Goal: Task Accomplishment & Management: Manage account settings

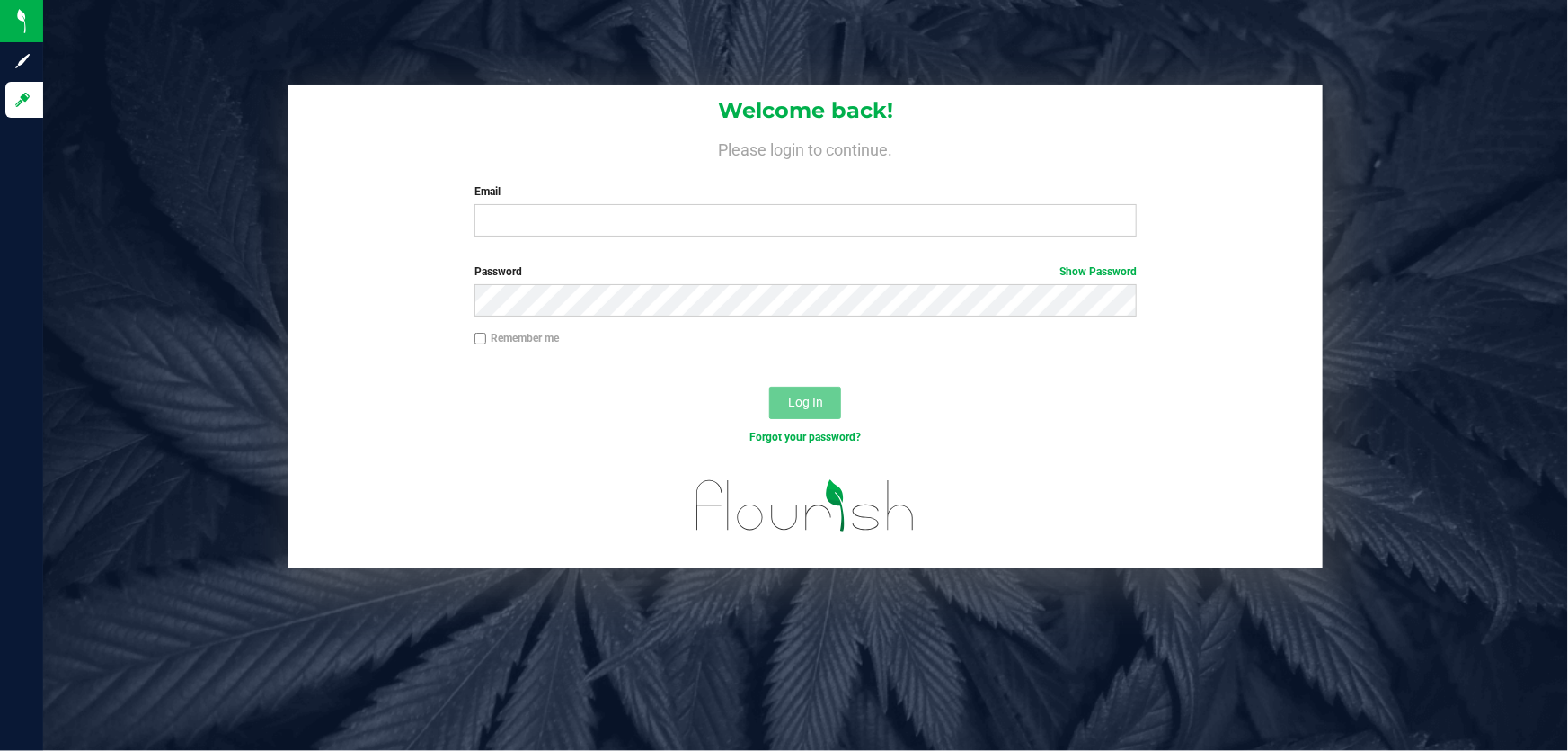
click at [518, 194] on label "Email" at bounding box center [806, 191] width 663 height 17
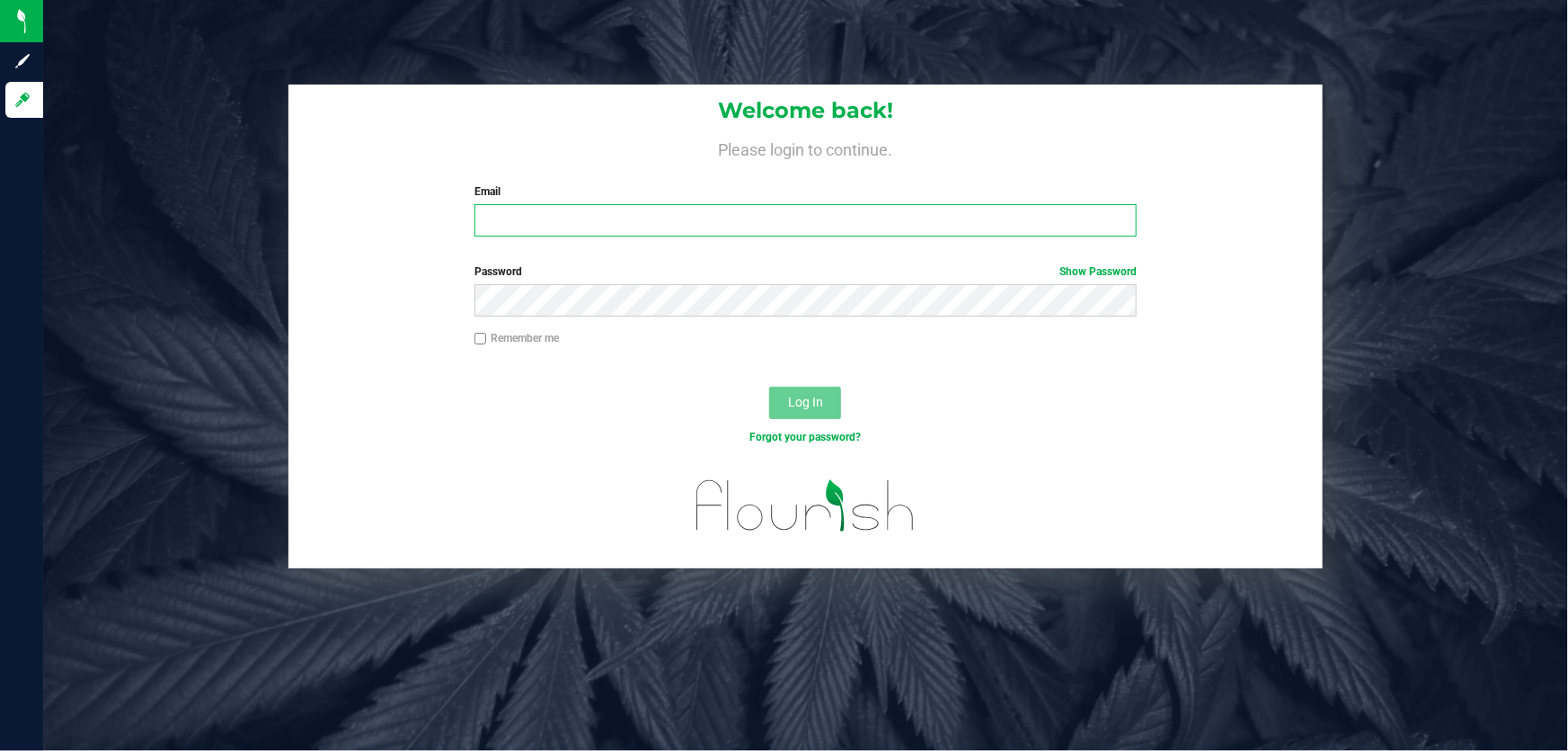
click at [518, 204] on input "Email" at bounding box center [806, 220] width 663 height 32
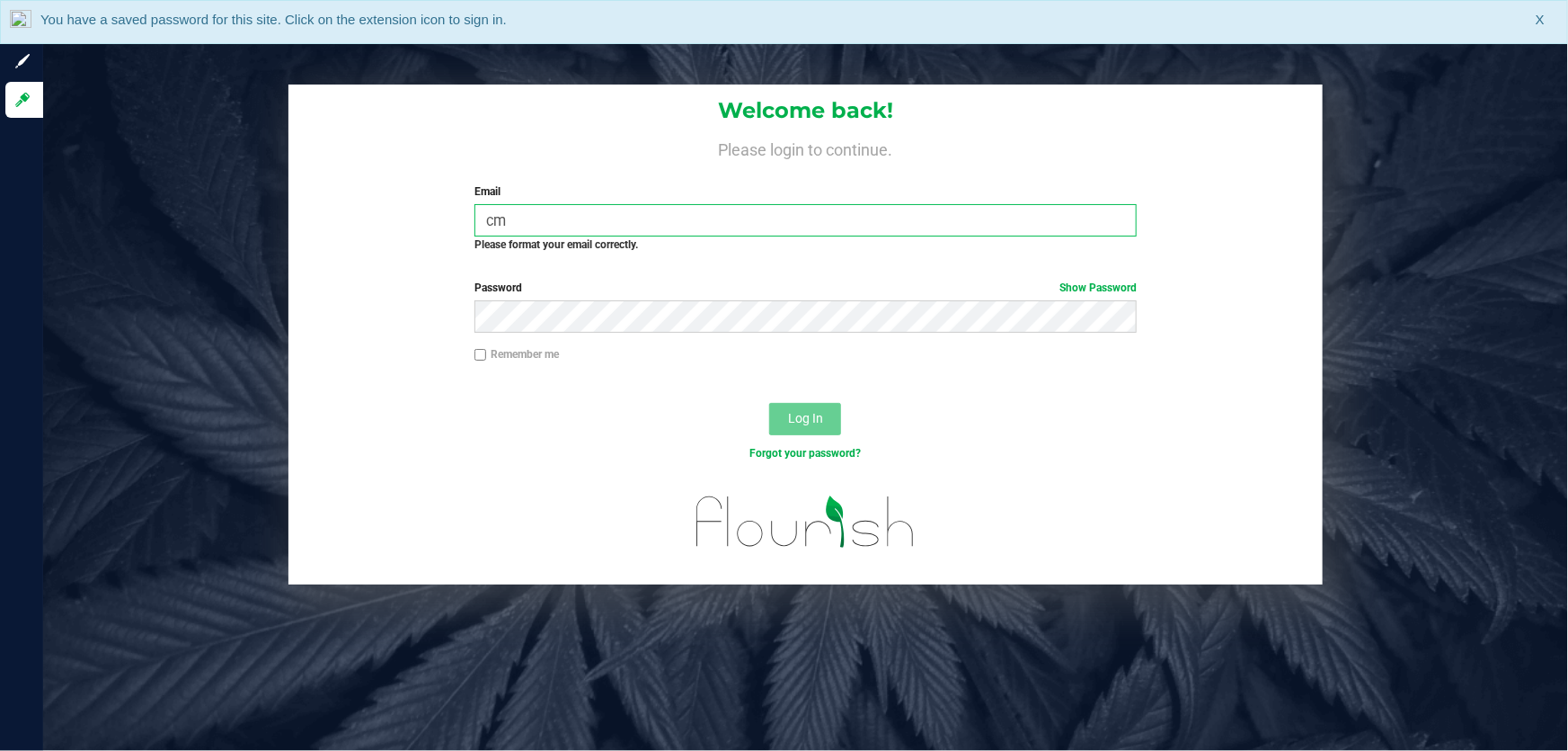
type input "c"
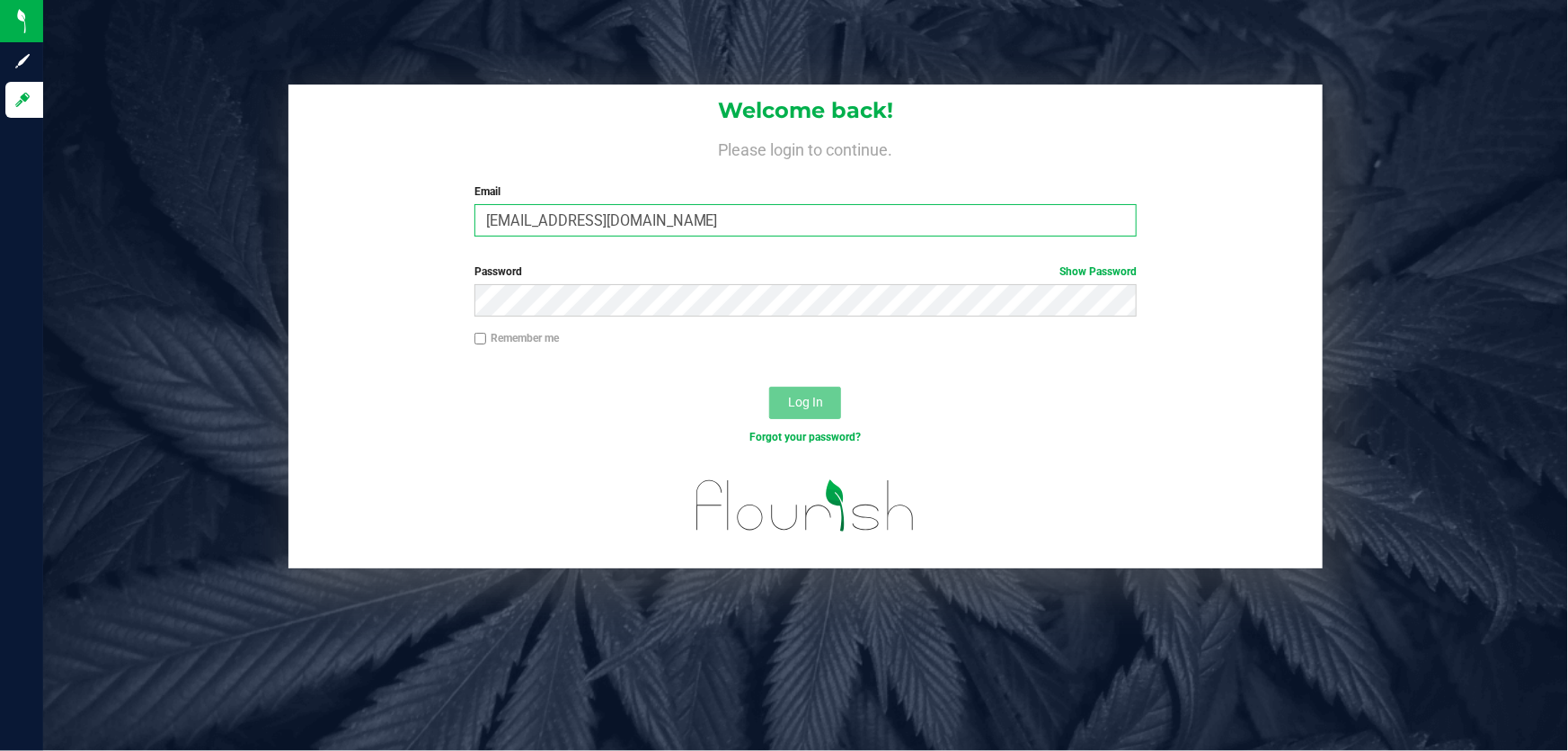
type input "[EMAIL_ADDRESS][DOMAIN_NAME]"
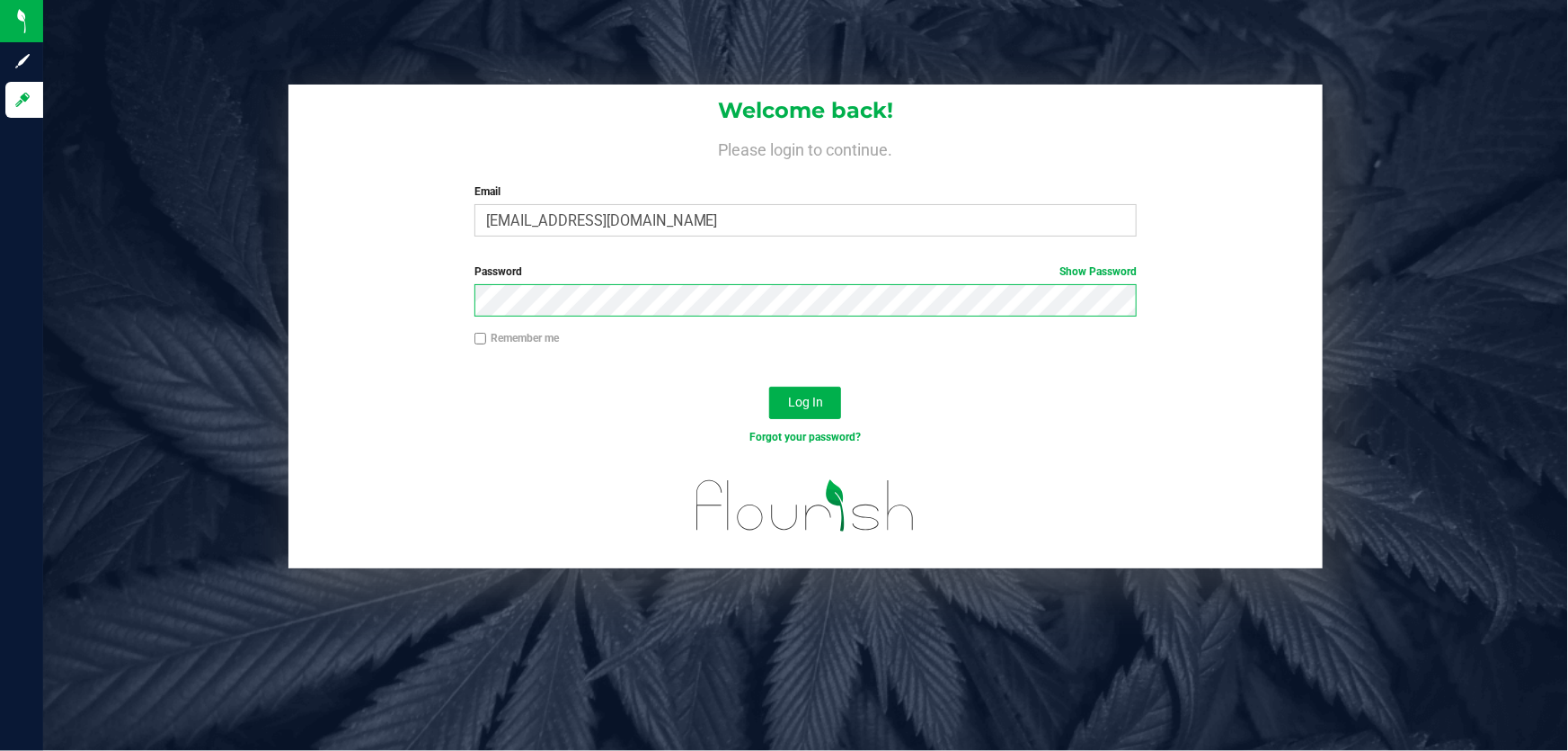
click at [769, 387] on button "Log In" at bounding box center [805, 402] width 72 height 32
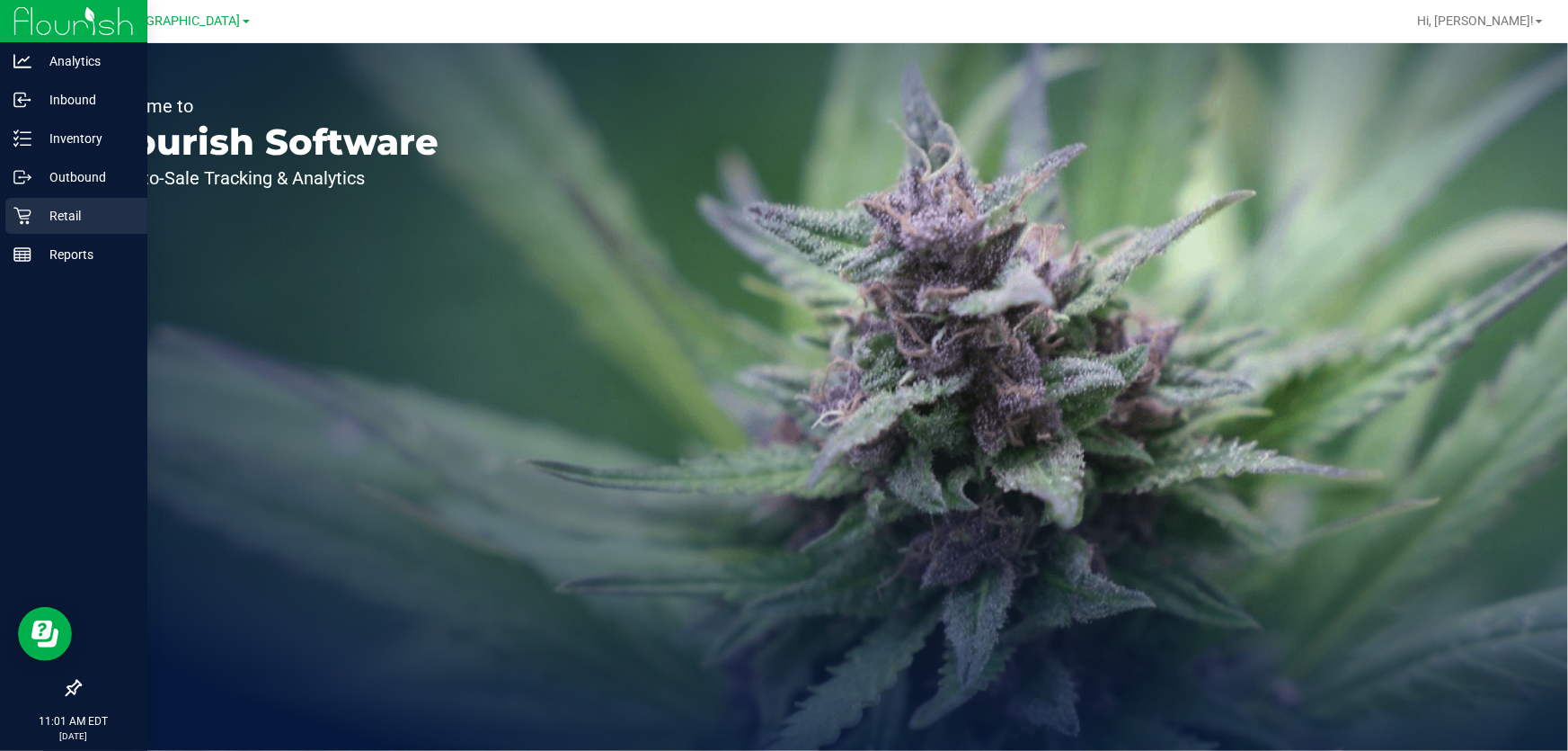
click at [78, 213] on p "Retail" at bounding box center [84, 216] width 108 height 21
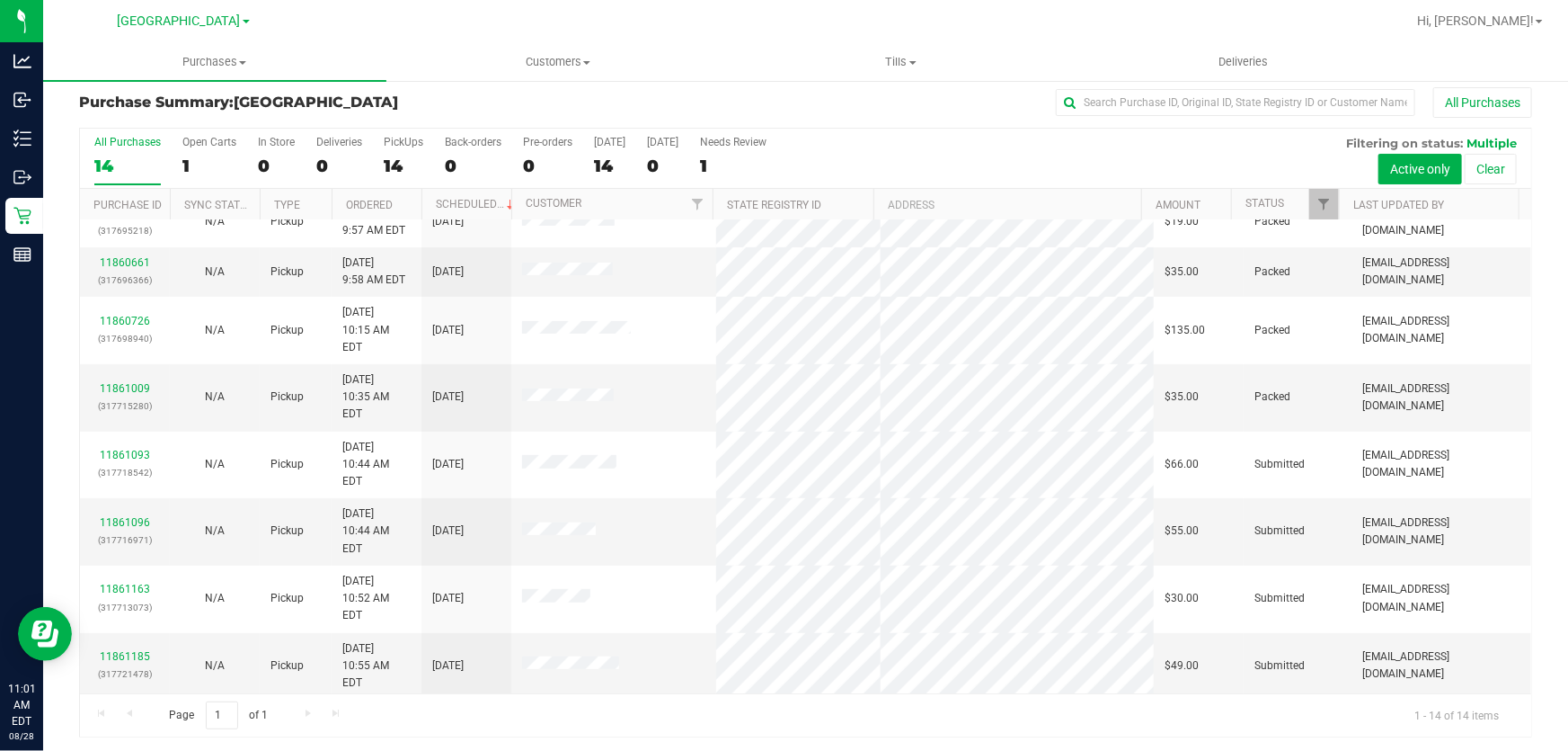
scroll to position [14, 0]
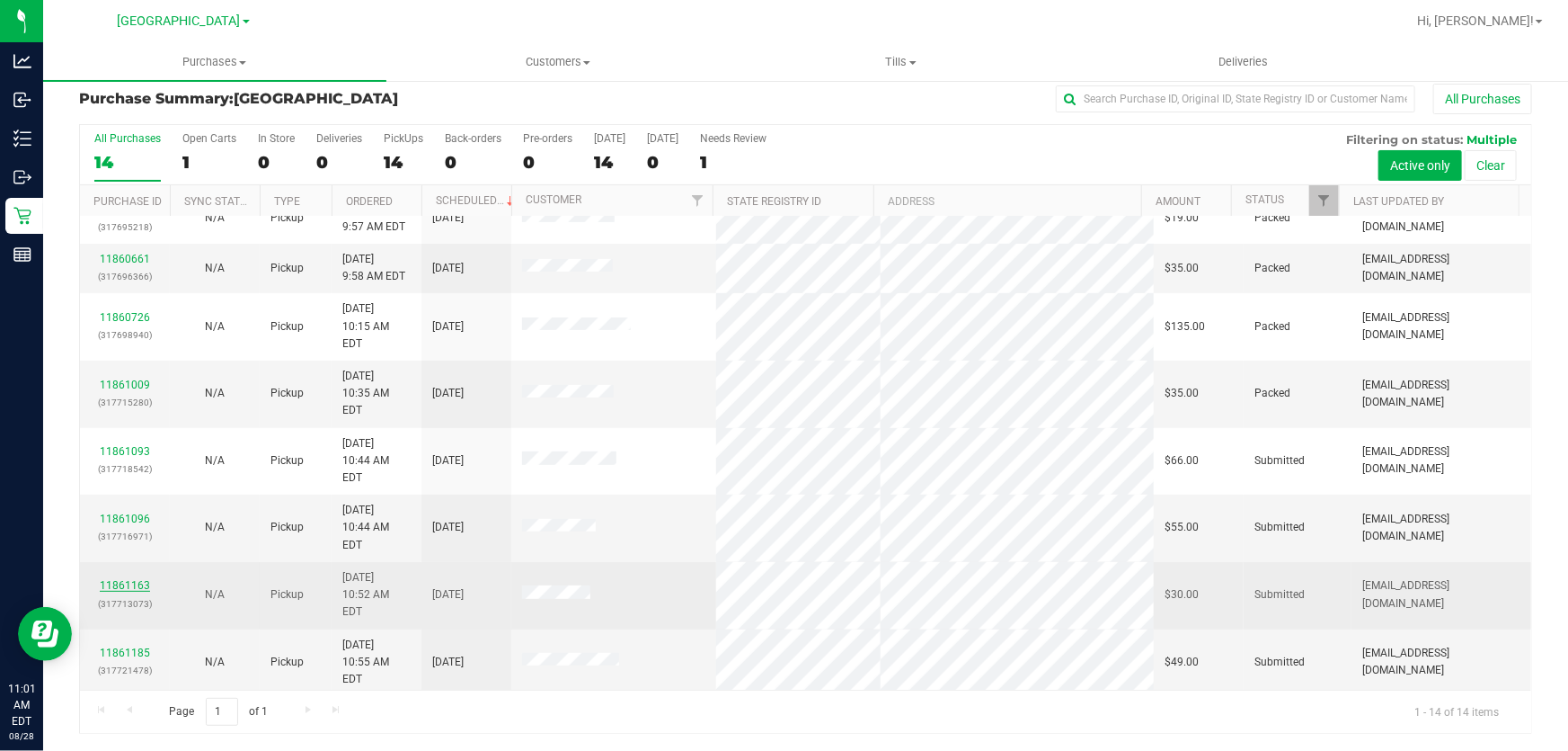
click at [134, 579] on link "11861163" at bounding box center [125, 585] width 50 height 13
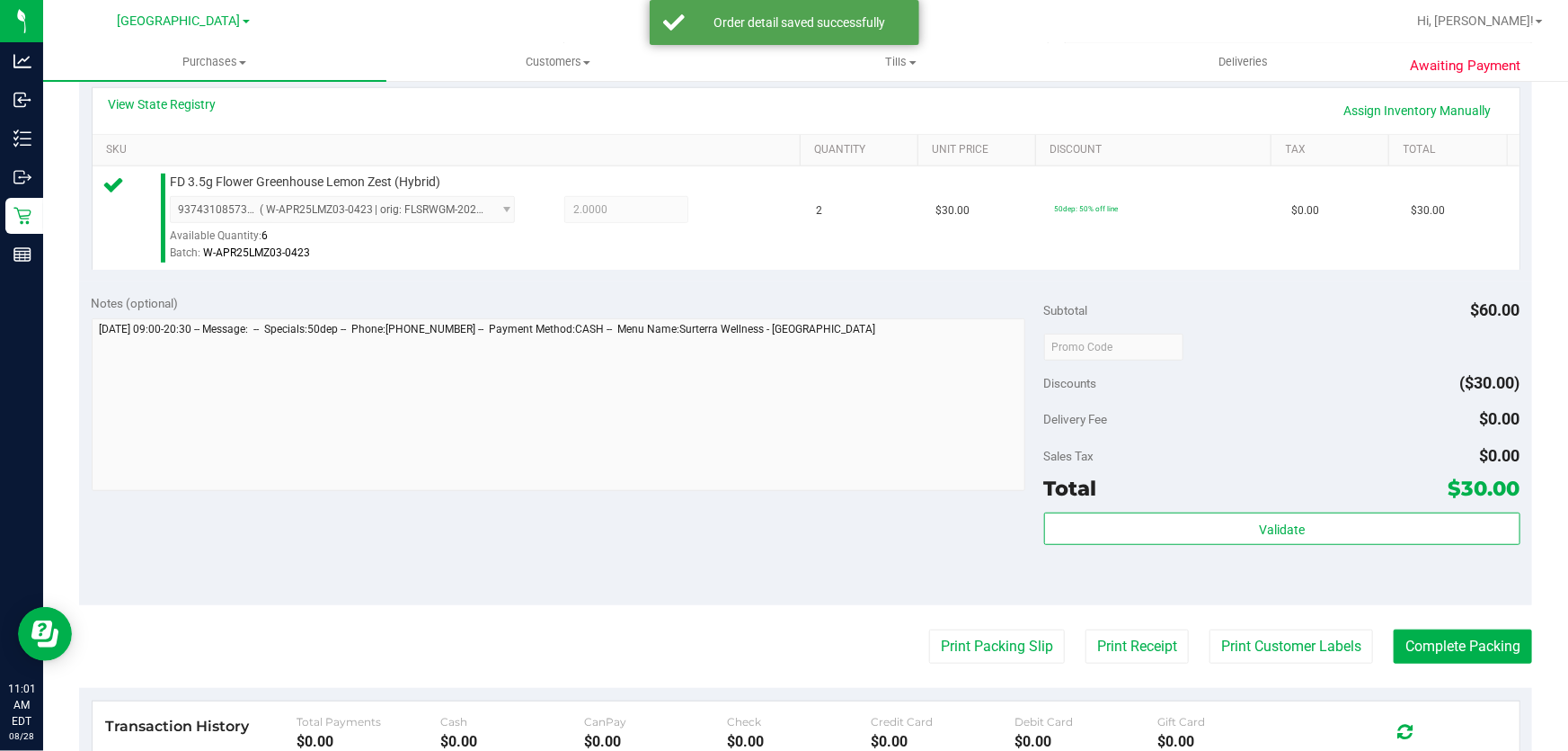
scroll to position [586, 0]
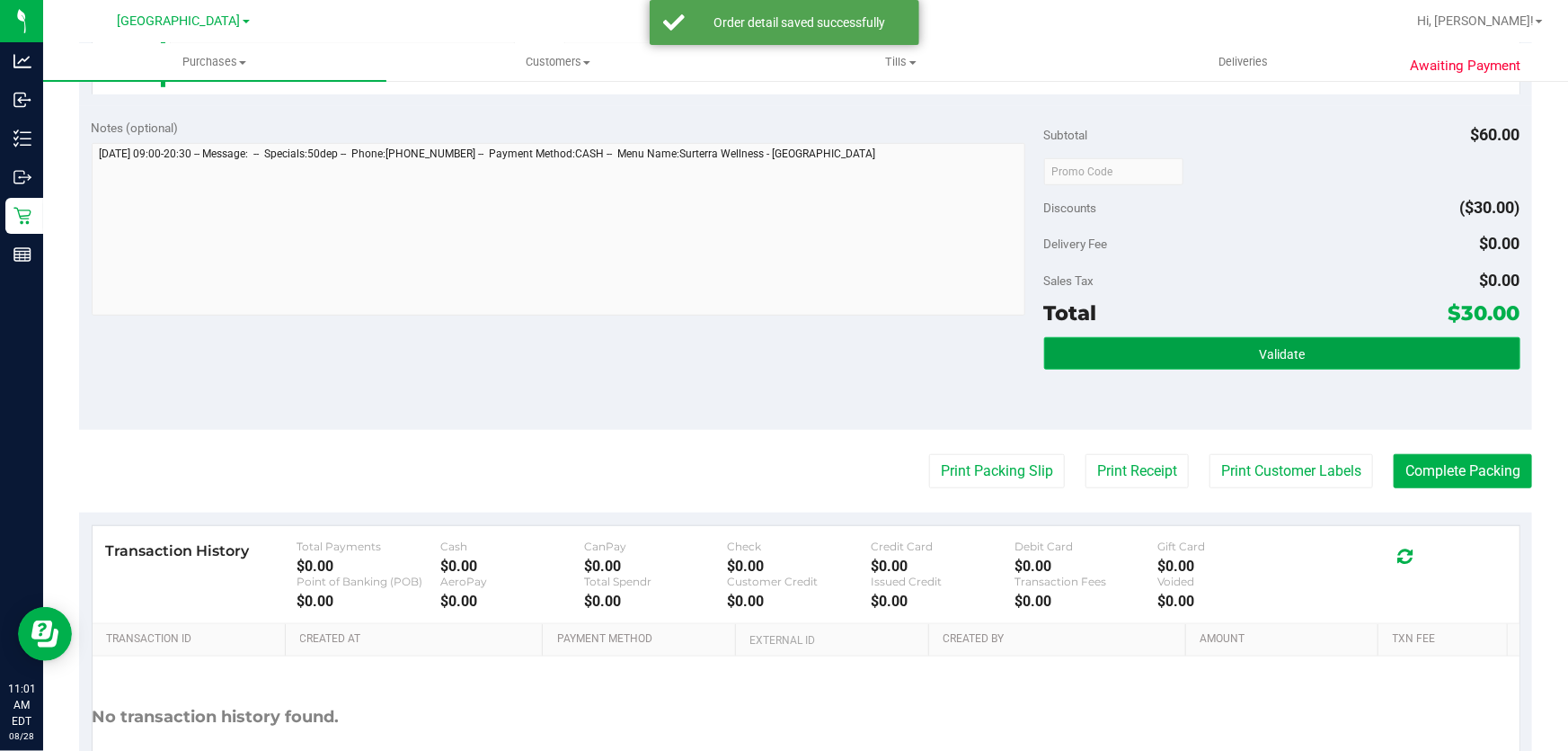
click at [1330, 360] on button "Validate" at bounding box center [1283, 353] width 477 height 32
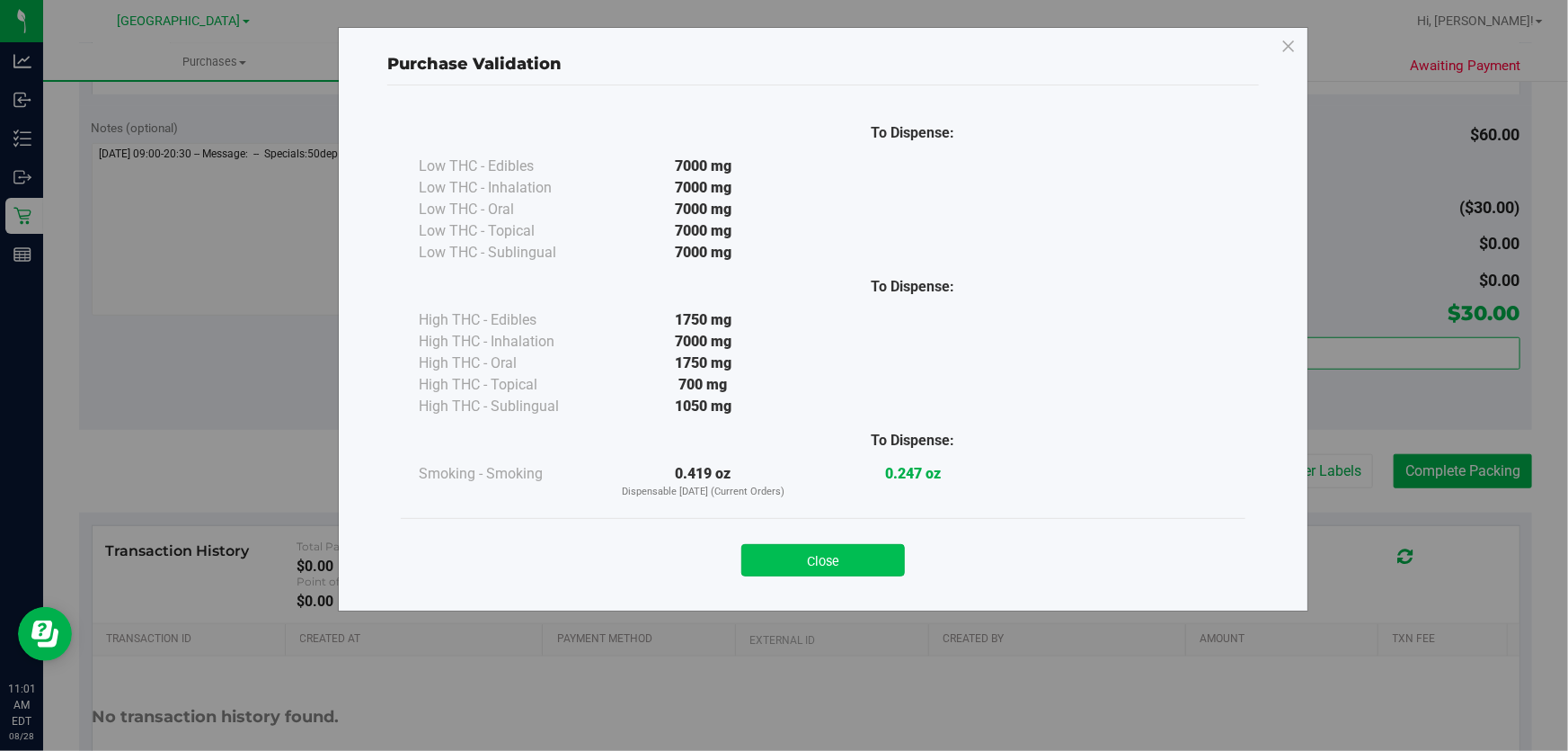
drag, startPoint x: 815, startPoint y: 539, endPoint x: 872, endPoint y: 574, distance: 66.9
click at [817, 544] on div "Close" at bounding box center [823, 555] width 817 height 45
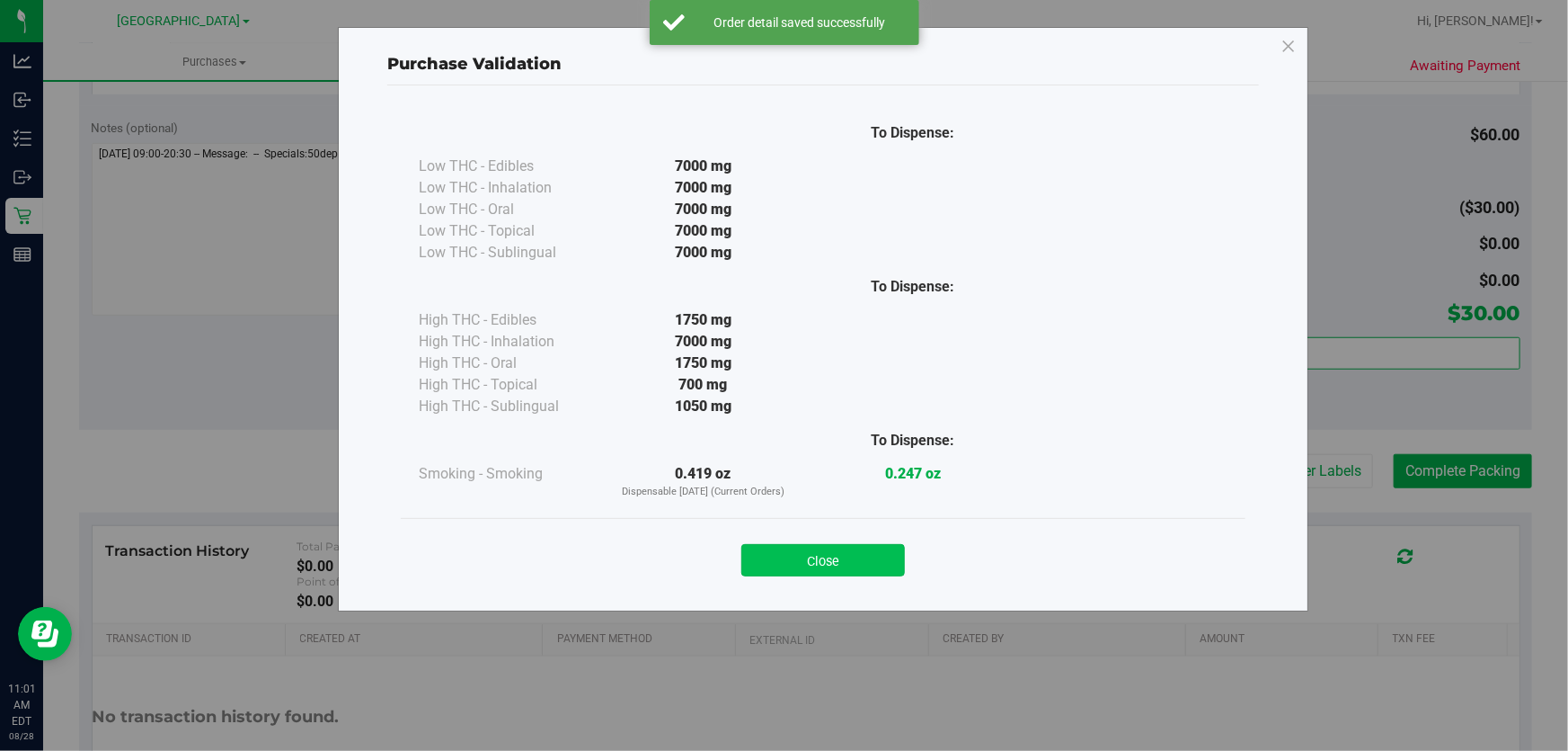
click at [868, 565] on button "Close" at bounding box center [823, 560] width 163 height 32
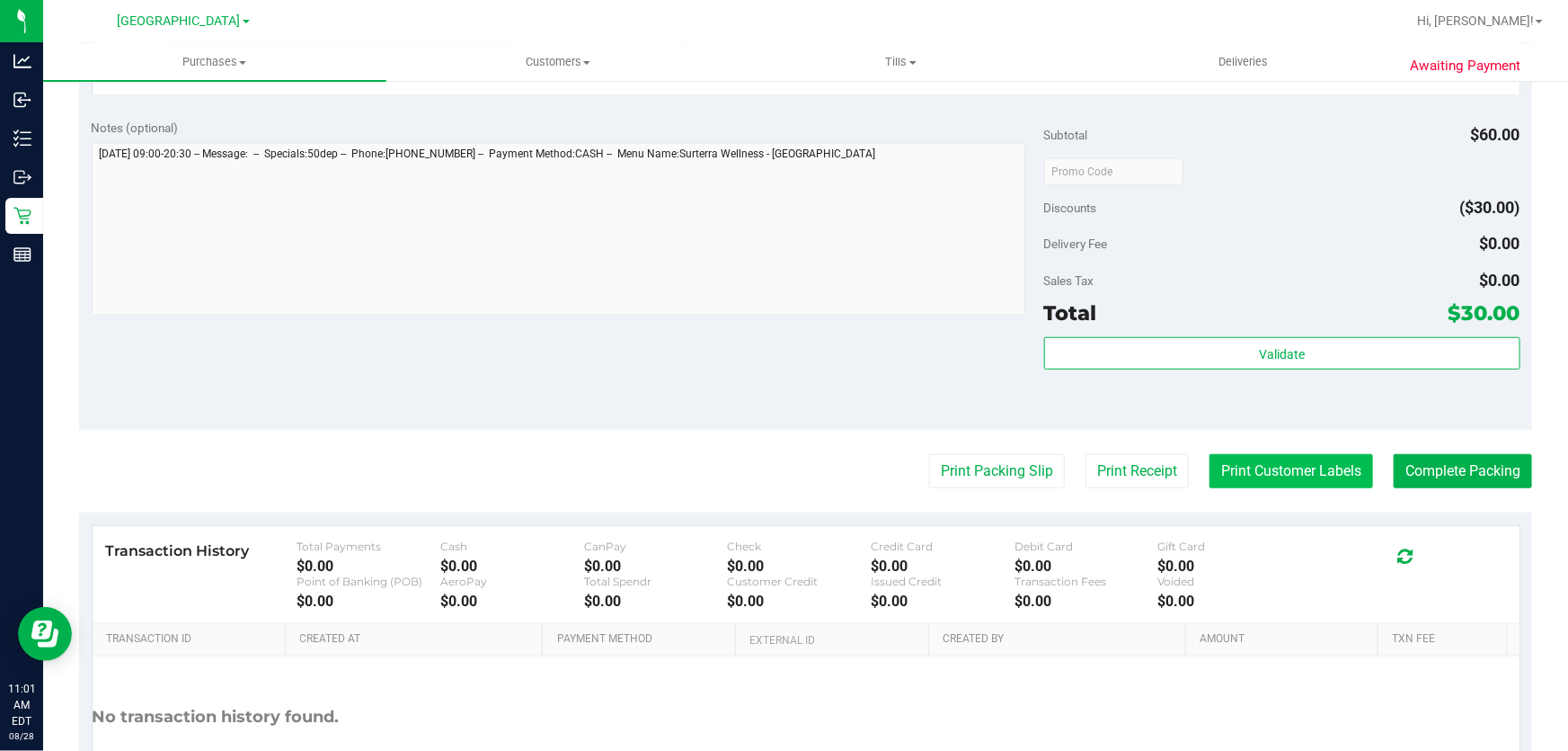
click at [1268, 459] on button "Print Customer Labels" at bounding box center [1291, 470] width 163 height 34
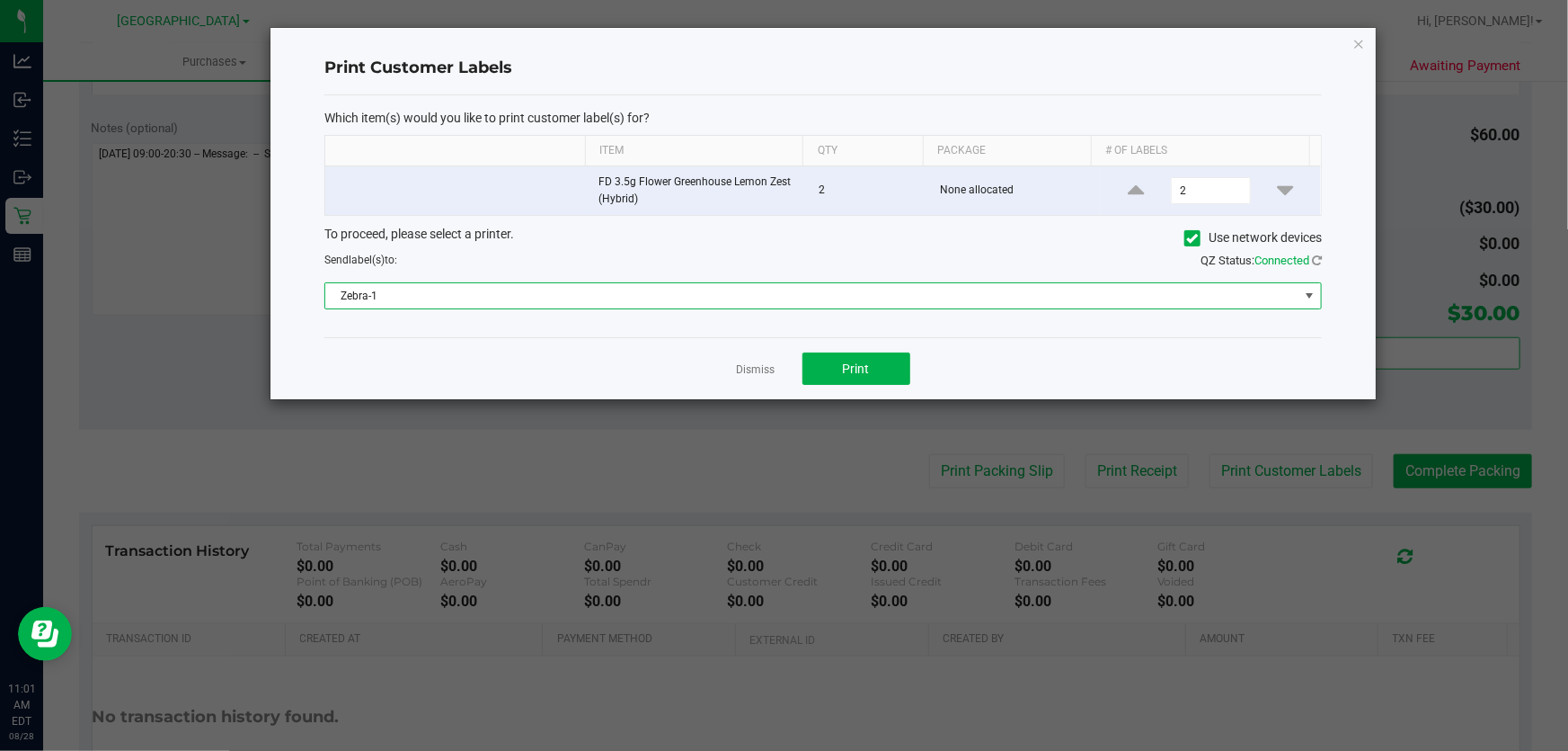
click at [767, 296] on span "Zebra-1" at bounding box center [812, 296] width 973 height 25
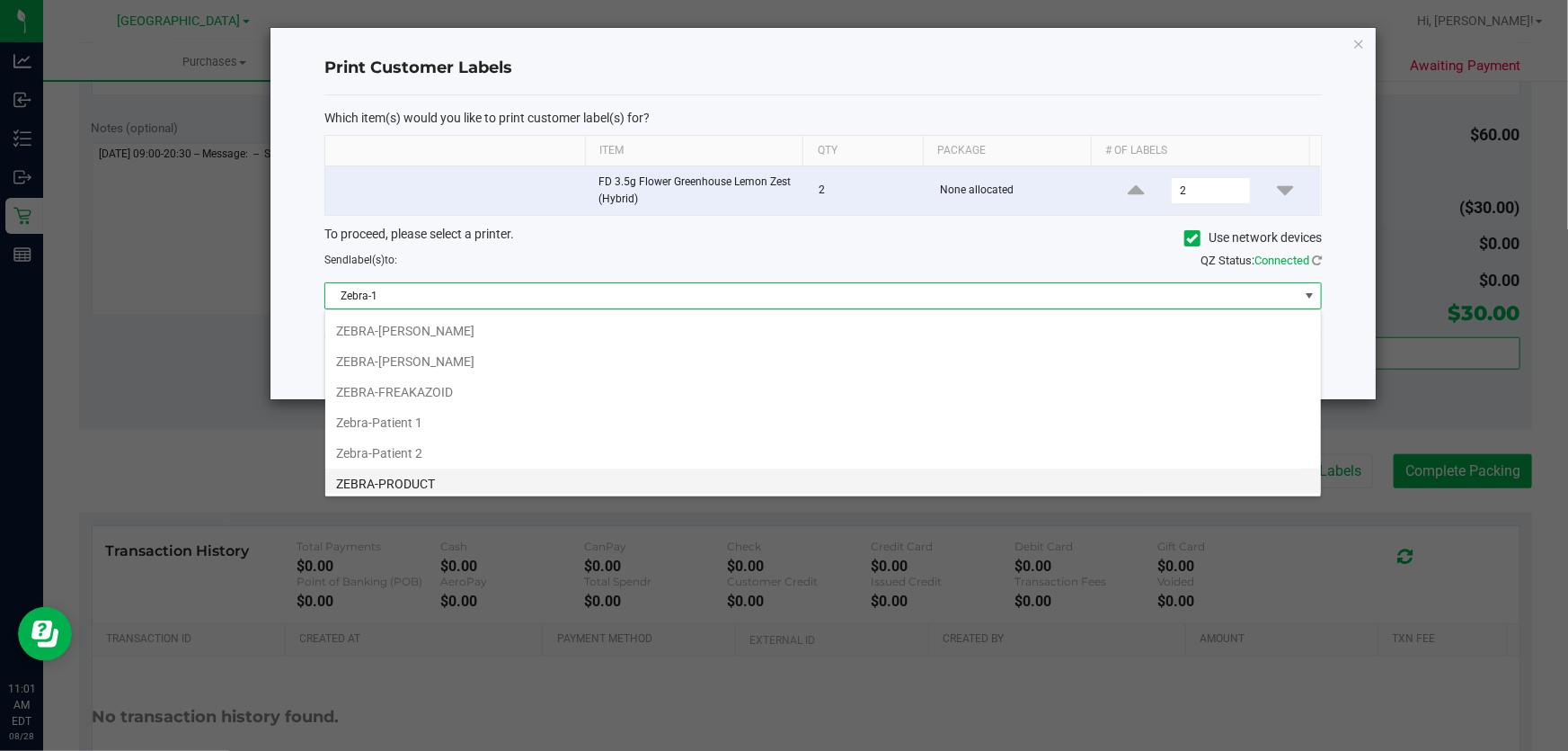
scroll to position [93, 0]
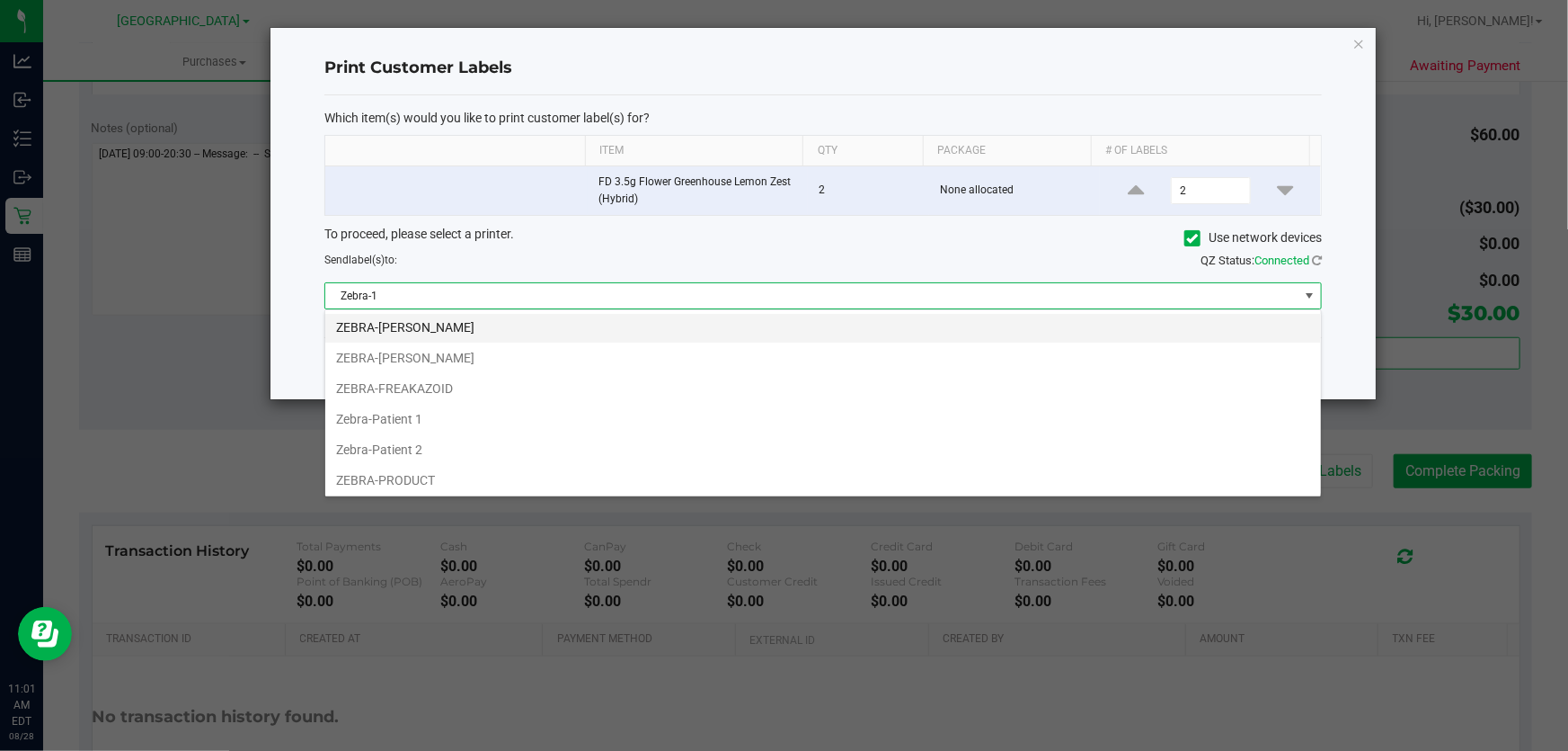
click at [458, 327] on li "ZEBRA-FRANKIE VALLI" at bounding box center [823, 326] width 996 height 30
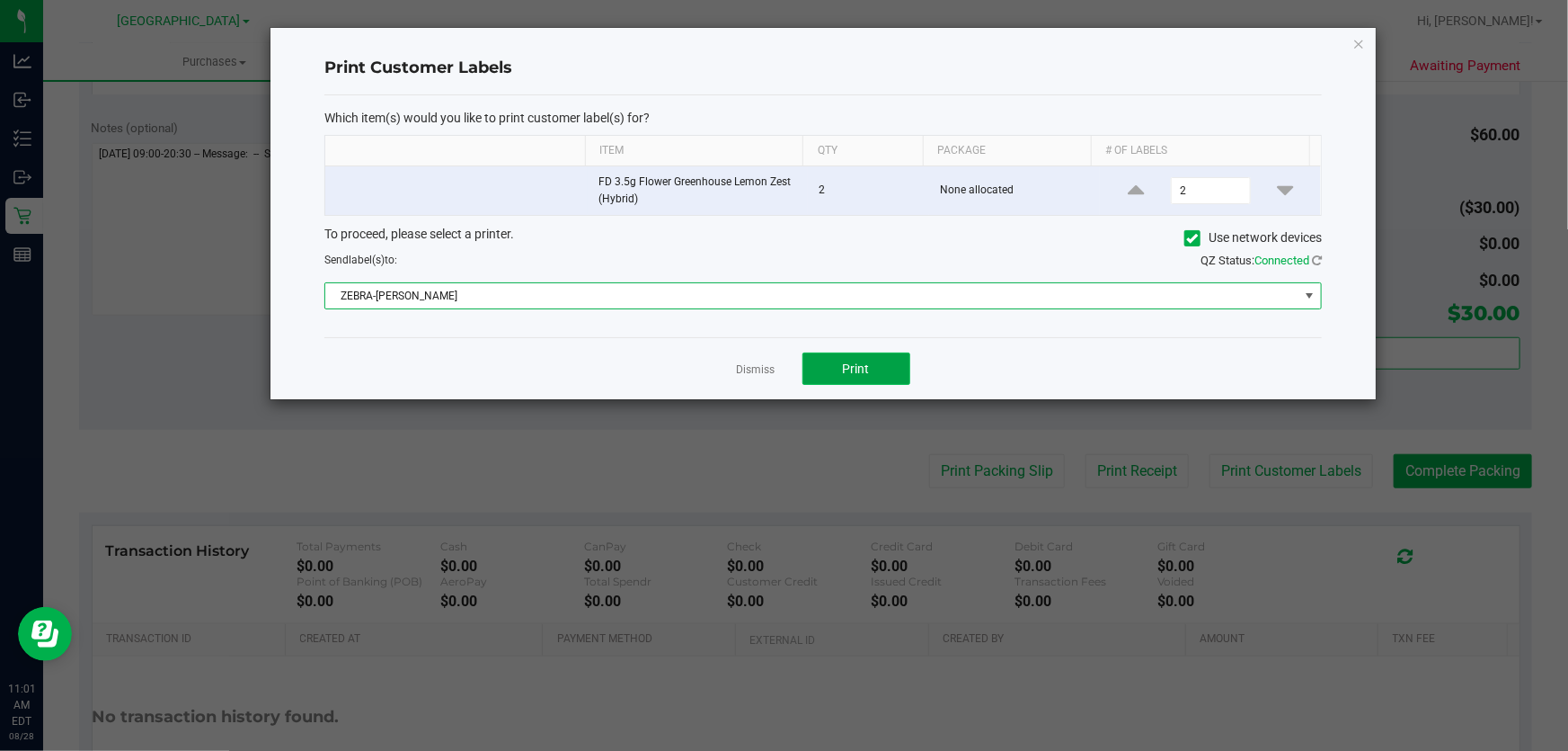
click at [897, 361] on button "Print" at bounding box center [856, 368] width 108 height 32
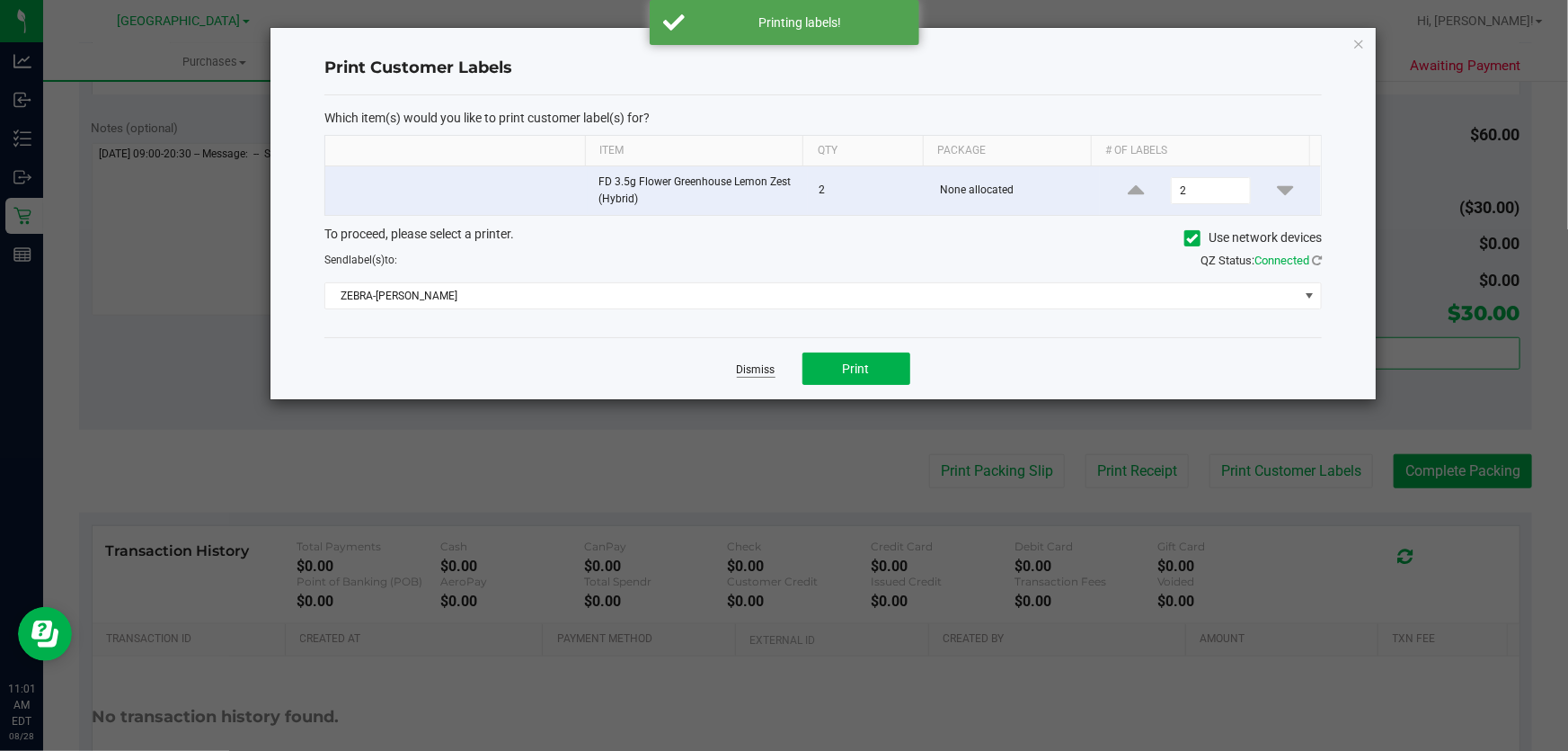
click at [764, 365] on link "Dismiss" at bounding box center [756, 370] width 39 height 16
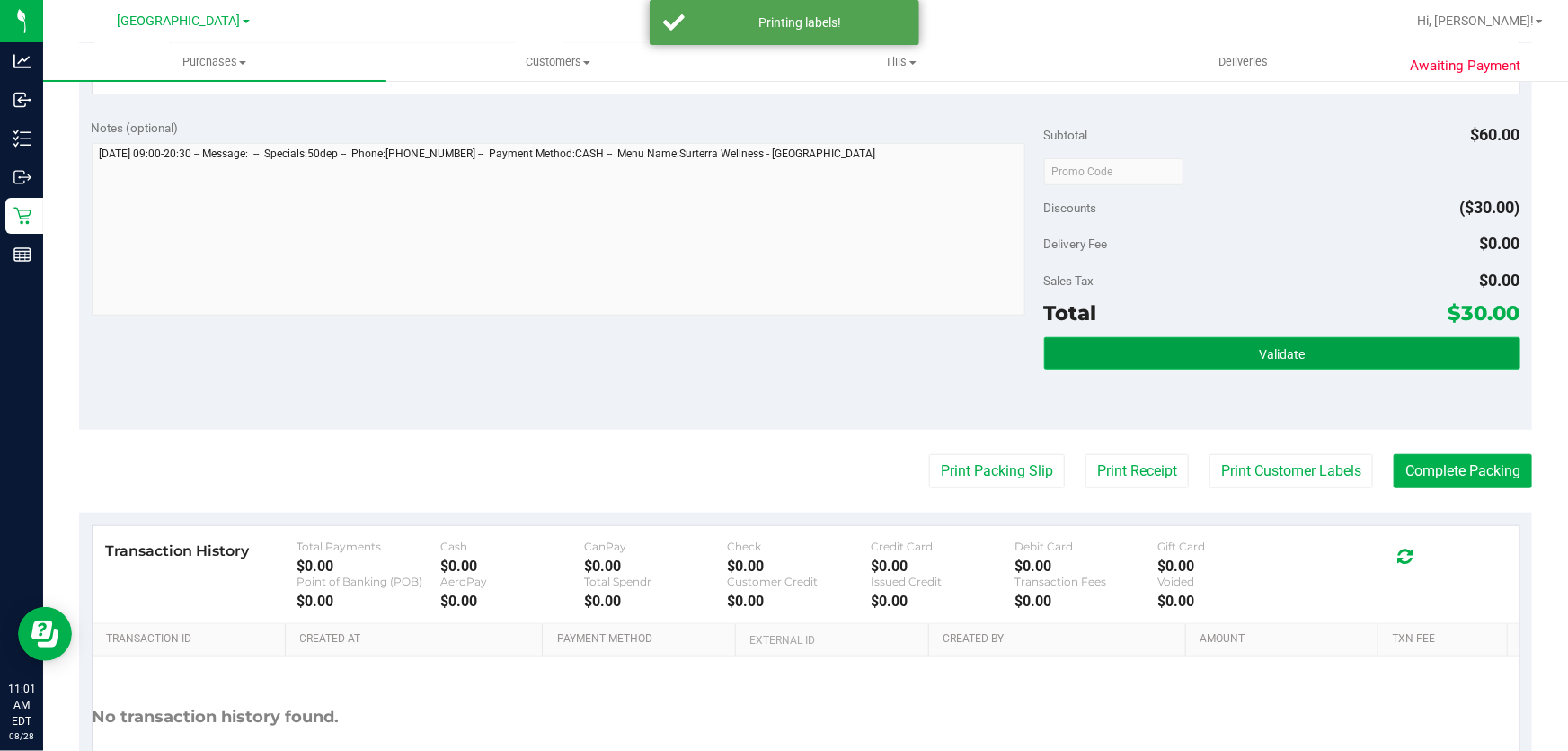
click at [1194, 364] on button "Validate" at bounding box center [1283, 353] width 477 height 32
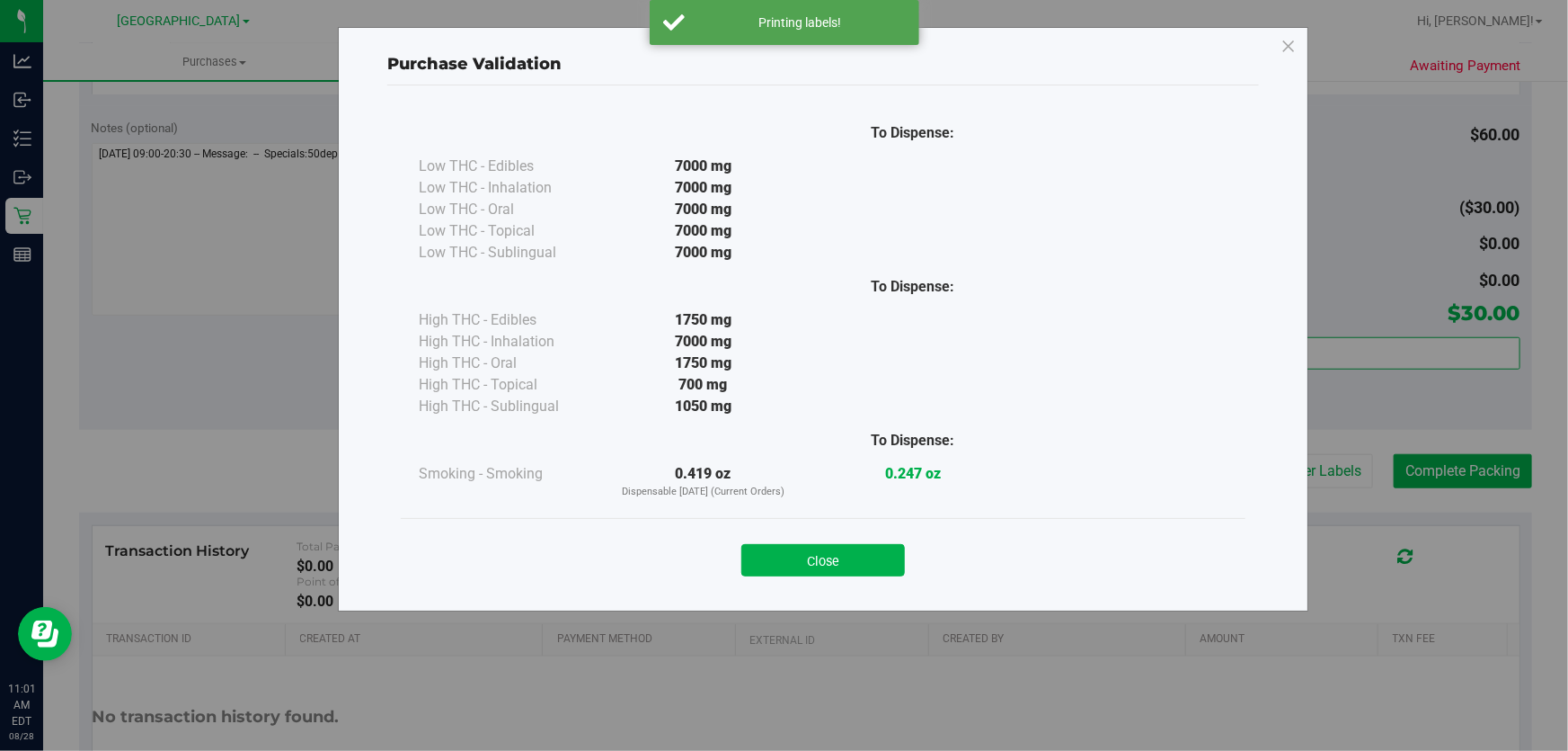
drag, startPoint x: 852, startPoint y: 549, endPoint x: 1447, endPoint y: 506, distance: 596.6
click at [856, 550] on button "Close" at bounding box center [823, 560] width 163 height 32
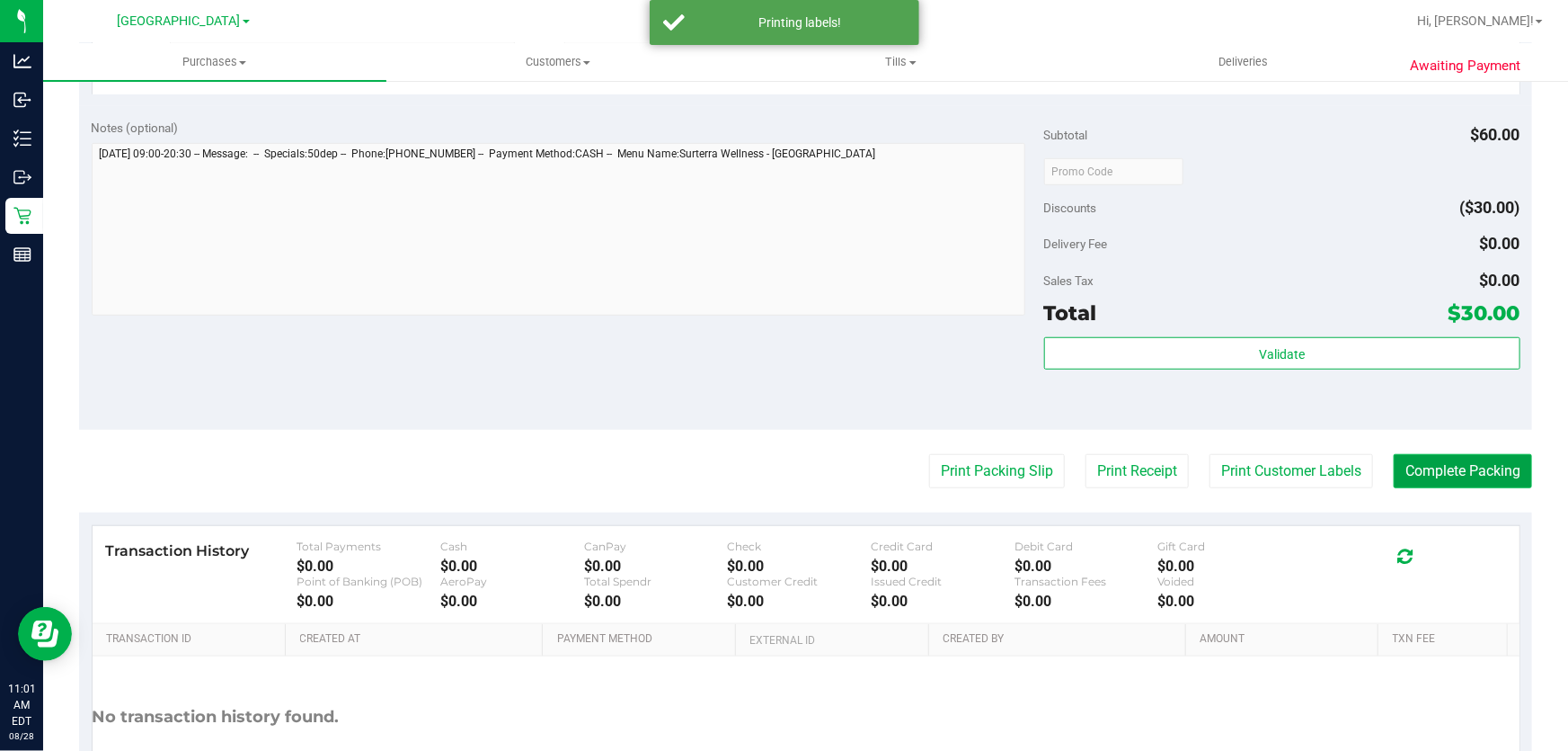
click at [1431, 467] on button "Complete Packing" at bounding box center [1463, 470] width 139 height 34
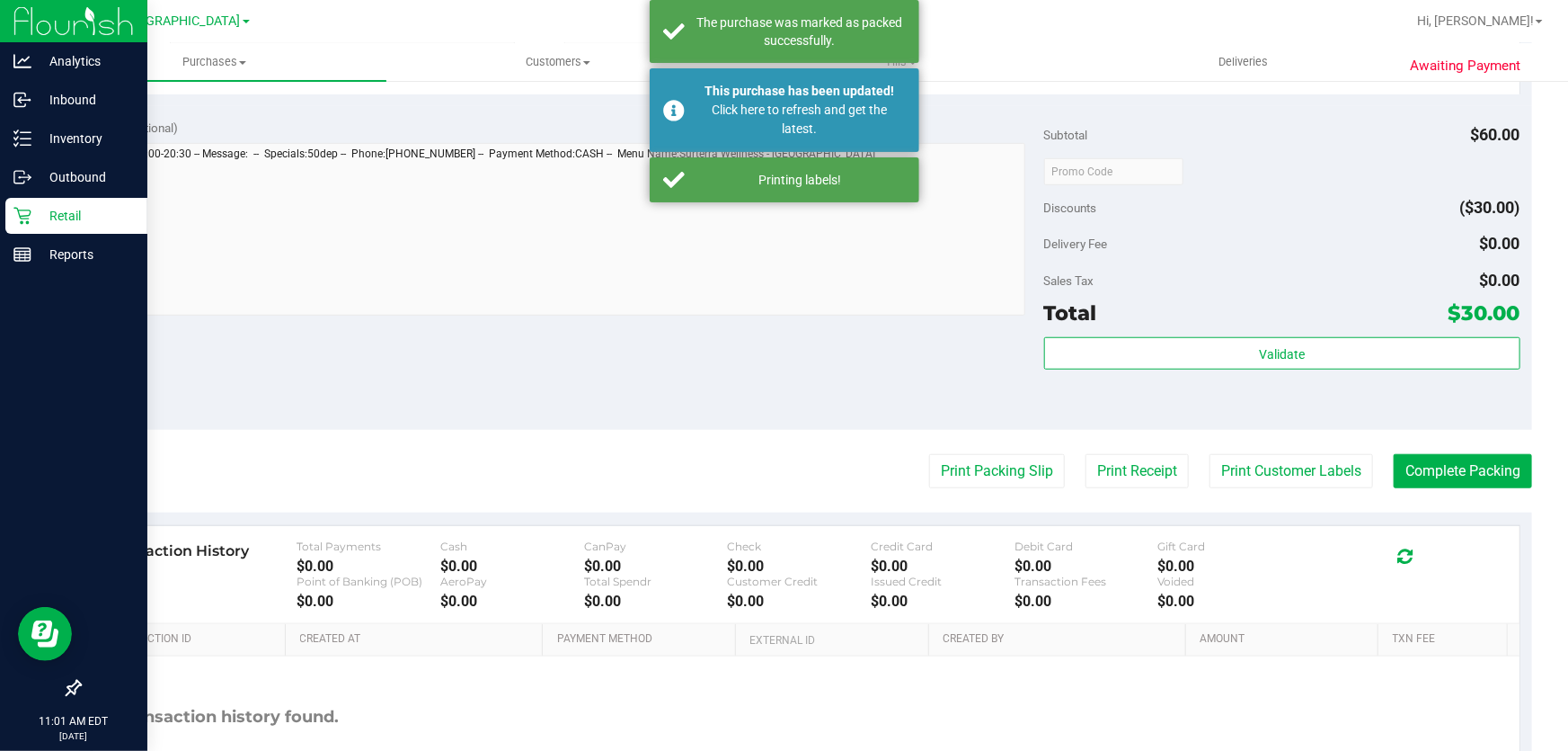
drag, startPoint x: 48, startPoint y: 211, endPoint x: 81, endPoint y: 55, distance: 159.5
click at [49, 210] on p "Retail" at bounding box center [84, 216] width 108 height 21
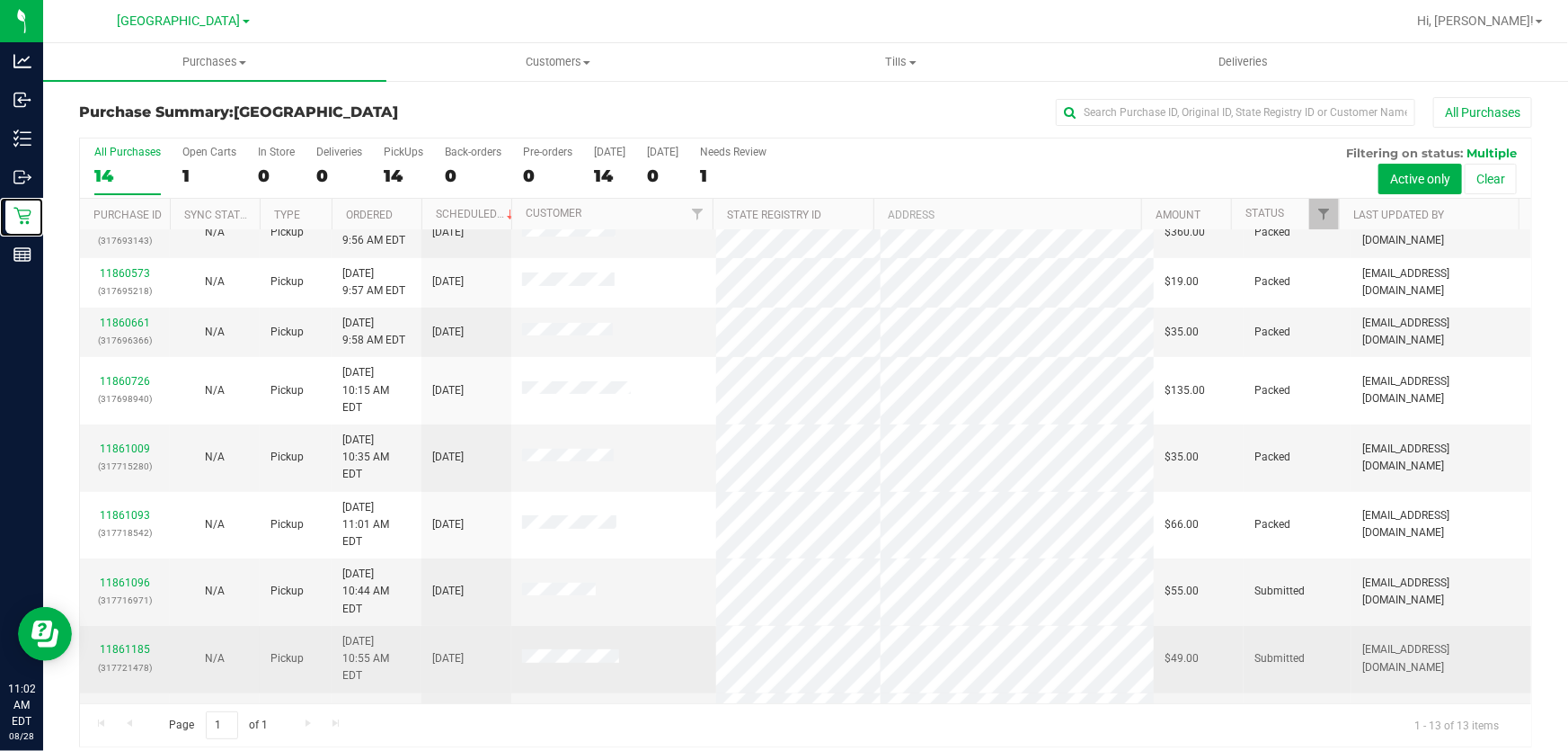
scroll to position [14, 0]
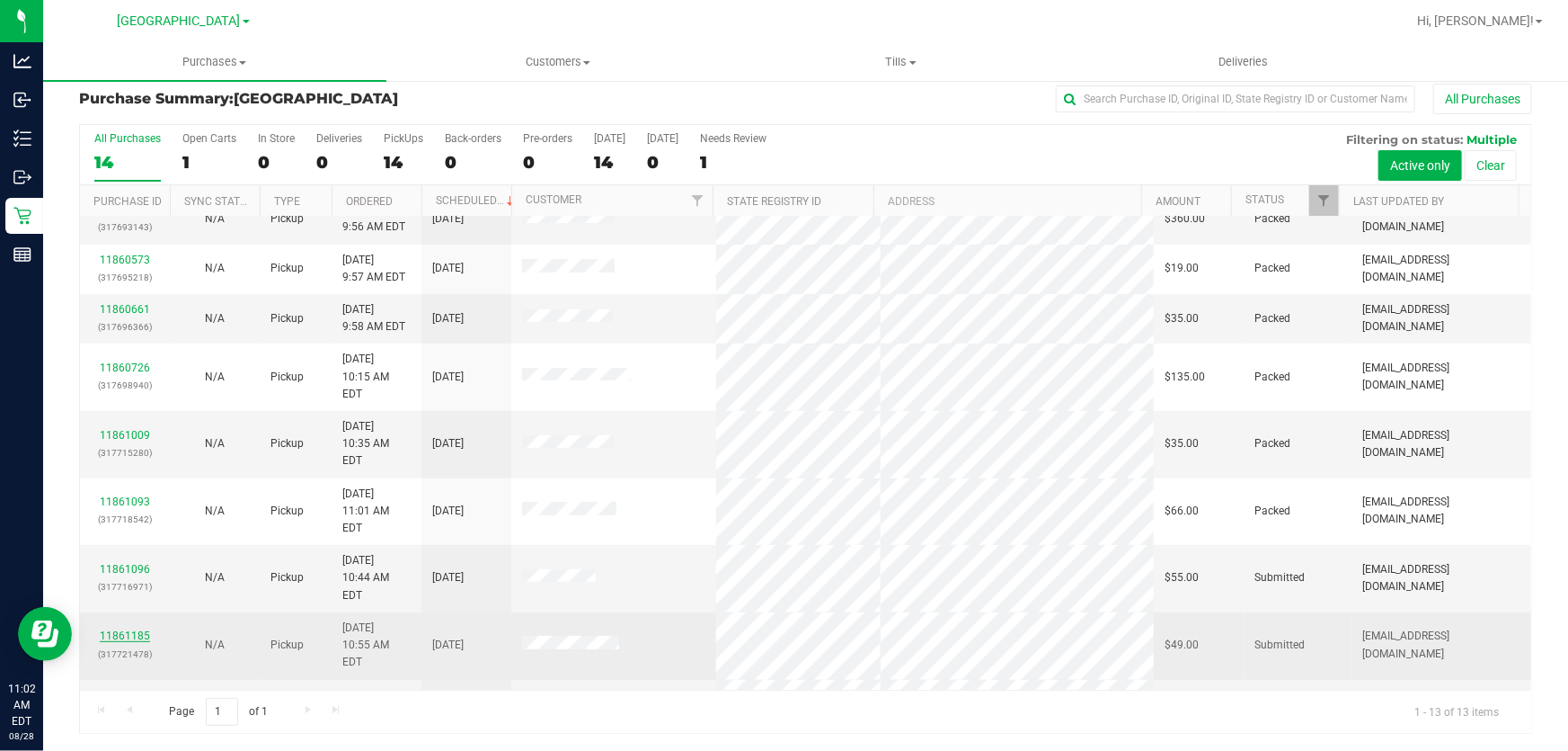
click at [127, 630] on link "11861185" at bounding box center [125, 635] width 50 height 13
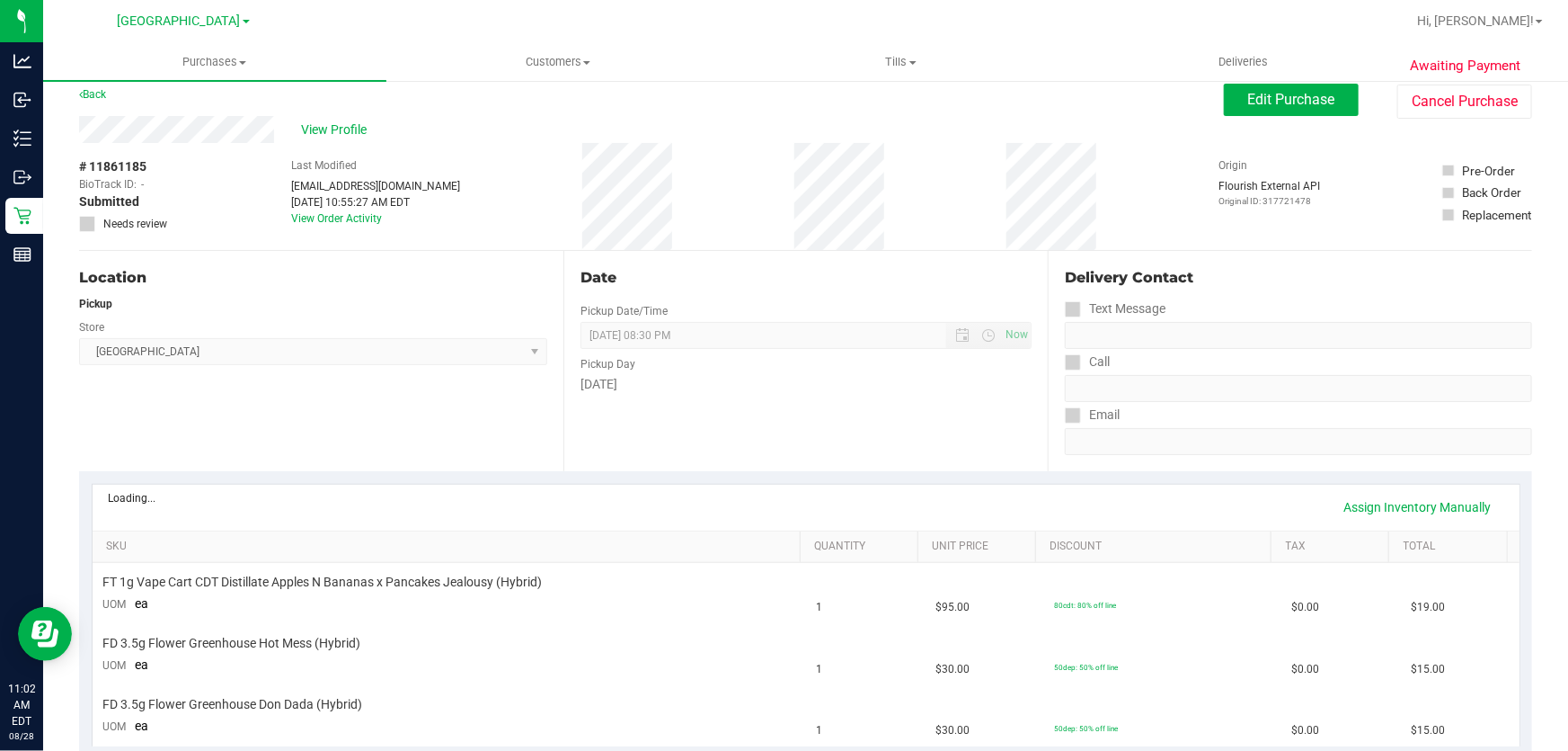
click at [826, 417] on div "Date Pickup Date/Time 08/28/2025 Now 08/28/2025 08:30 PM Now Pickup Day Thursday" at bounding box center [805, 360] width 484 height 221
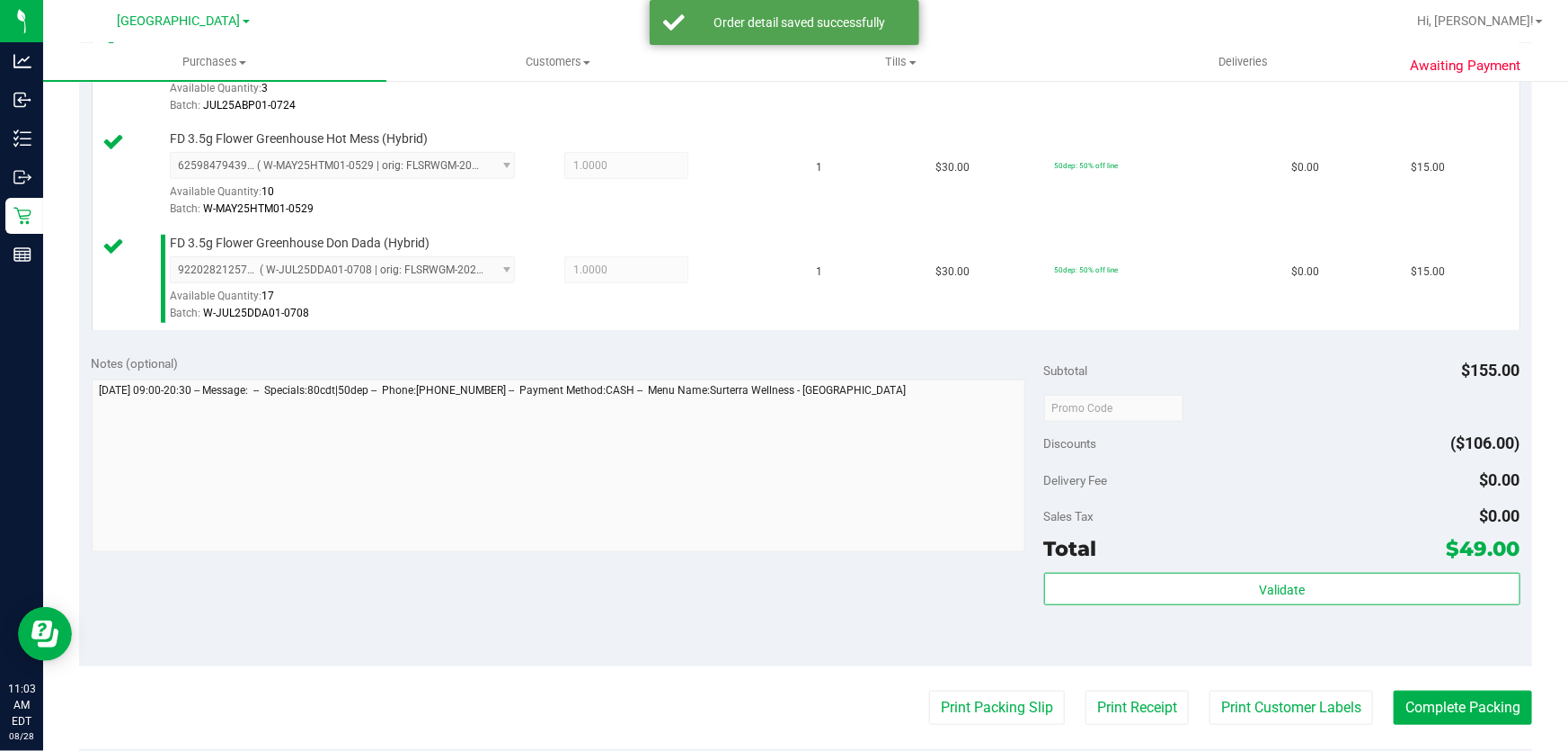
scroll to position [912, 0]
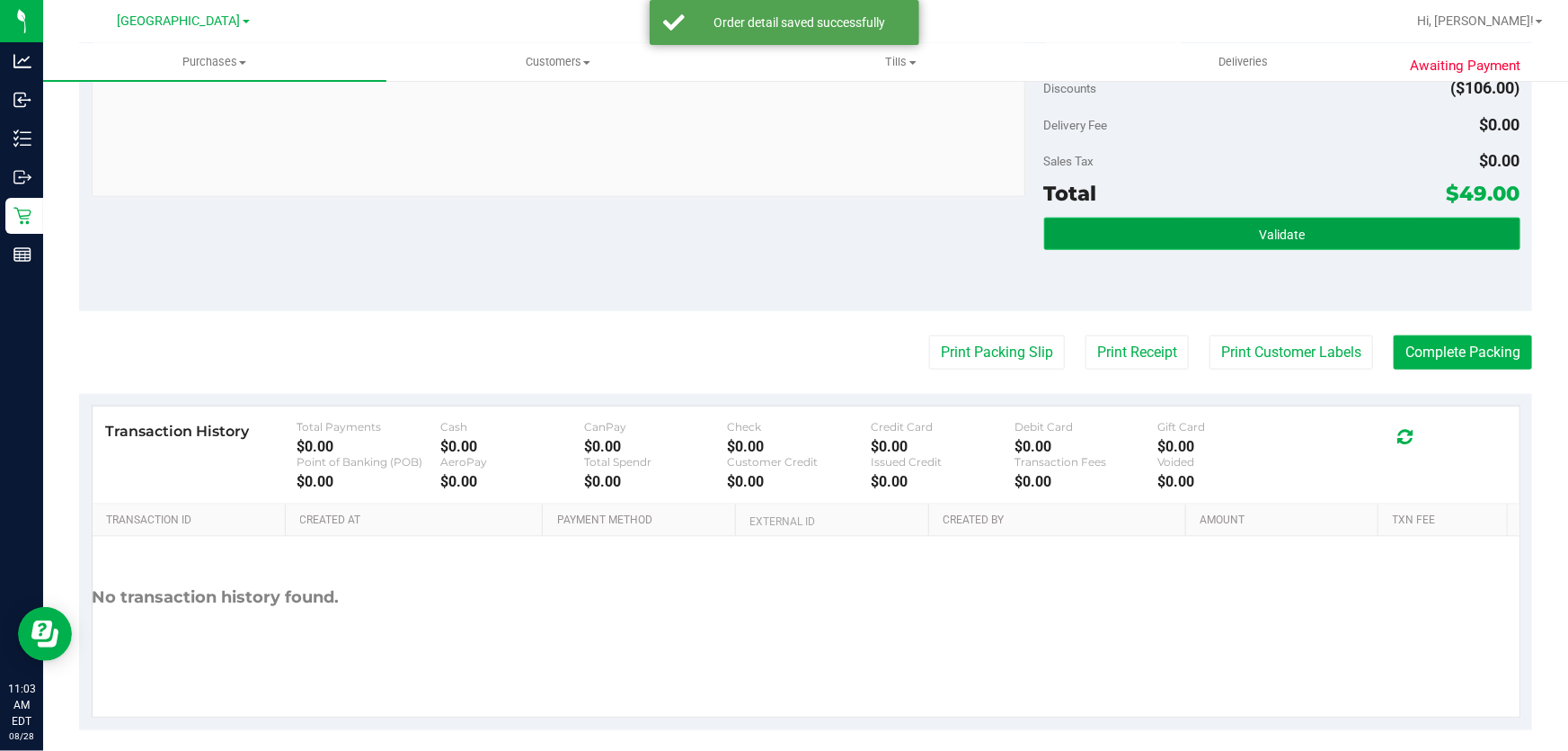
click at [1219, 239] on button "Validate" at bounding box center [1283, 233] width 477 height 32
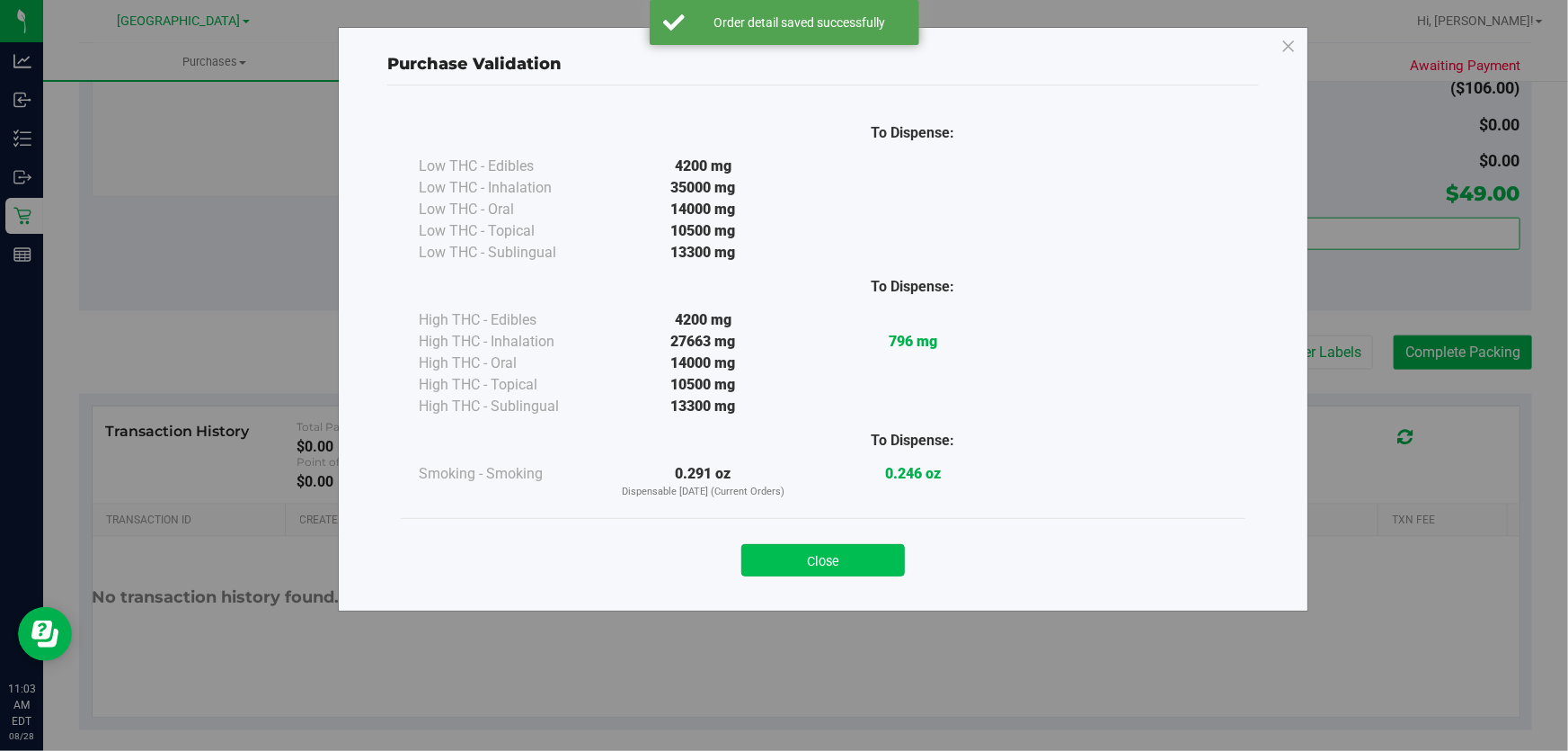
click at [836, 572] on button "Close" at bounding box center [823, 560] width 163 height 32
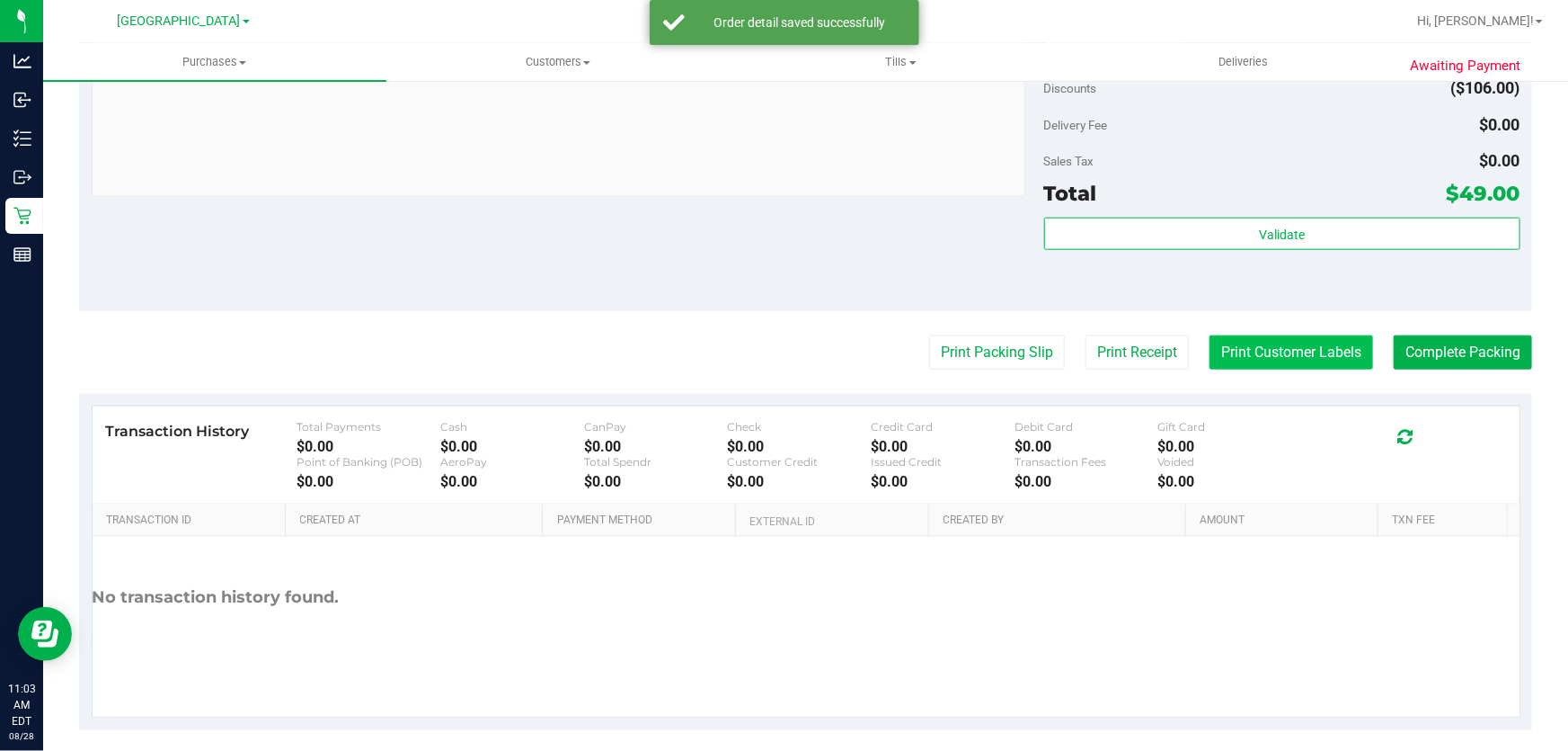
click at [1250, 351] on button "Print Customer Labels" at bounding box center [1291, 352] width 163 height 34
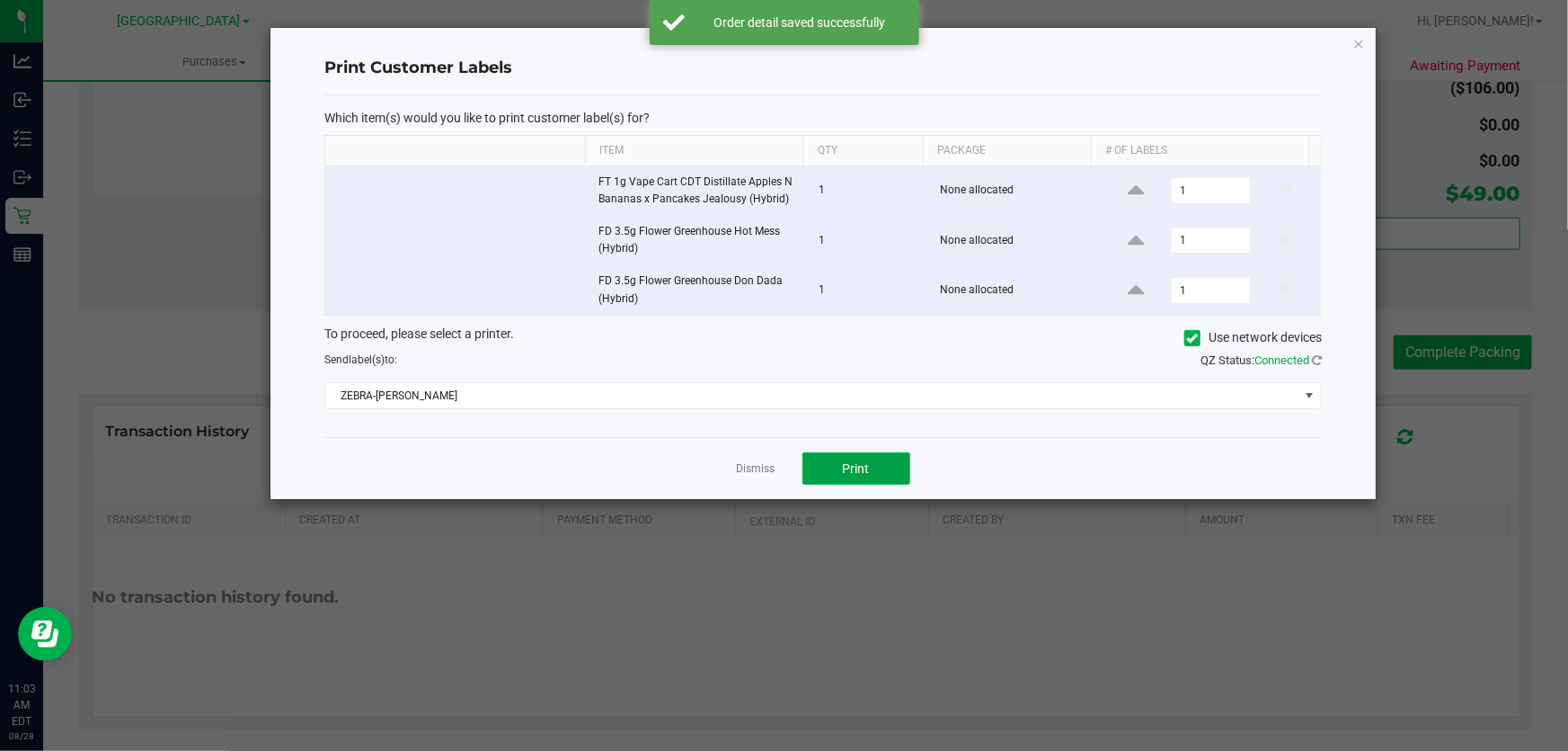
click at [844, 477] on button "Print" at bounding box center [856, 468] width 108 height 32
click at [757, 469] on link "Dismiss" at bounding box center [756, 469] width 39 height 16
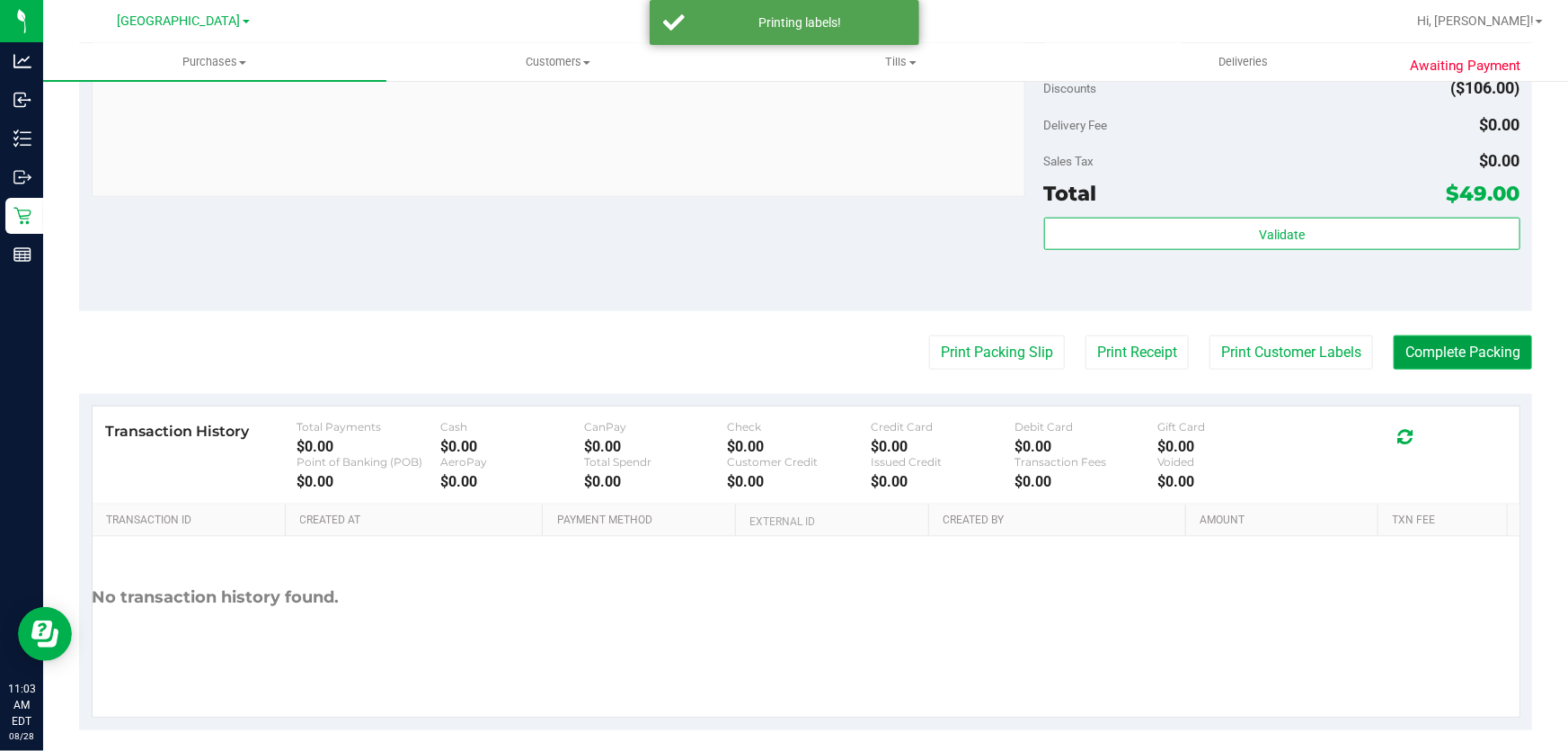
click at [1421, 350] on button "Complete Packing" at bounding box center [1463, 352] width 139 height 34
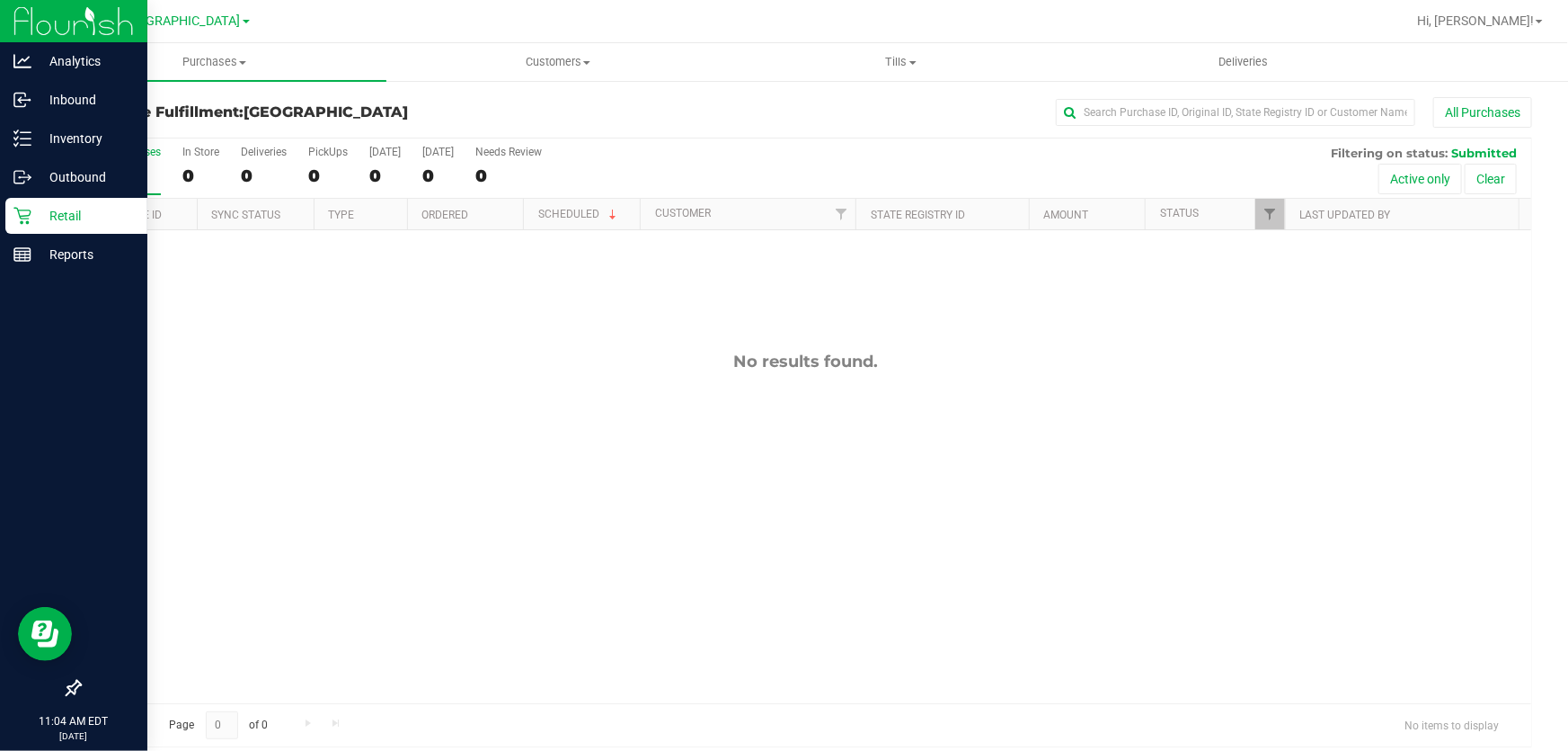
click at [27, 215] on icon at bounding box center [22, 216] width 18 height 18
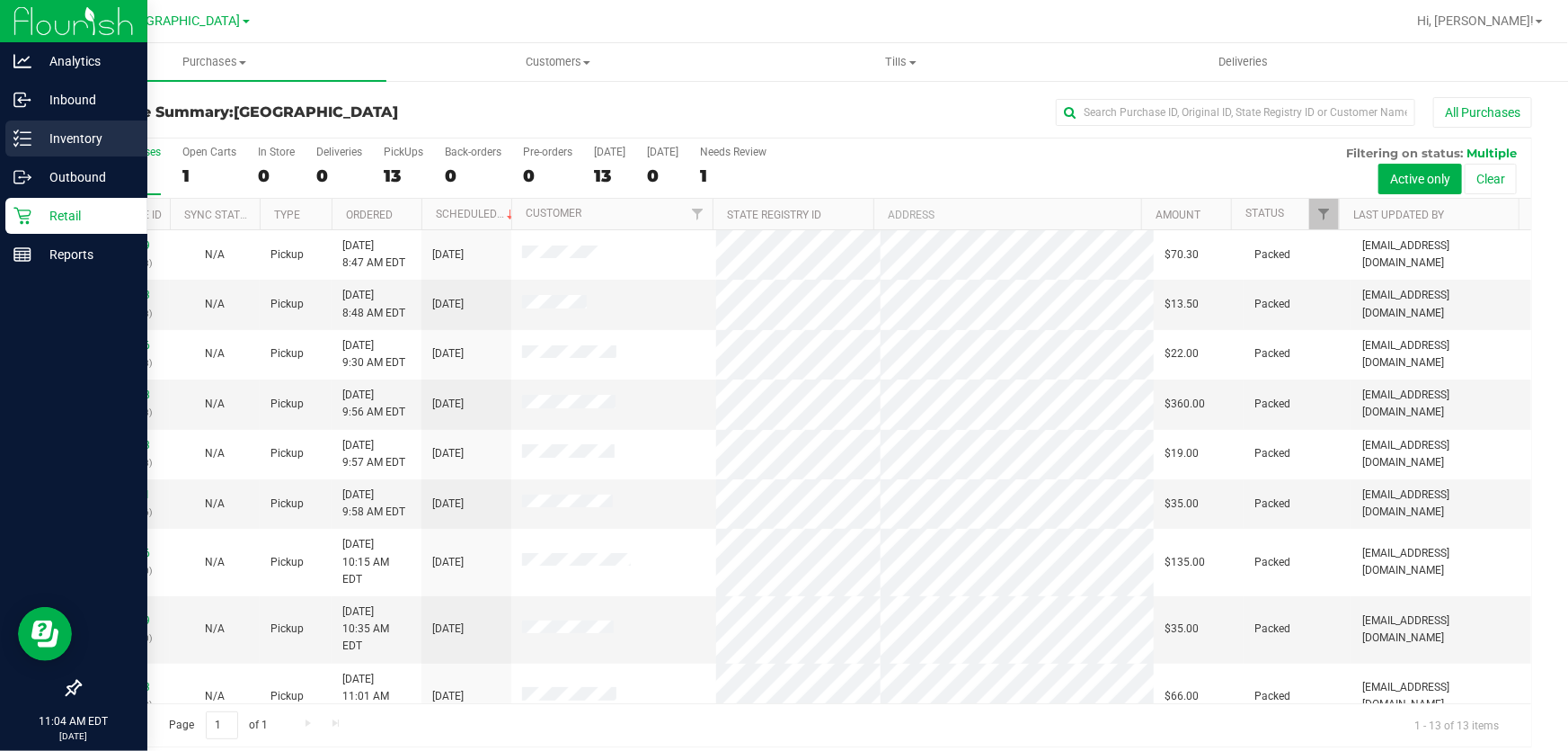
click at [43, 128] on p "Inventory" at bounding box center [84, 138] width 108 height 21
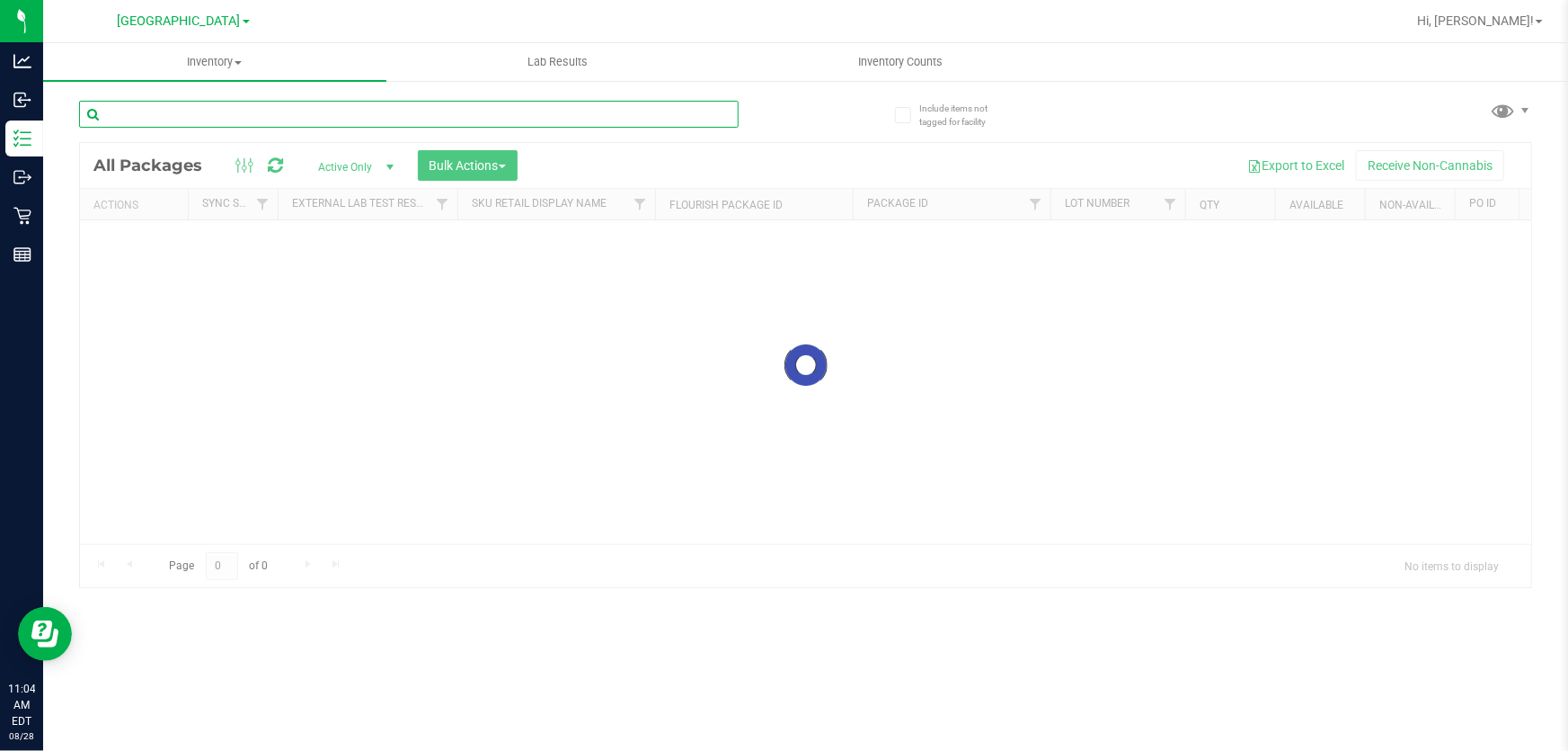
click at [231, 114] on div "Inventory All packages All inventory Waste log Create inventory Lab Results Inv…" at bounding box center [805, 396] width 1525 height 707
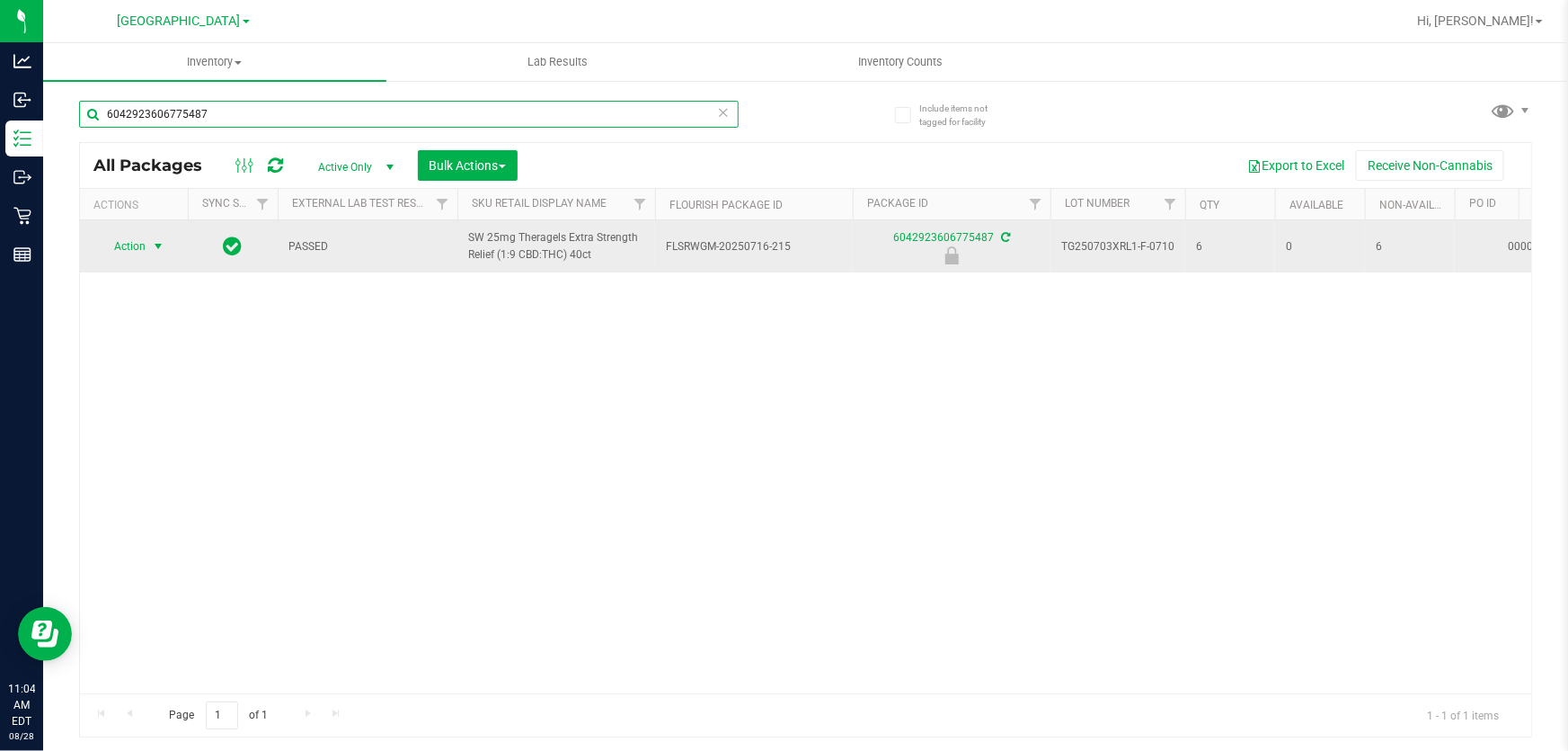
type input "6042923606775487"
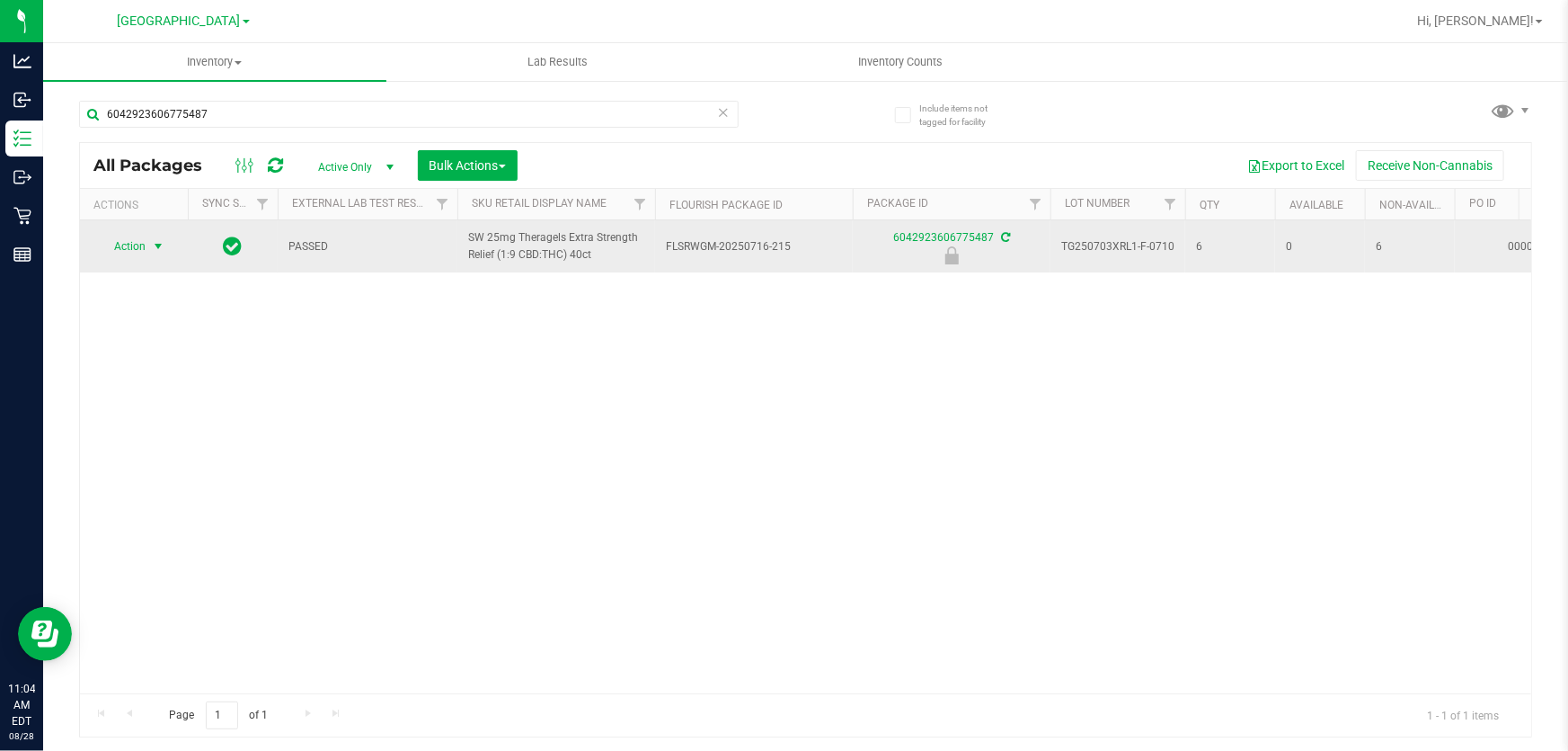
click at [137, 246] on span "Action" at bounding box center [122, 247] width 49 height 25
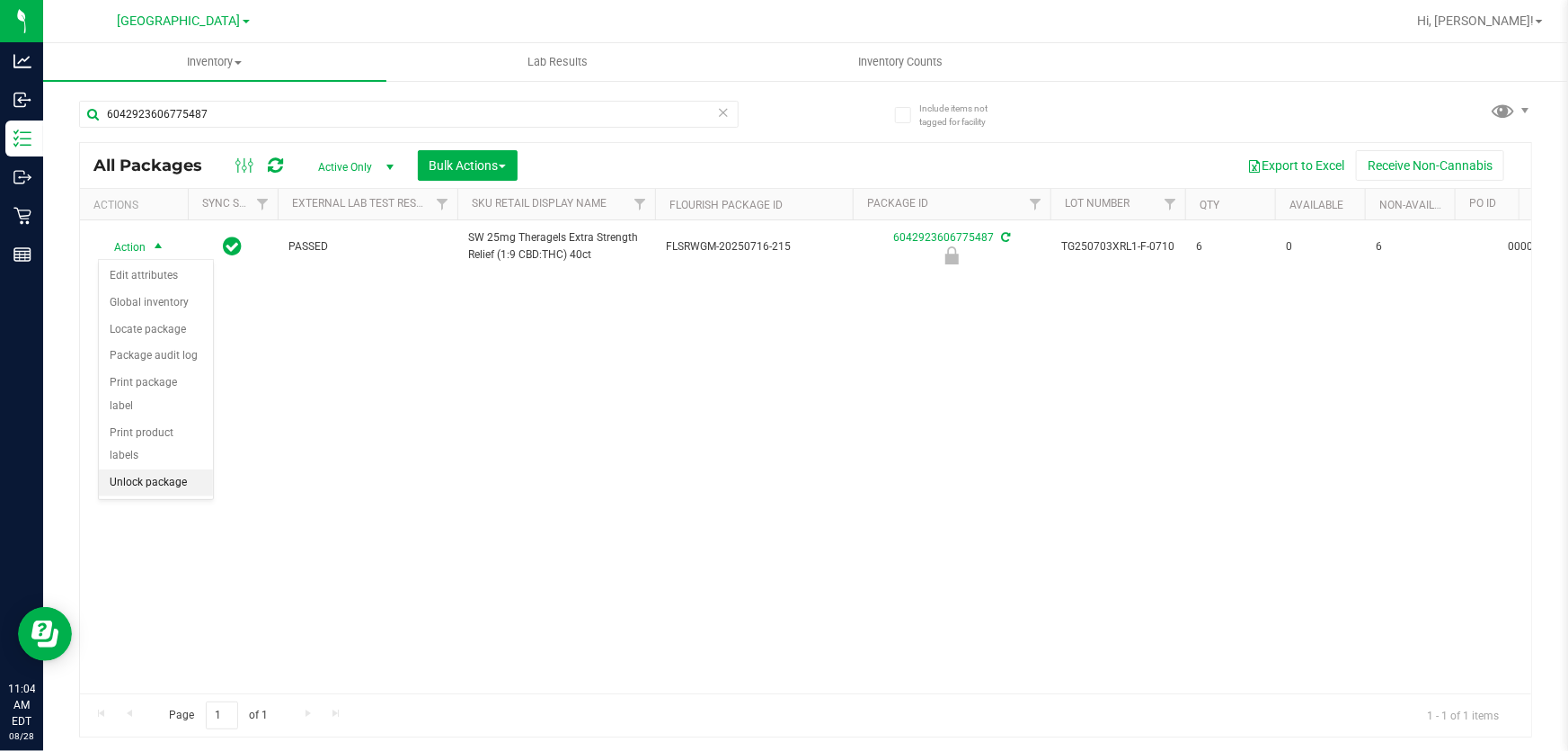
click at [162, 469] on li "Unlock package" at bounding box center [156, 483] width 115 height 27
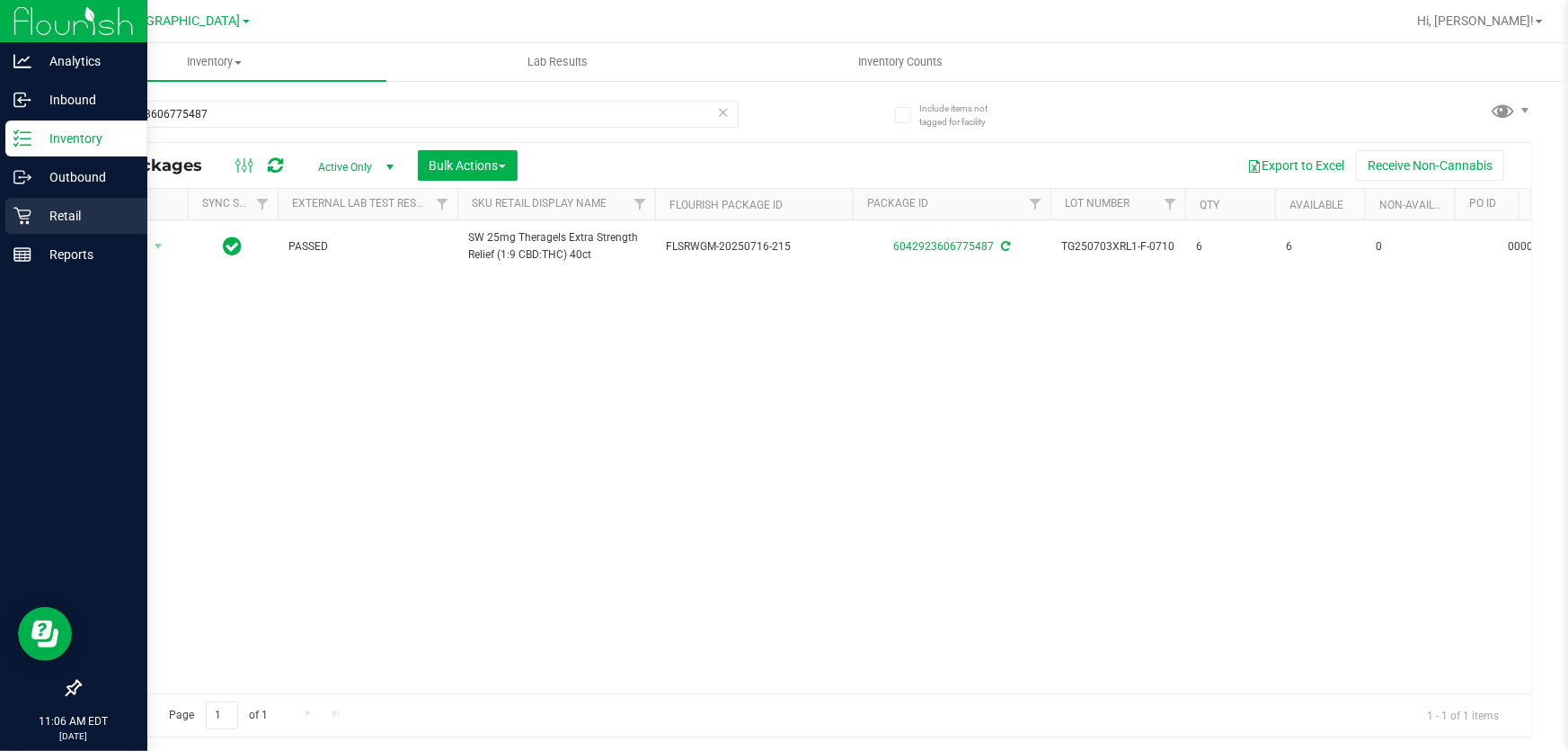
click at [16, 213] on icon at bounding box center [22, 216] width 18 height 18
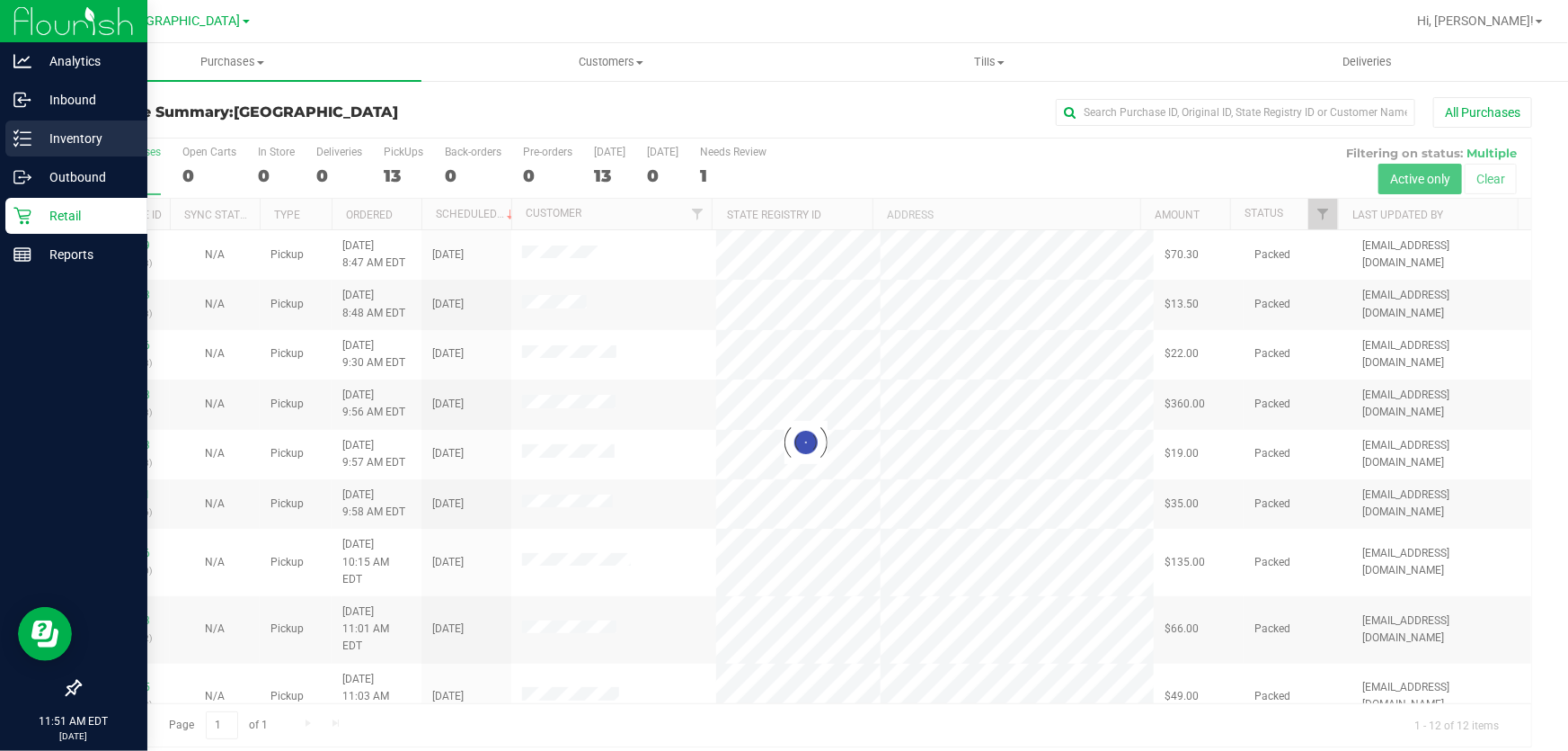
click at [69, 130] on p "Inventory" at bounding box center [84, 138] width 108 height 21
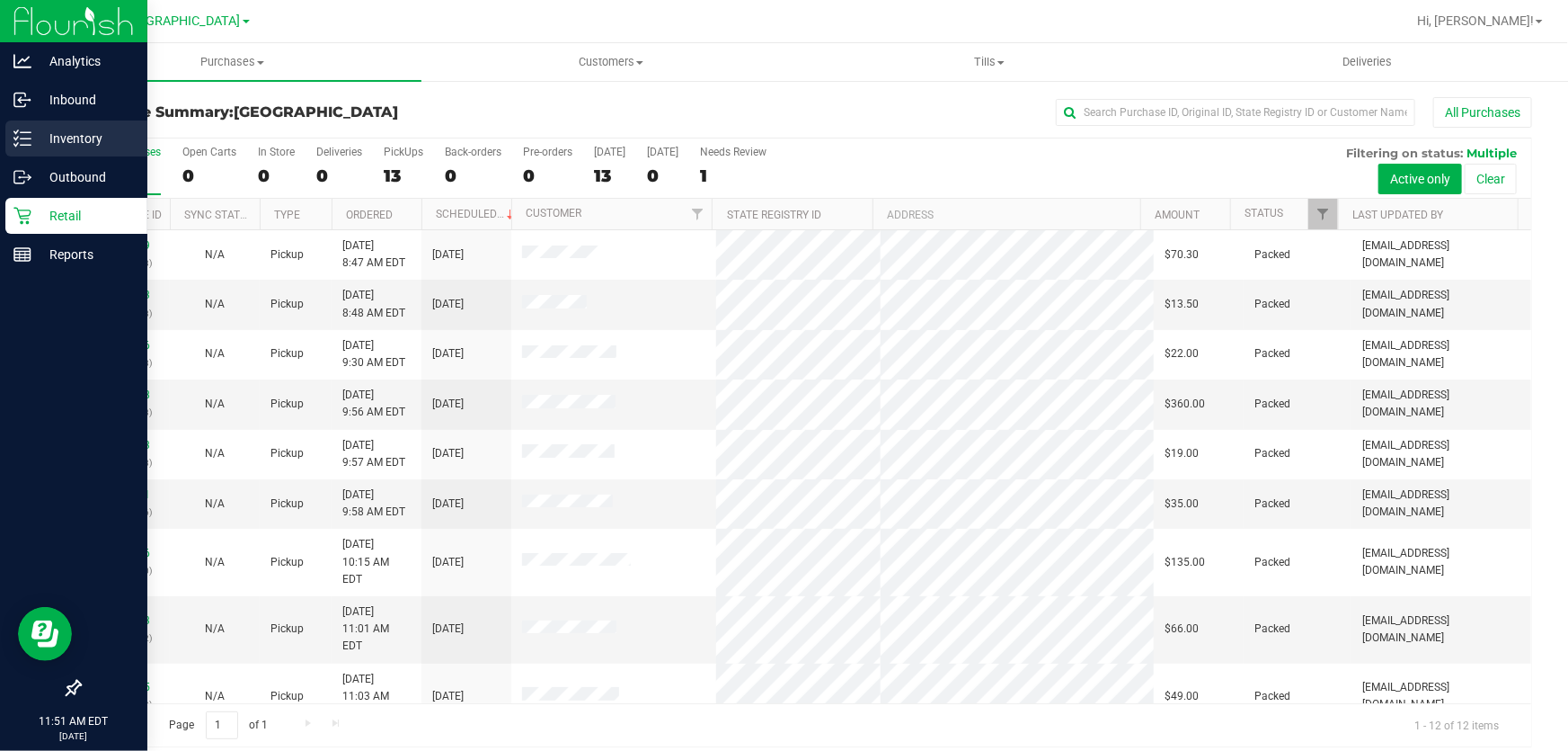
click at [72, 134] on p "Inventory" at bounding box center [84, 138] width 108 height 21
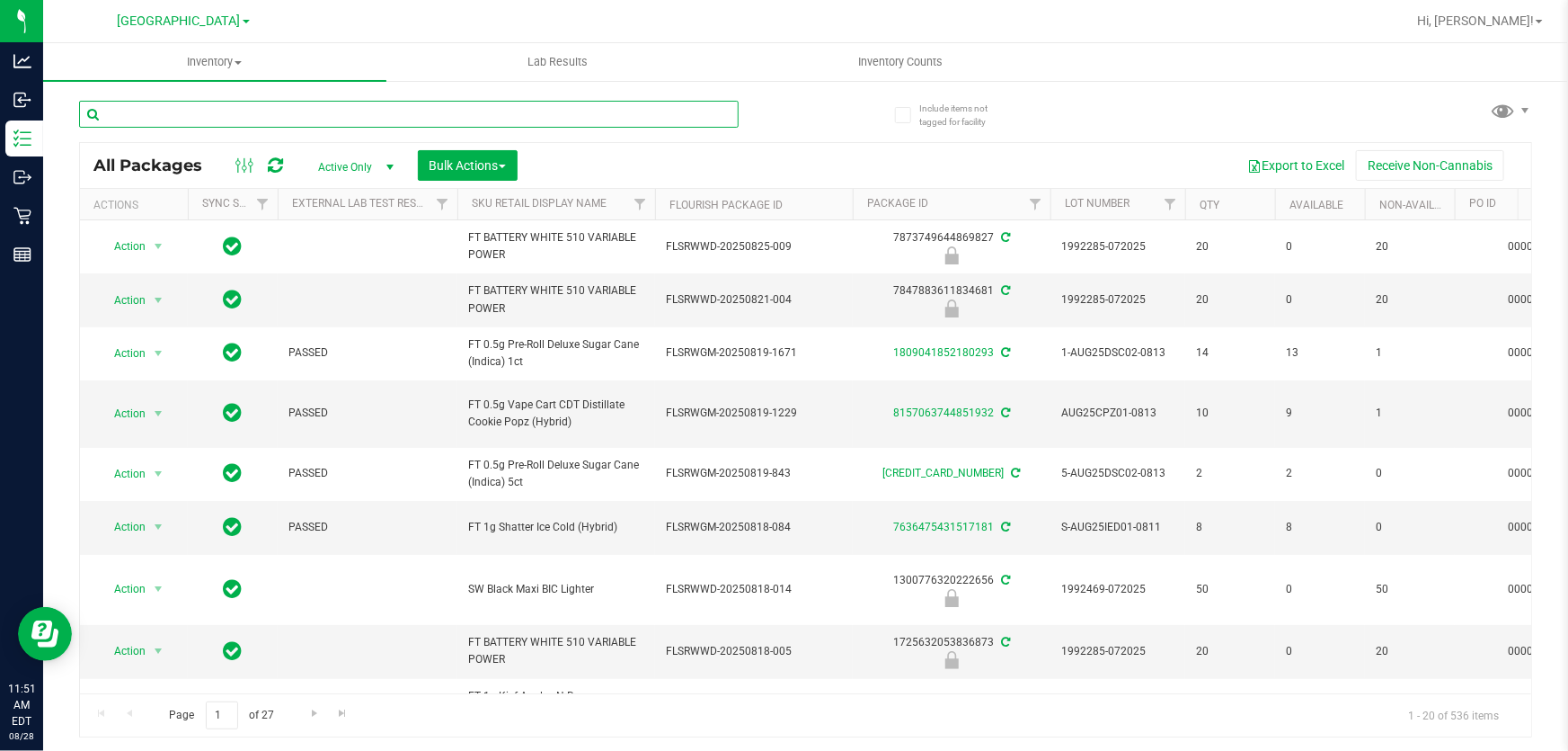
click at [242, 112] on input "text" at bounding box center [408, 115] width 659 height 27
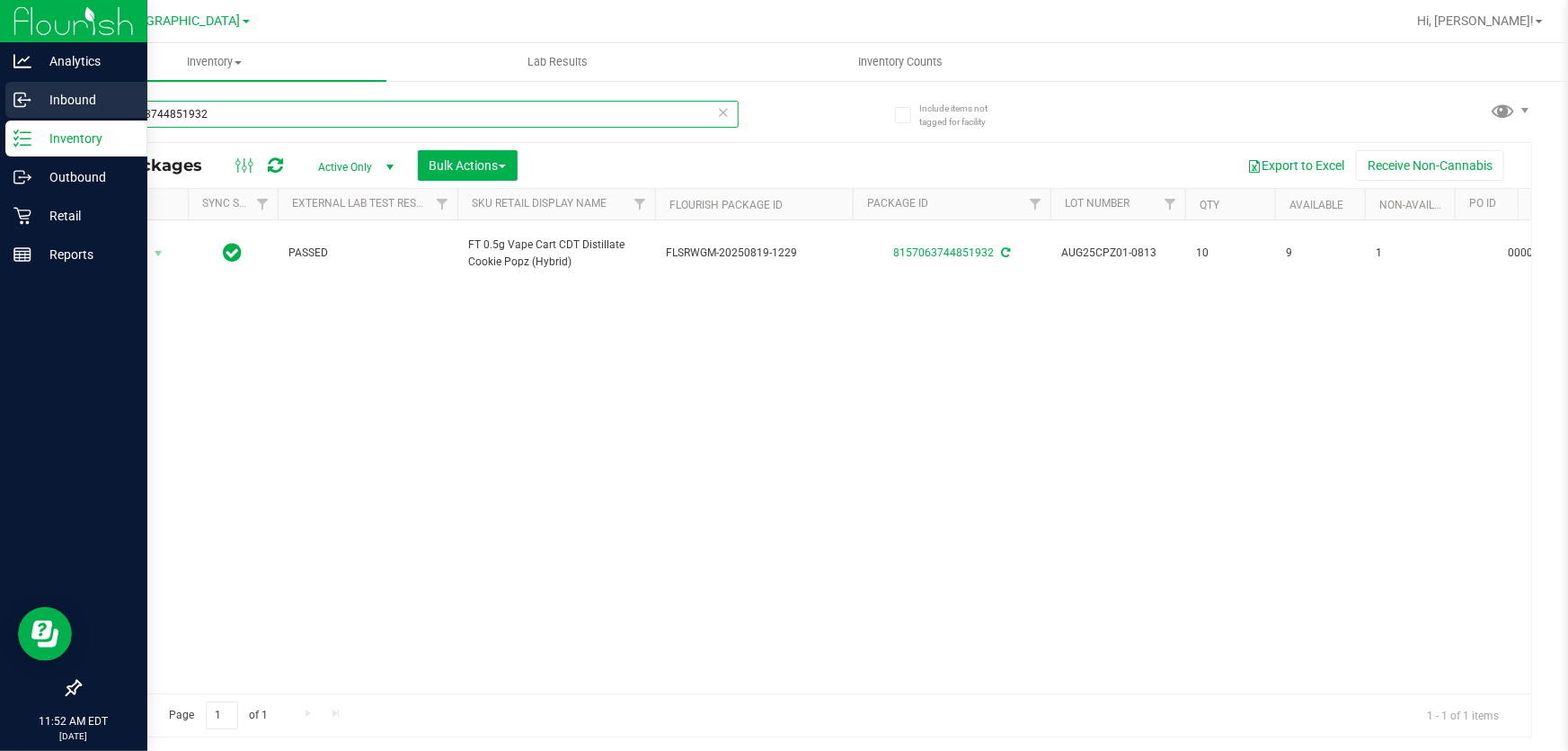
drag, startPoint x: 329, startPoint y: 109, endPoint x: 0, endPoint y: 109, distance: 329.0
click at [0, 109] on div "Analytics Inbound Inventory Outbound Retail Reports 11:52 AM EDT [DATE] 08/28 […" at bounding box center [784, 375] width 1568 height 751
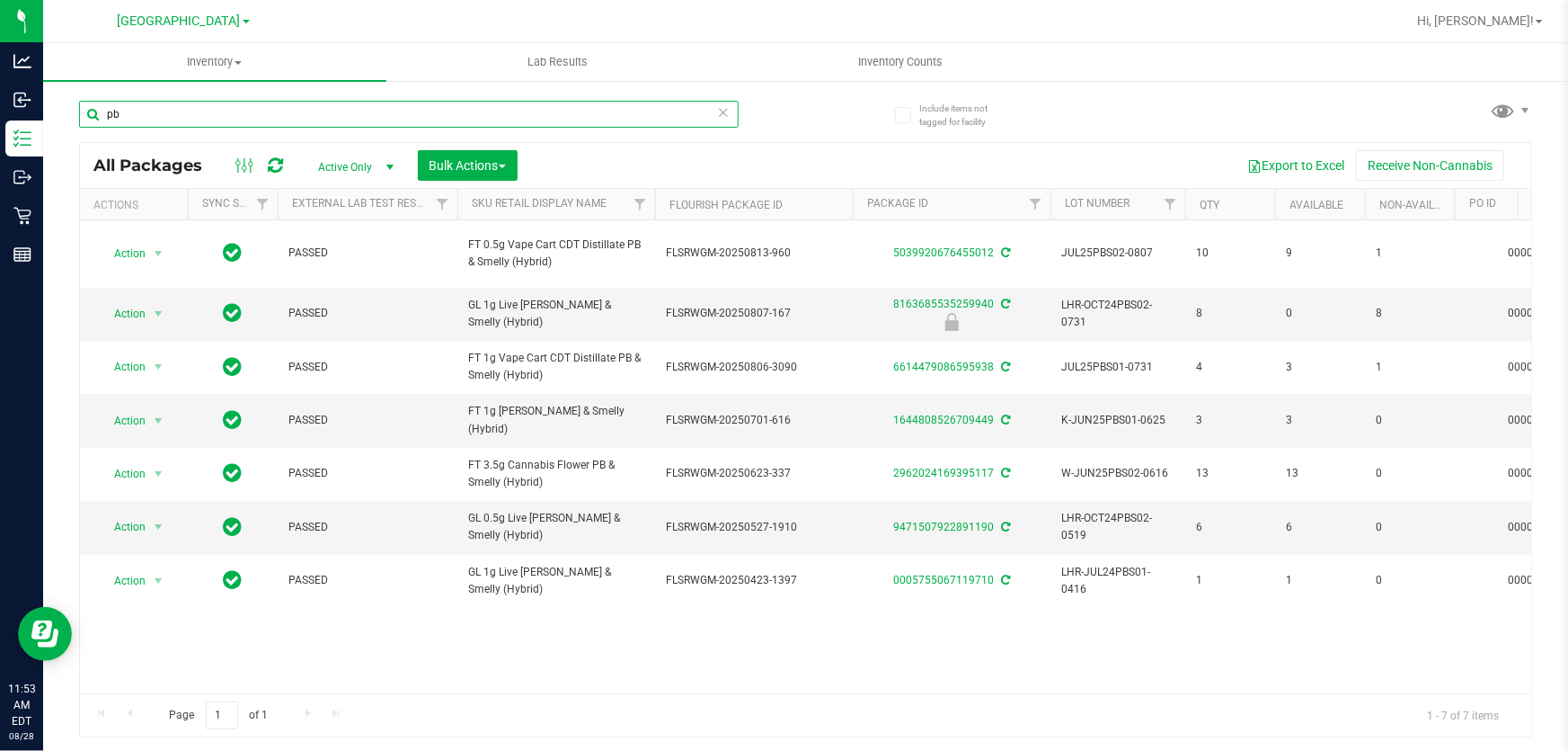
drag, startPoint x: 143, startPoint y: 116, endPoint x: 54, endPoint y: 86, distance: 93.9
click at [97, 102] on input "pb" at bounding box center [408, 115] width 659 height 27
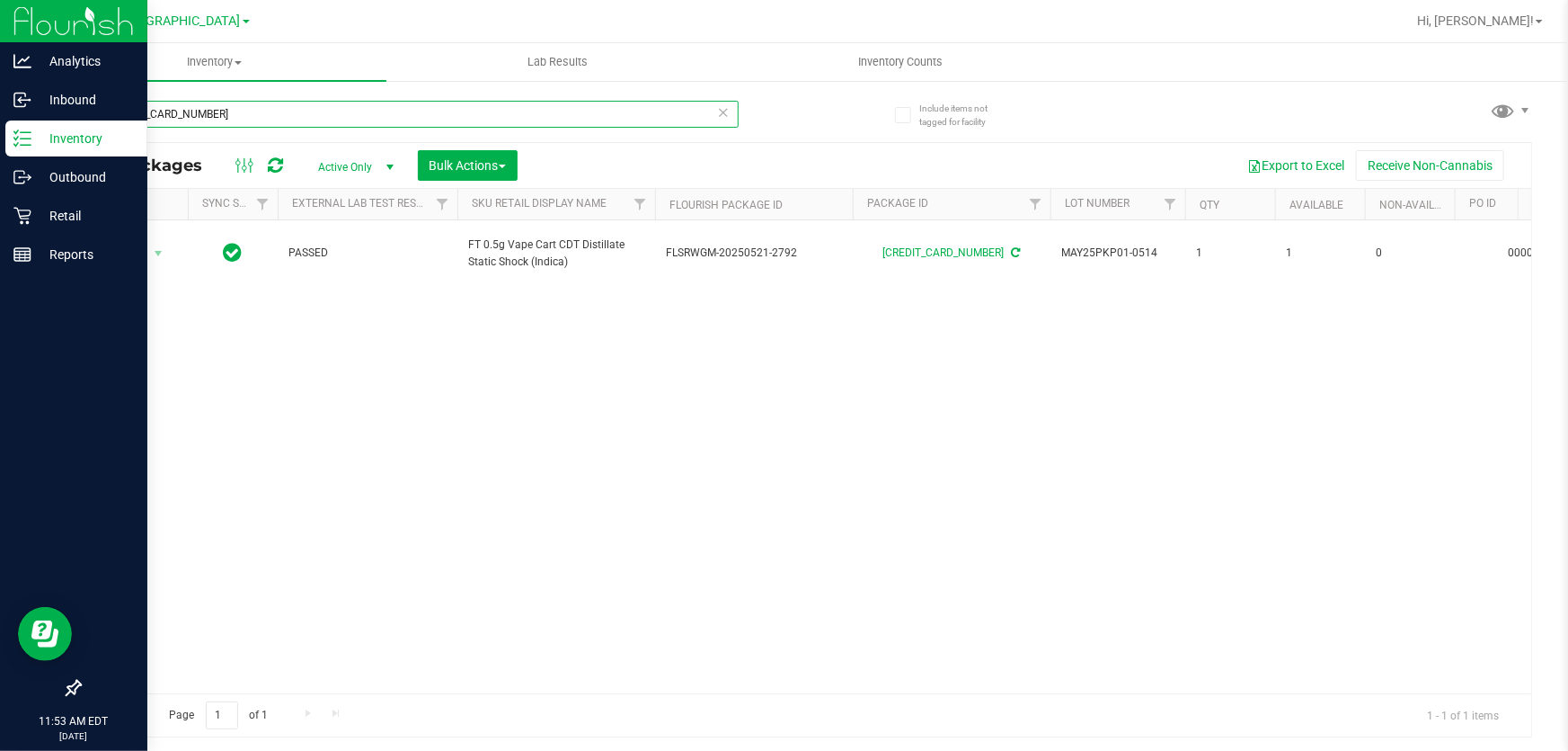
drag, startPoint x: 137, startPoint y: 126, endPoint x: 0, endPoint y: 153, distance: 139.6
click at [0, 151] on div "Analytics Inbound Inventory Outbound Retail Reports 11:53 AM EDT [DATE] 08/28 […" at bounding box center [784, 375] width 1568 height 751
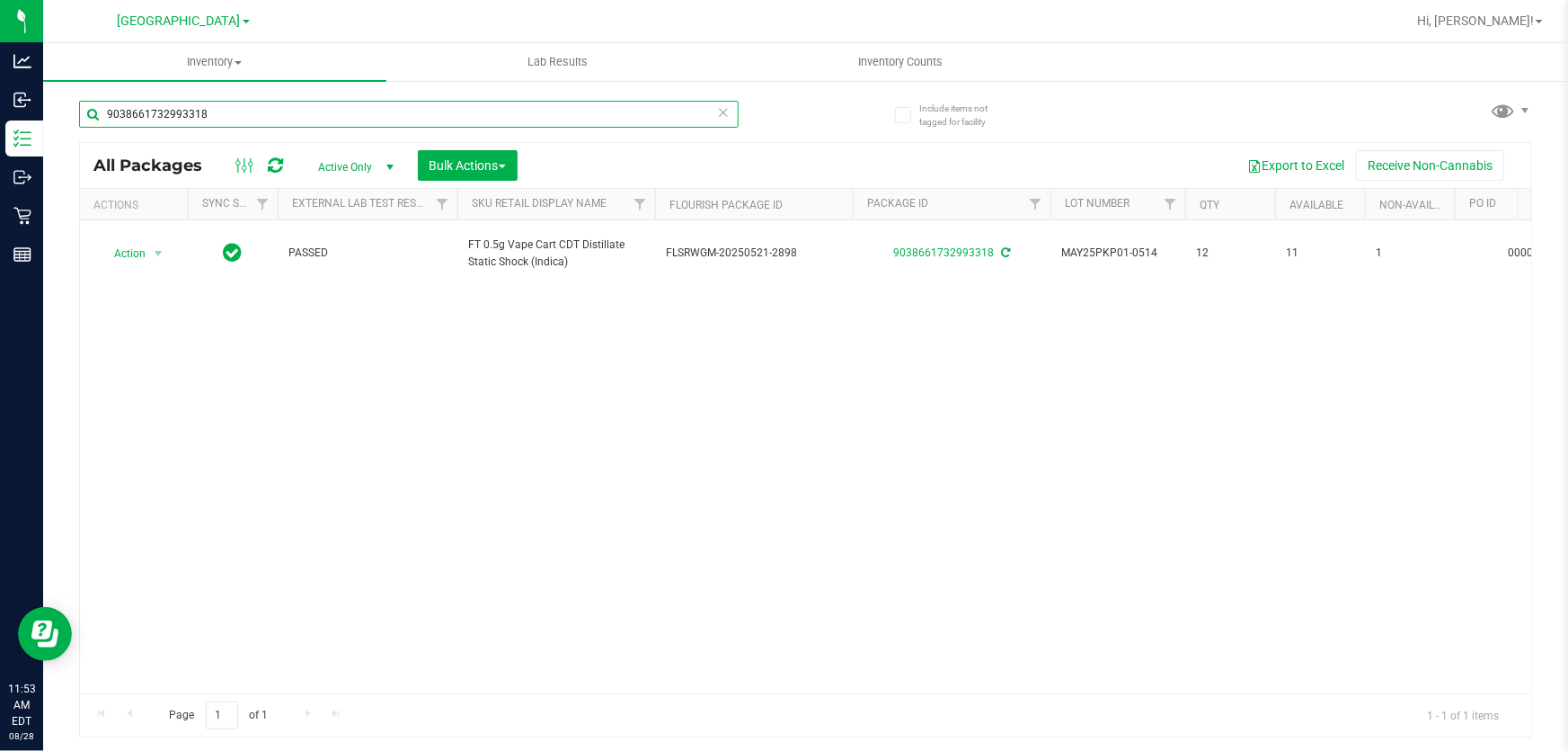
type input "9038661732993318"
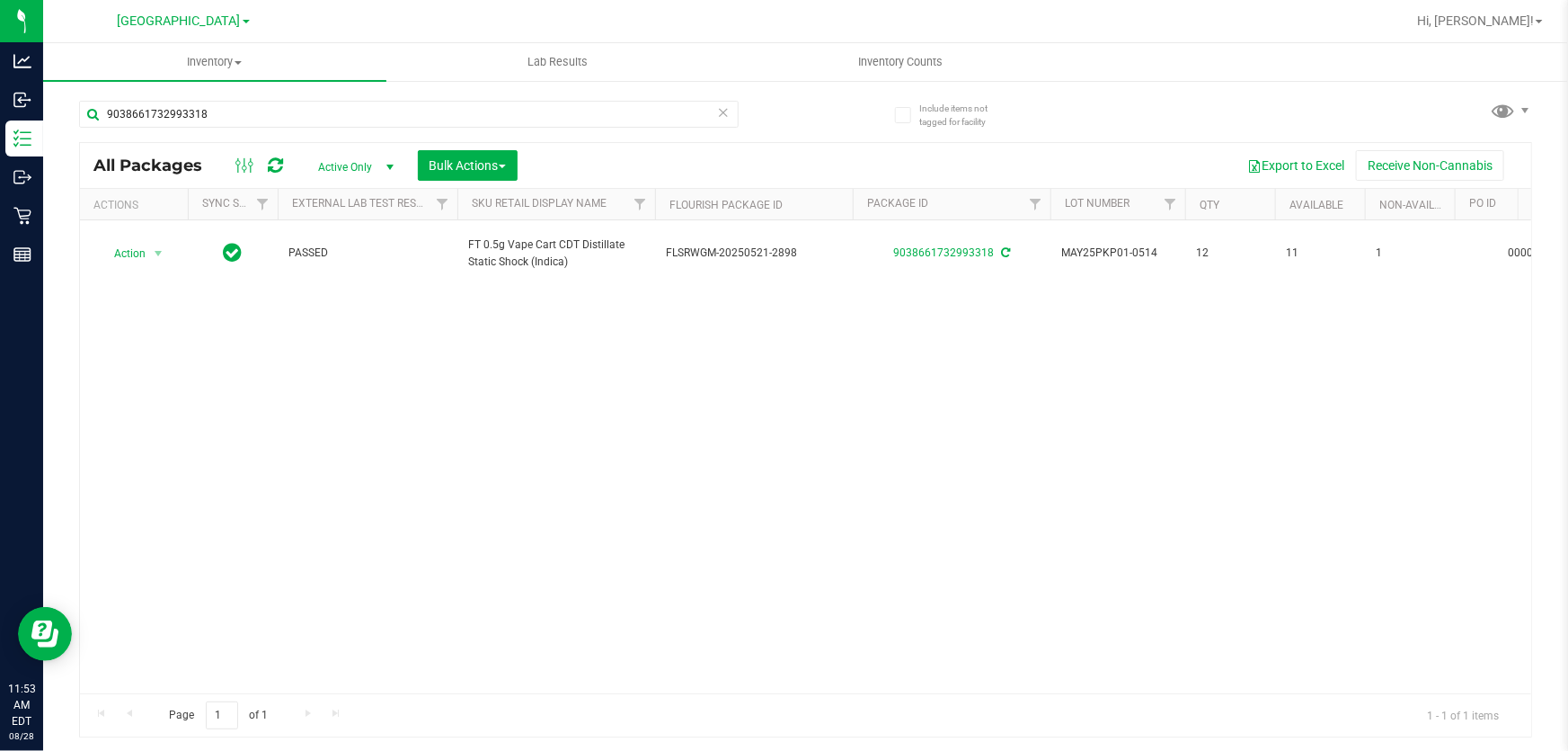
click at [629, 407] on div "Action Action Adjust qty Create package Edit attributes Global inventory Locate…" at bounding box center [805, 457] width 1451 height 473
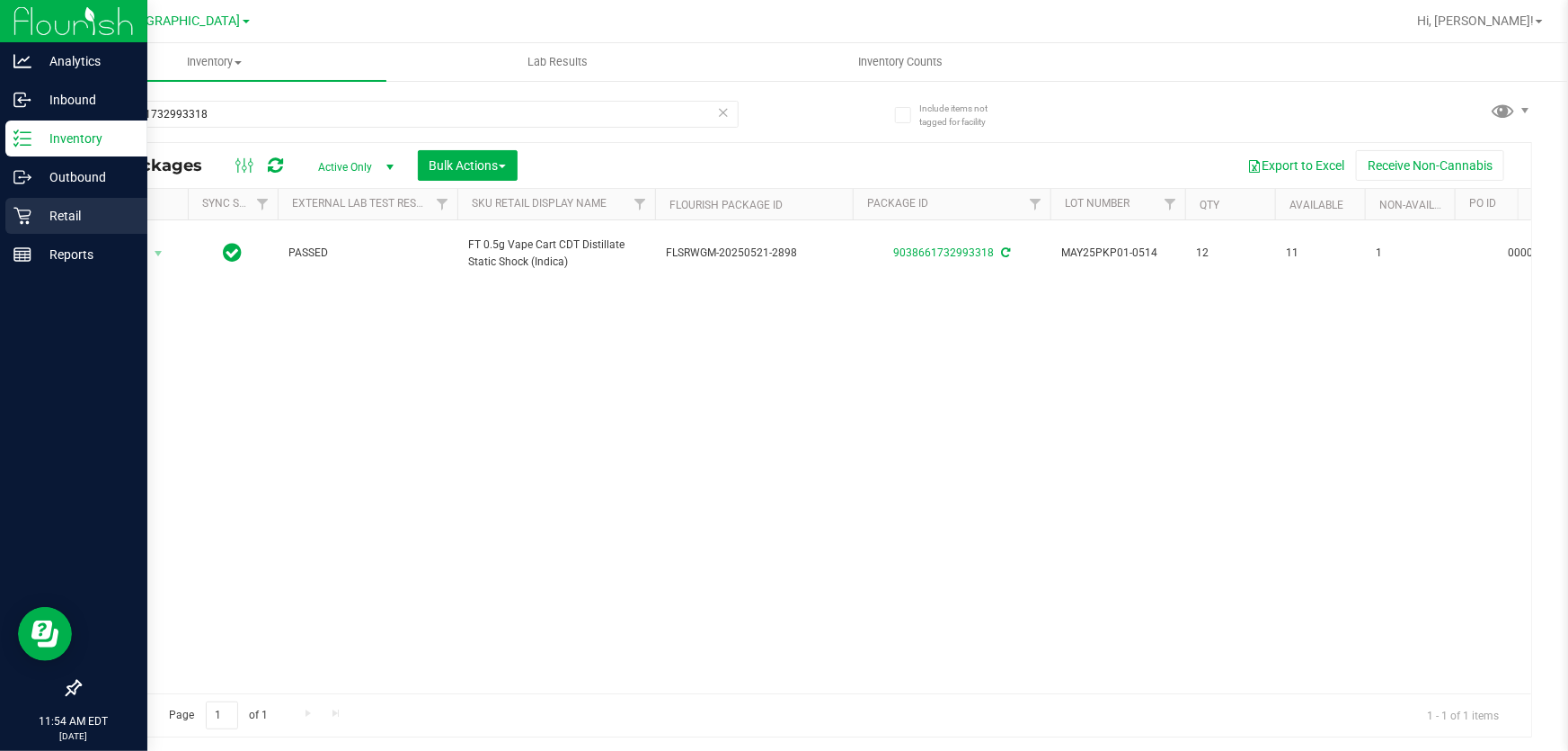
click at [79, 222] on p "Retail" at bounding box center [84, 216] width 108 height 21
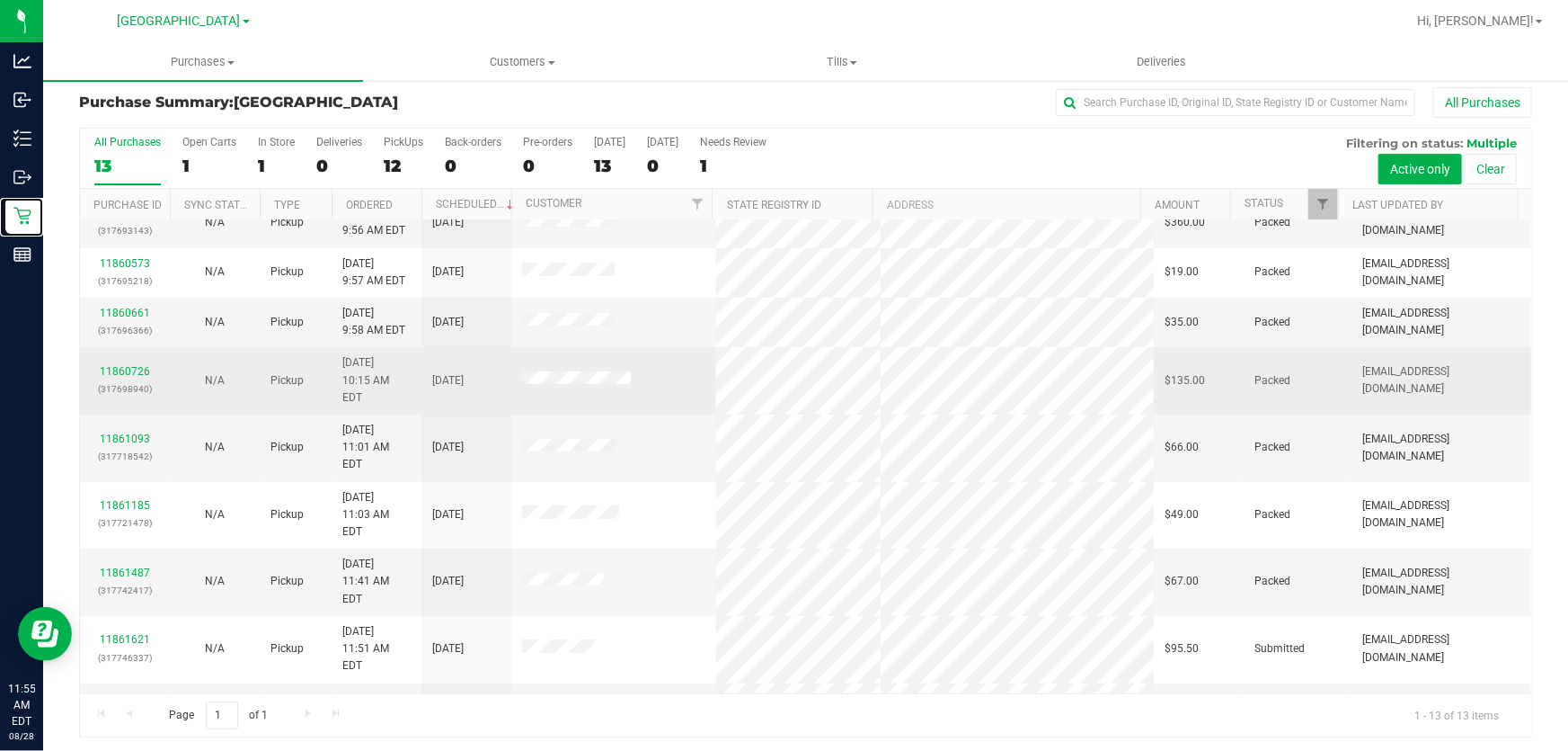
scroll to position [14, 0]
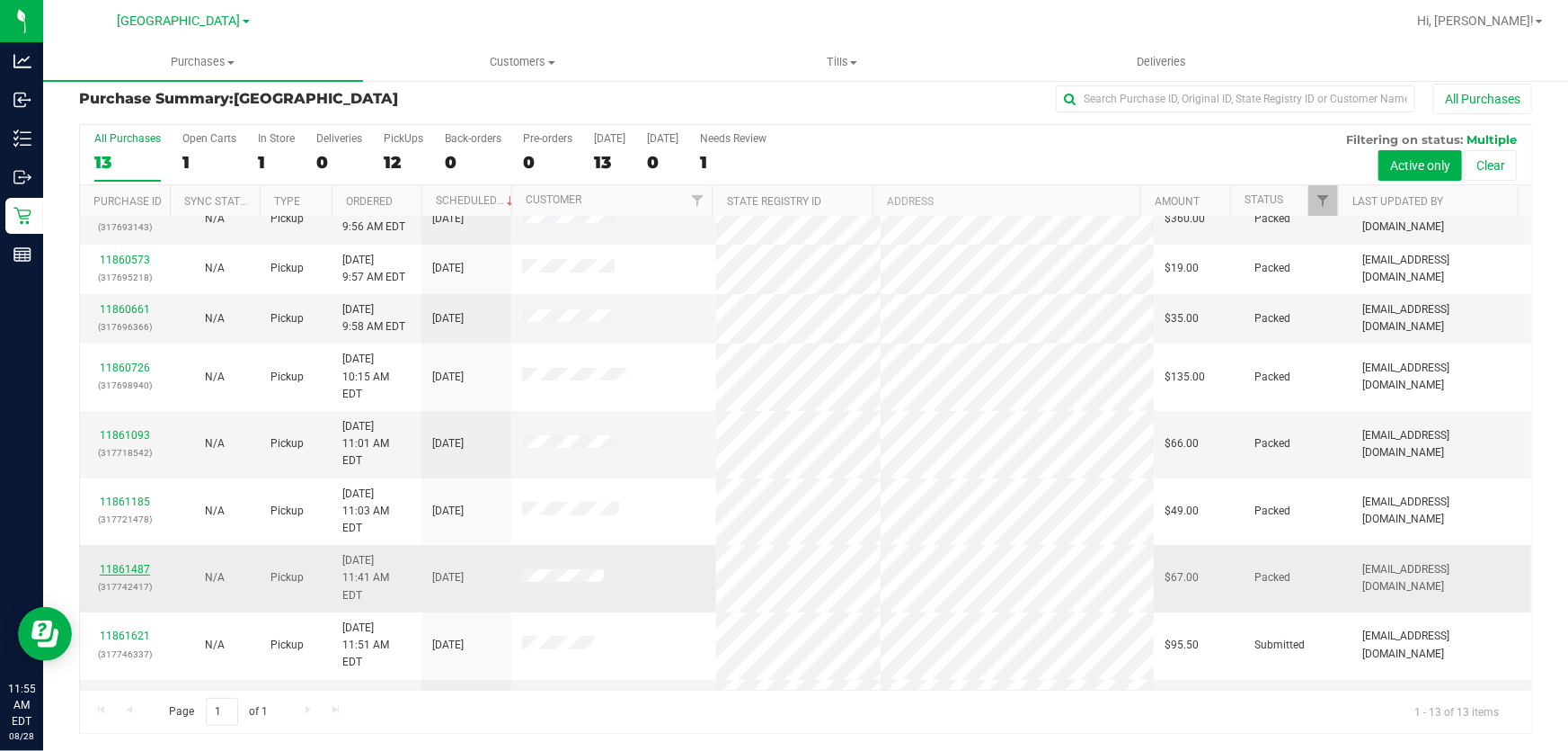
click at [135, 563] on link "11861487" at bounding box center [125, 568] width 50 height 13
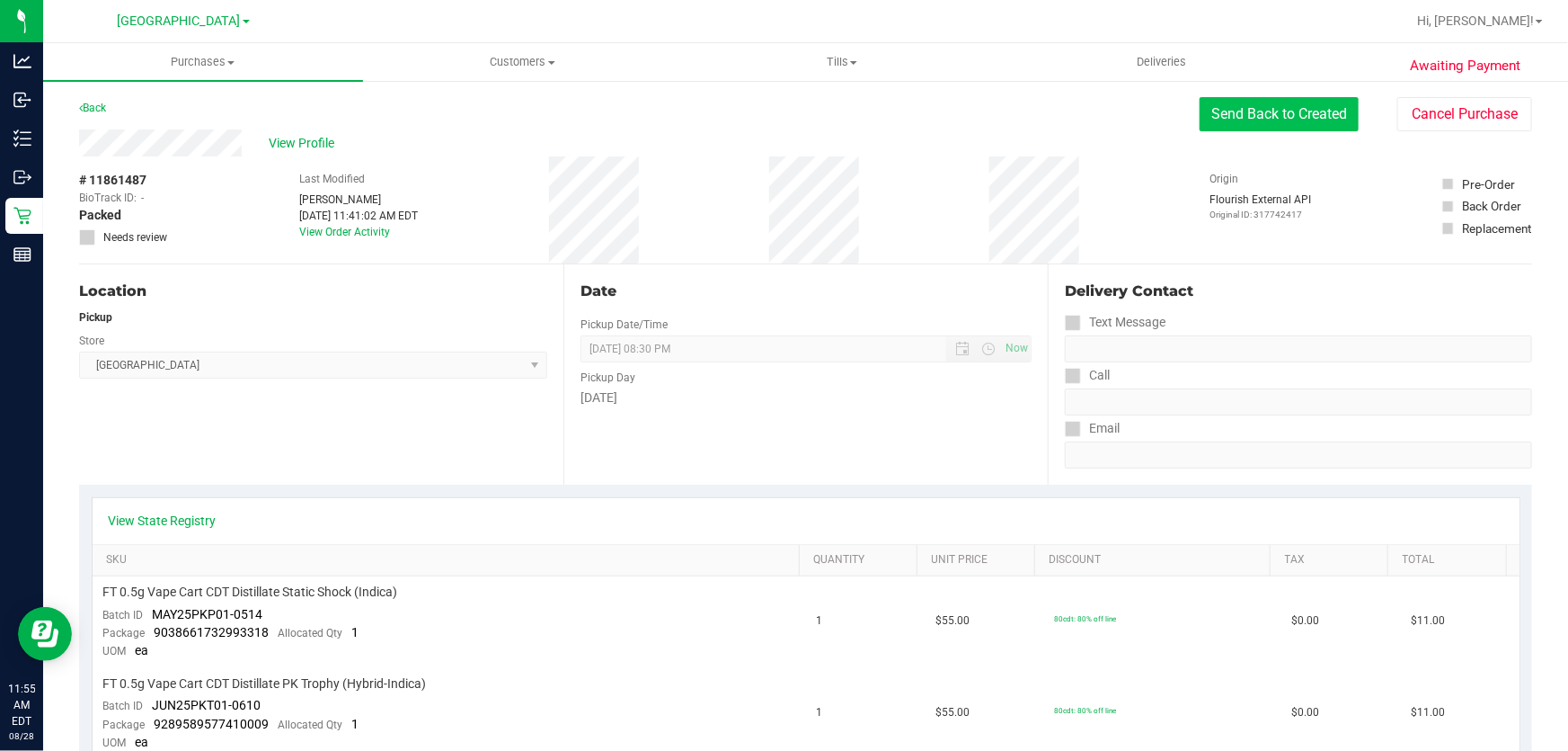
click at [1285, 99] on button "Send Back to Created" at bounding box center [1280, 114] width 159 height 34
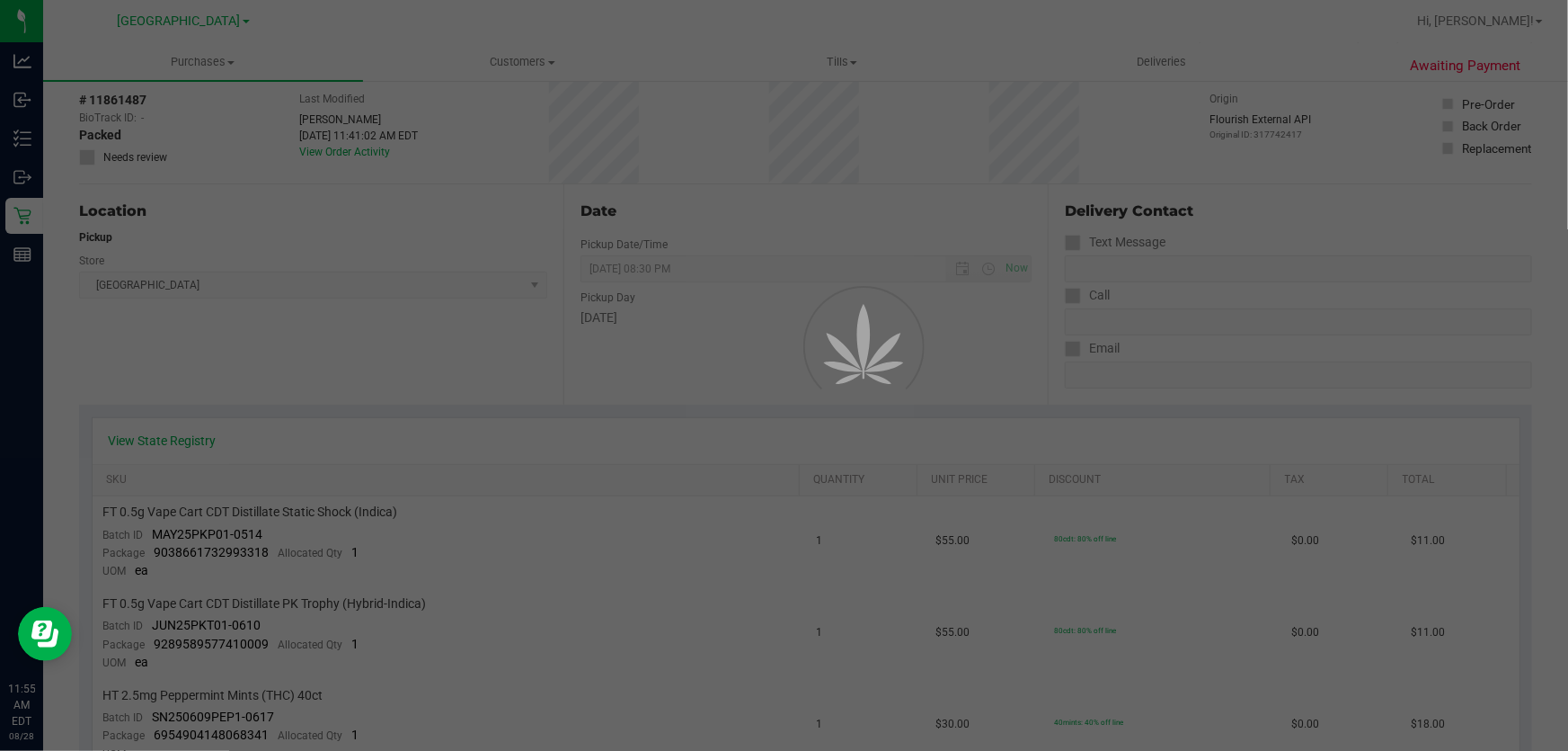
scroll to position [245, 0]
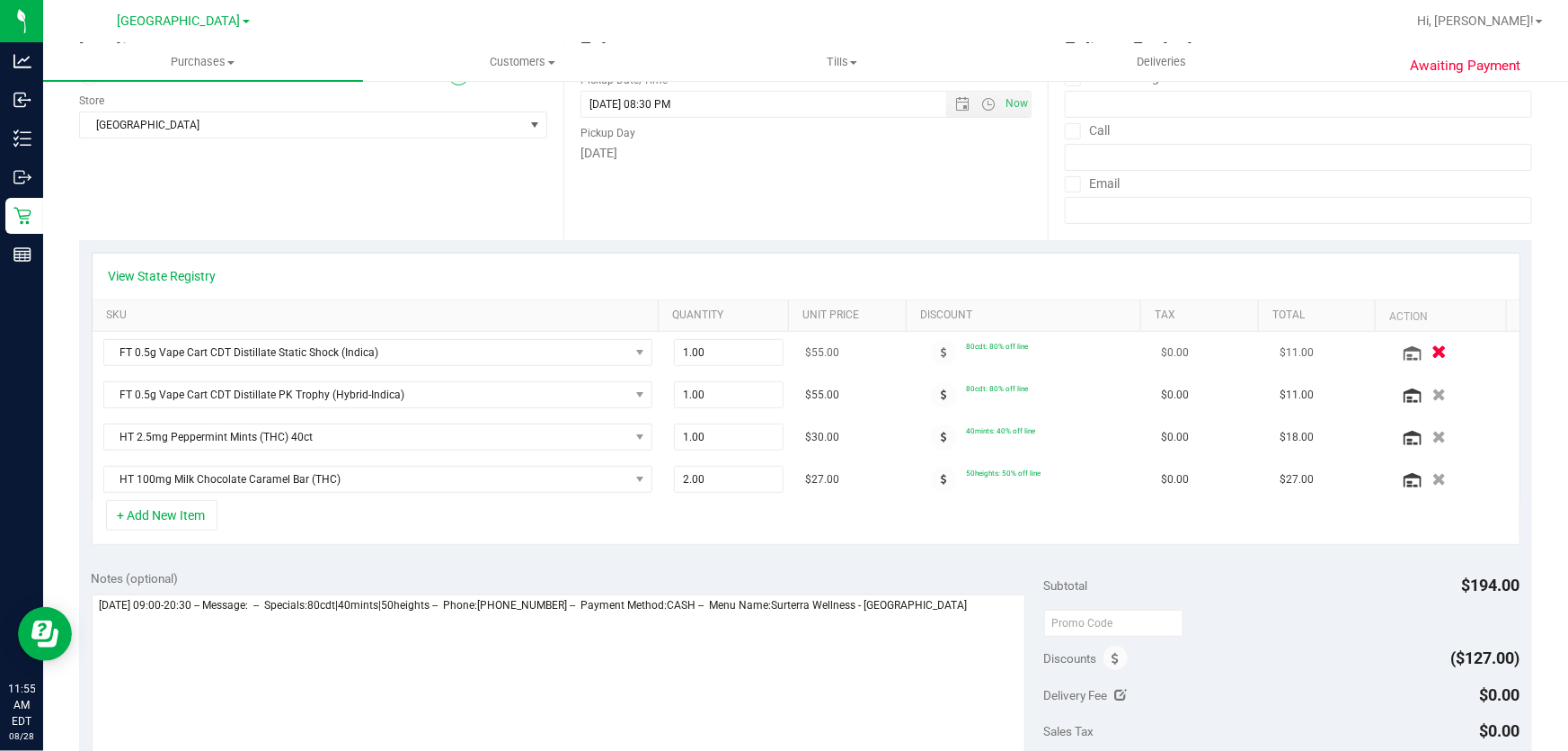
click at [1431, 354] on icon "button" at bounding box center [1439, 353] width 16 height 14
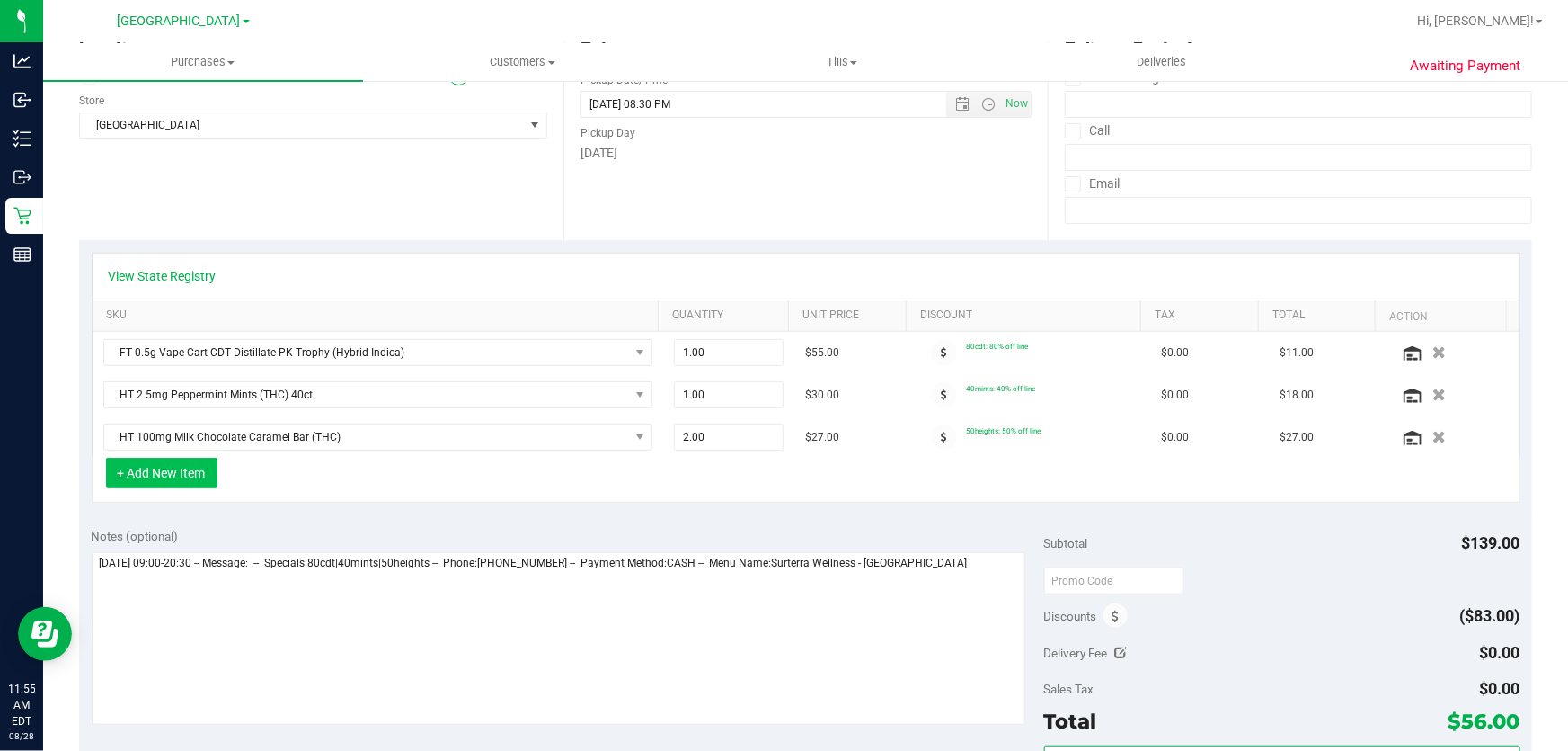
click at [162, 465] on button "+ Add New Item" at bounding box center [161, 472] width 112 height 30
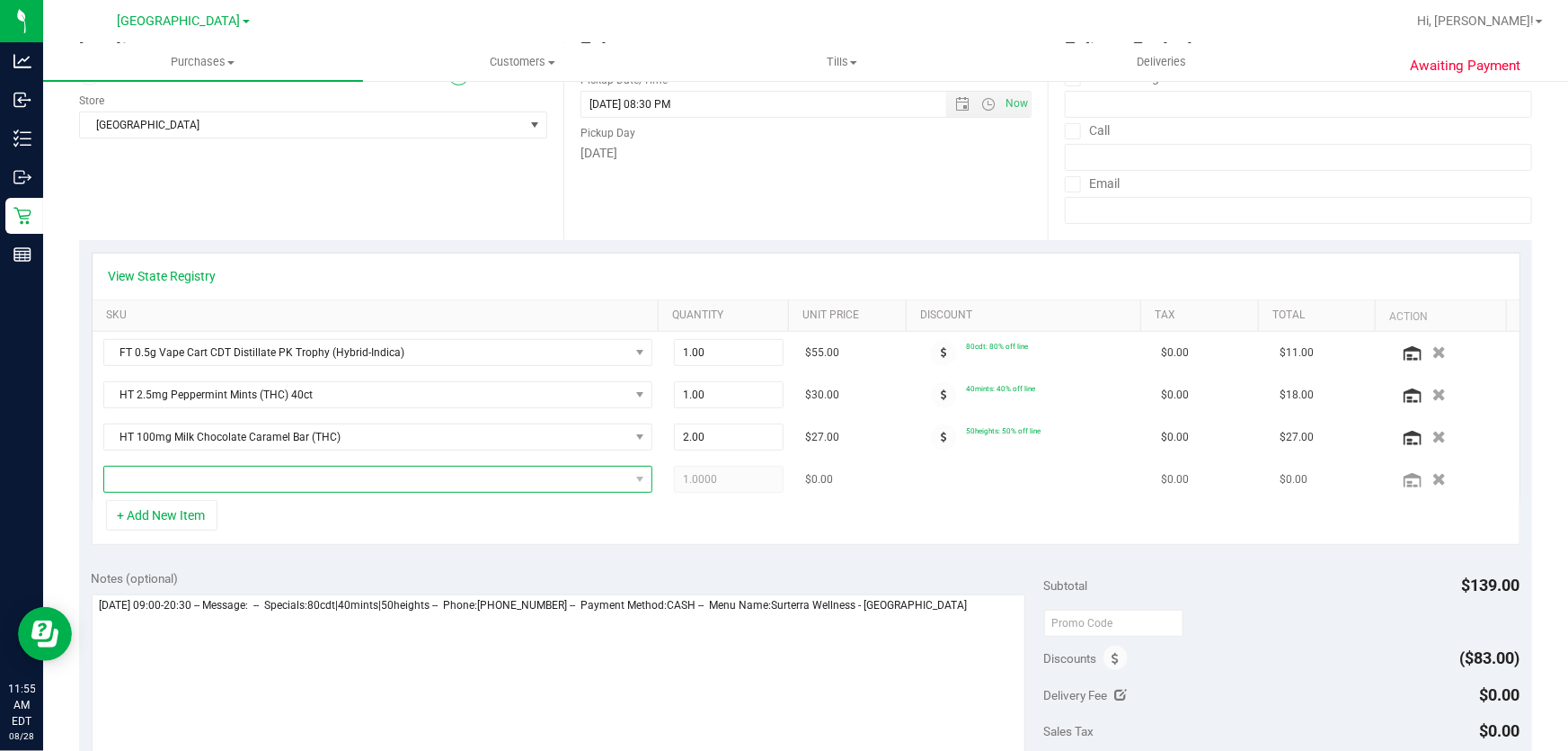
click at [194, 467] on span "NO DATA FOUND" at bounding box center [366, 479] width 525 height 25
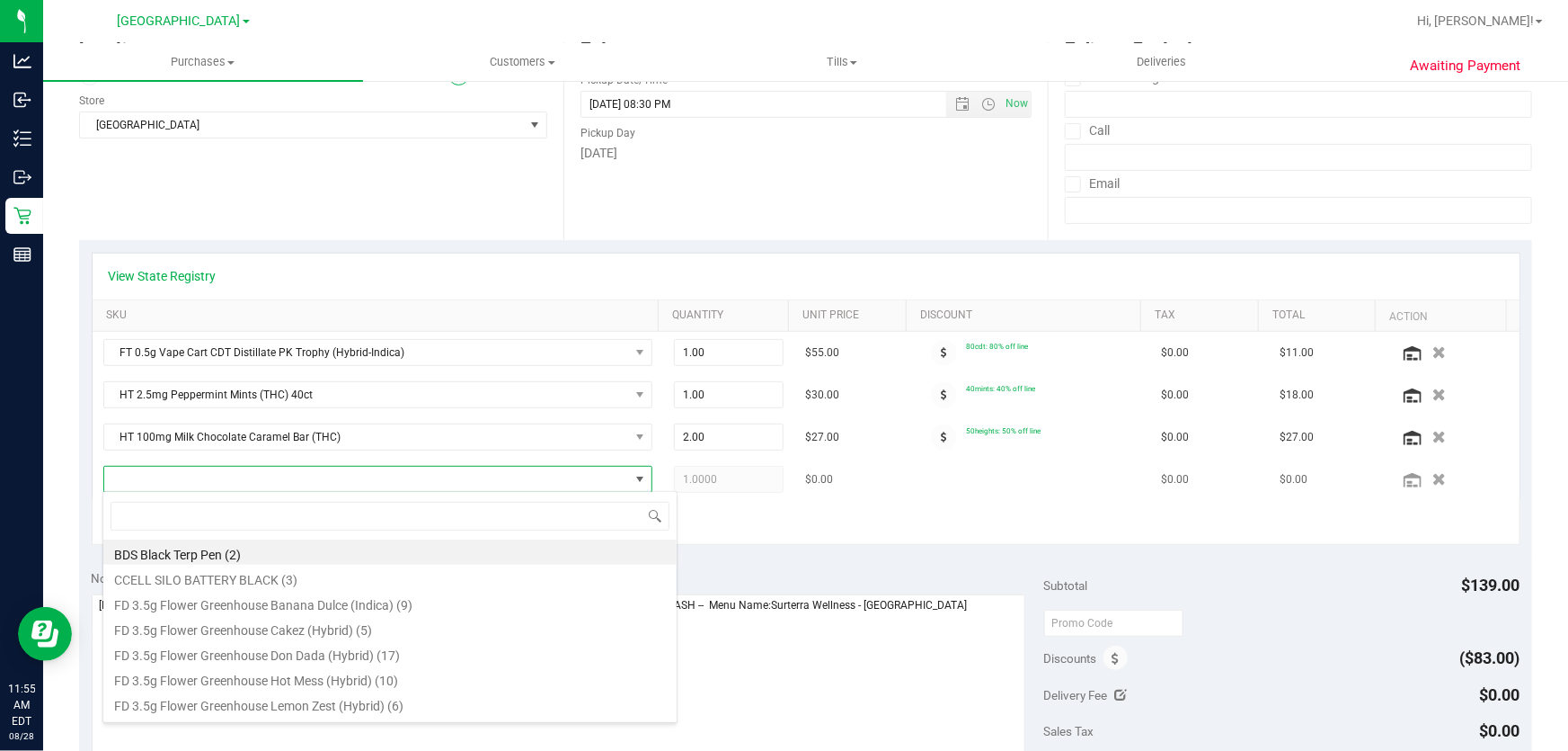
scroll to position [27, 534]
type input "static shock"
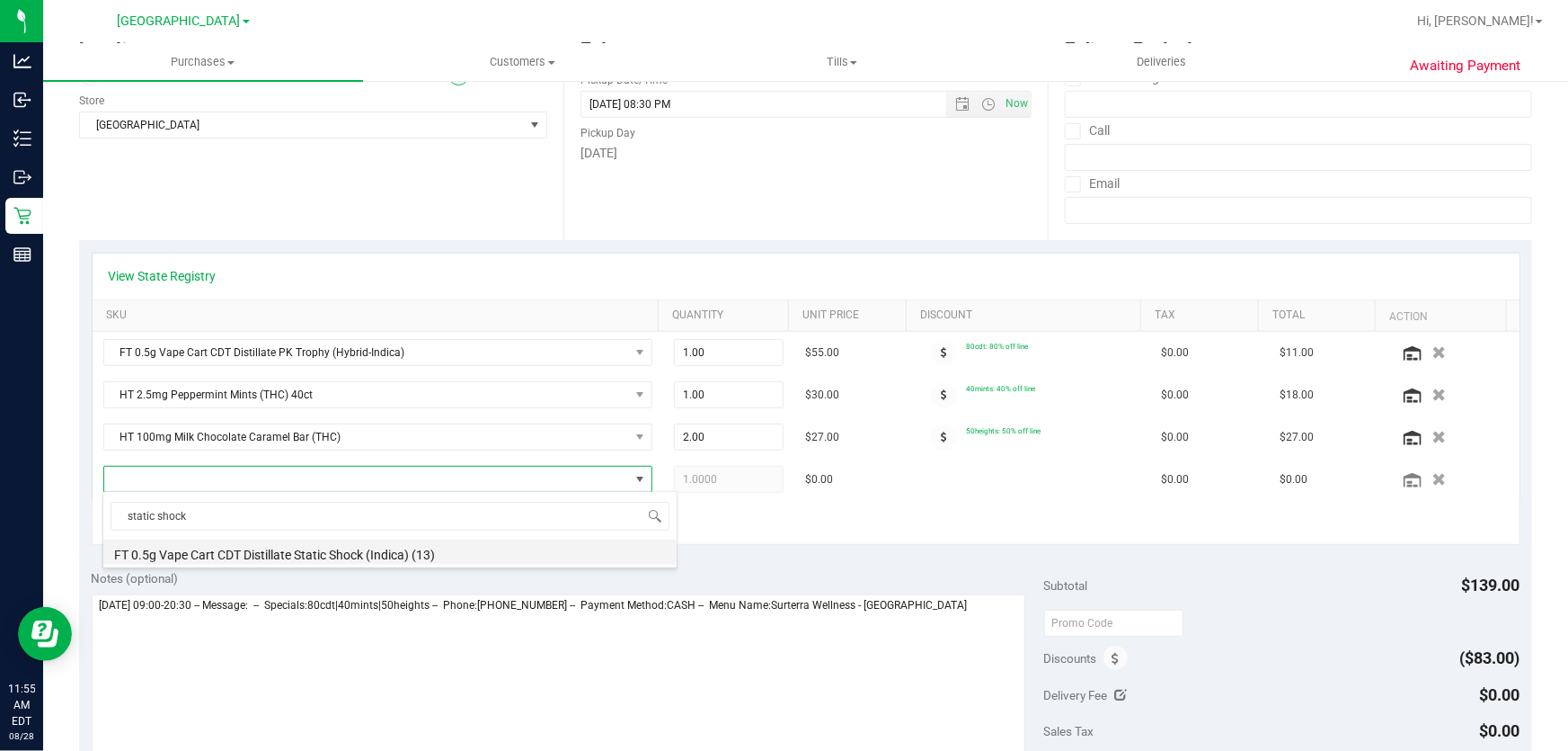
click at [279, 553] on li "FT 0.5g Vape Cart CDT Distillate Static Shock (Indica) (13)" at bounding box center [389, 552] width 574 height 25
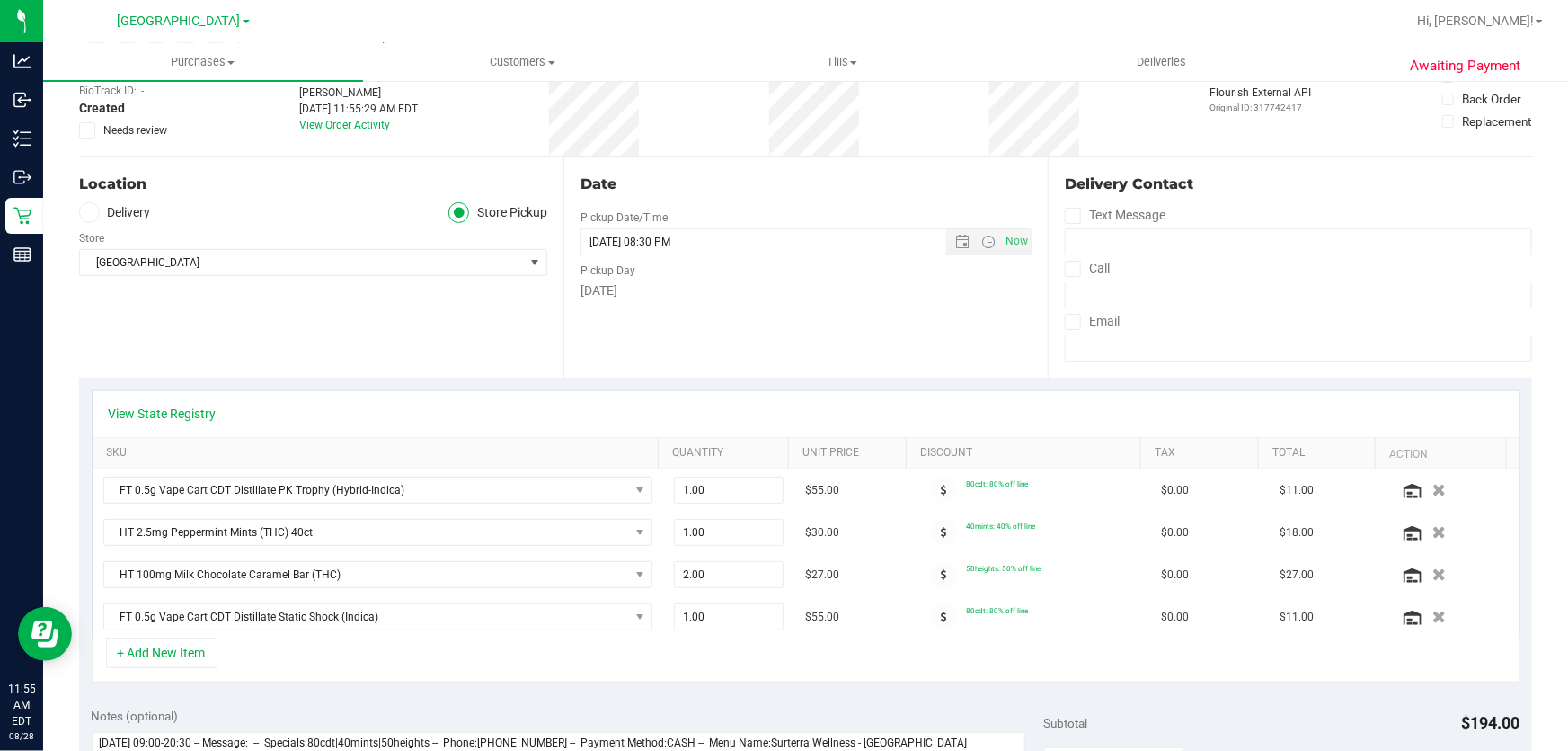
scroll to position [0, 0]
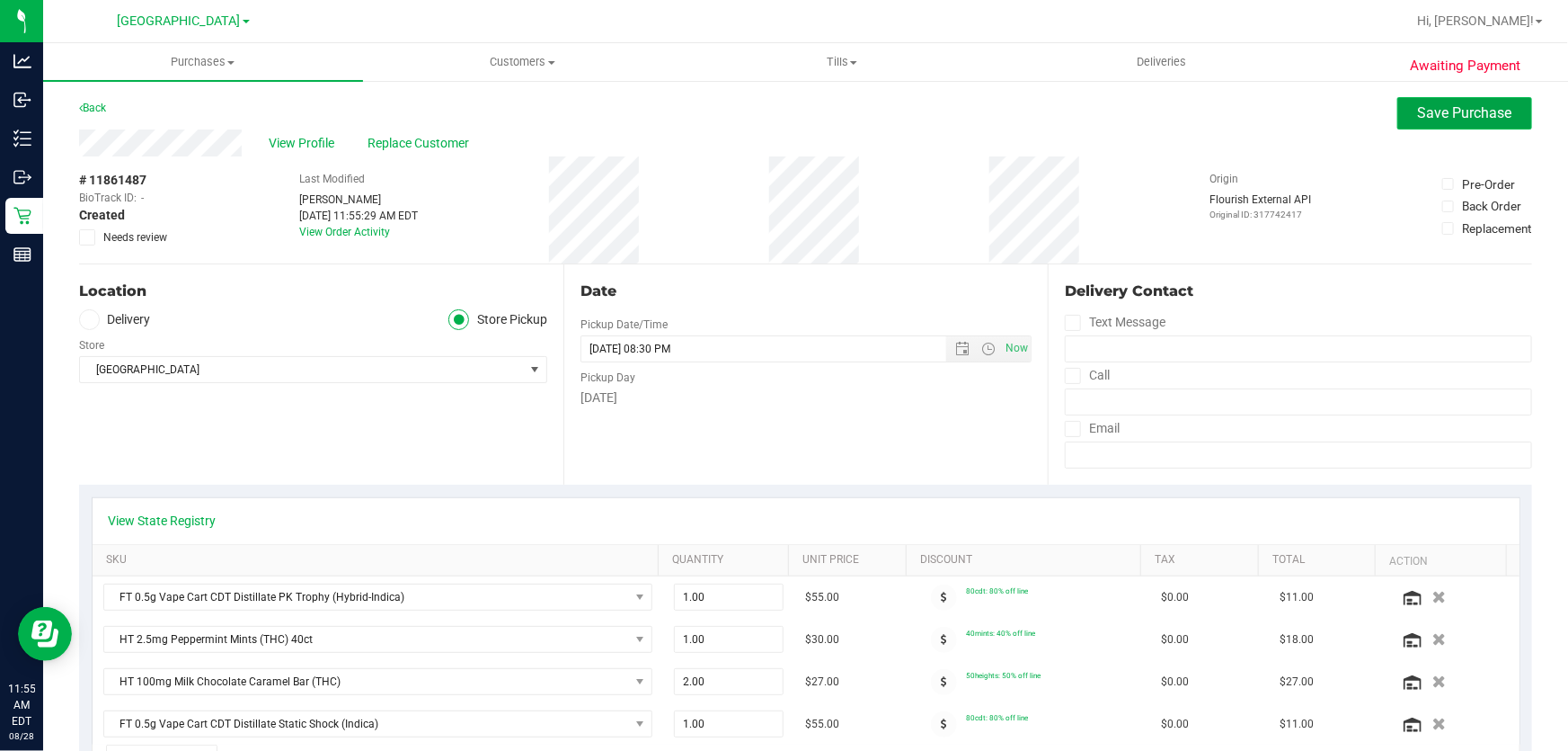
click at [1457, 122] on button "Save Purchase" at bounding box center [1464, 113] width 135 height 32
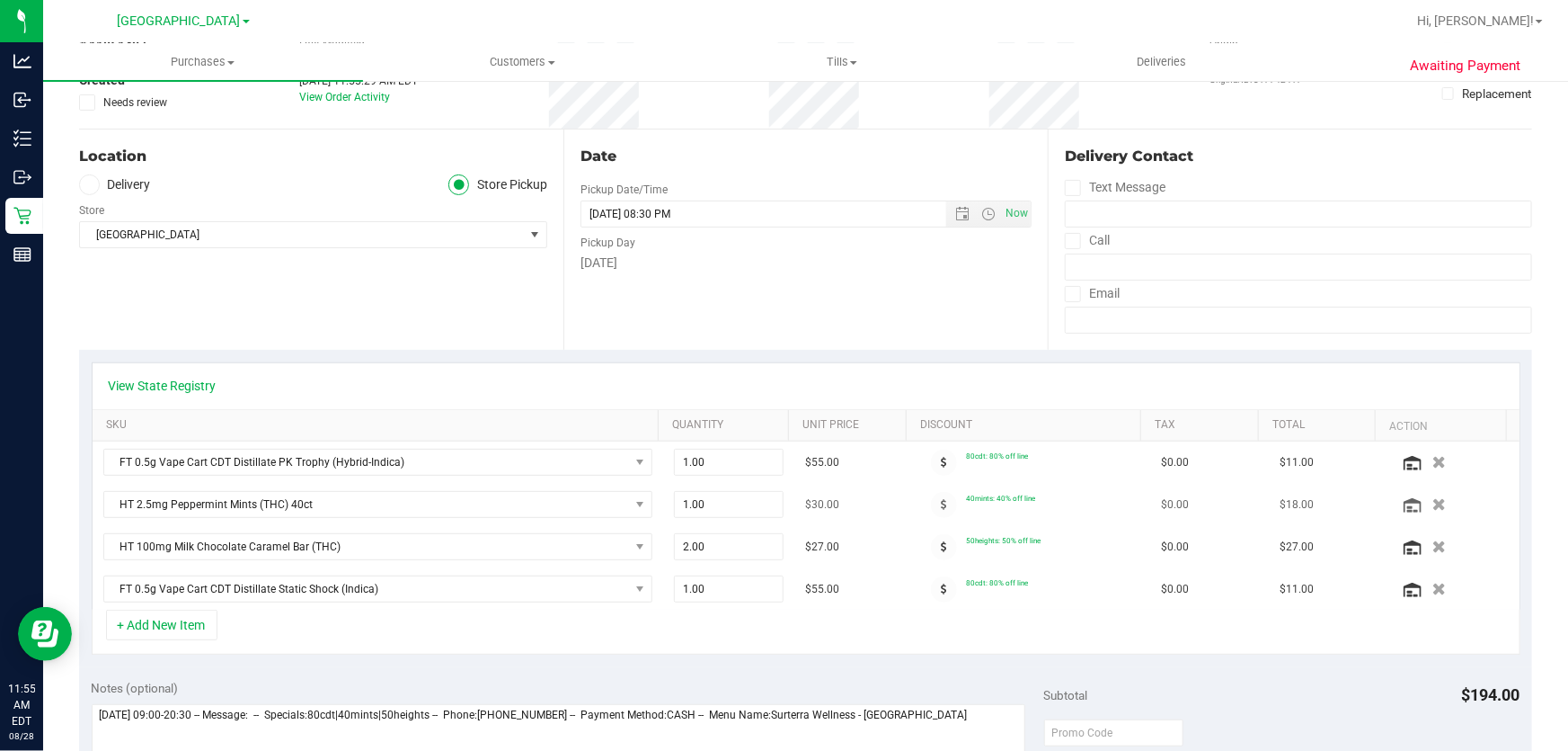
scroll to position [245, 0]
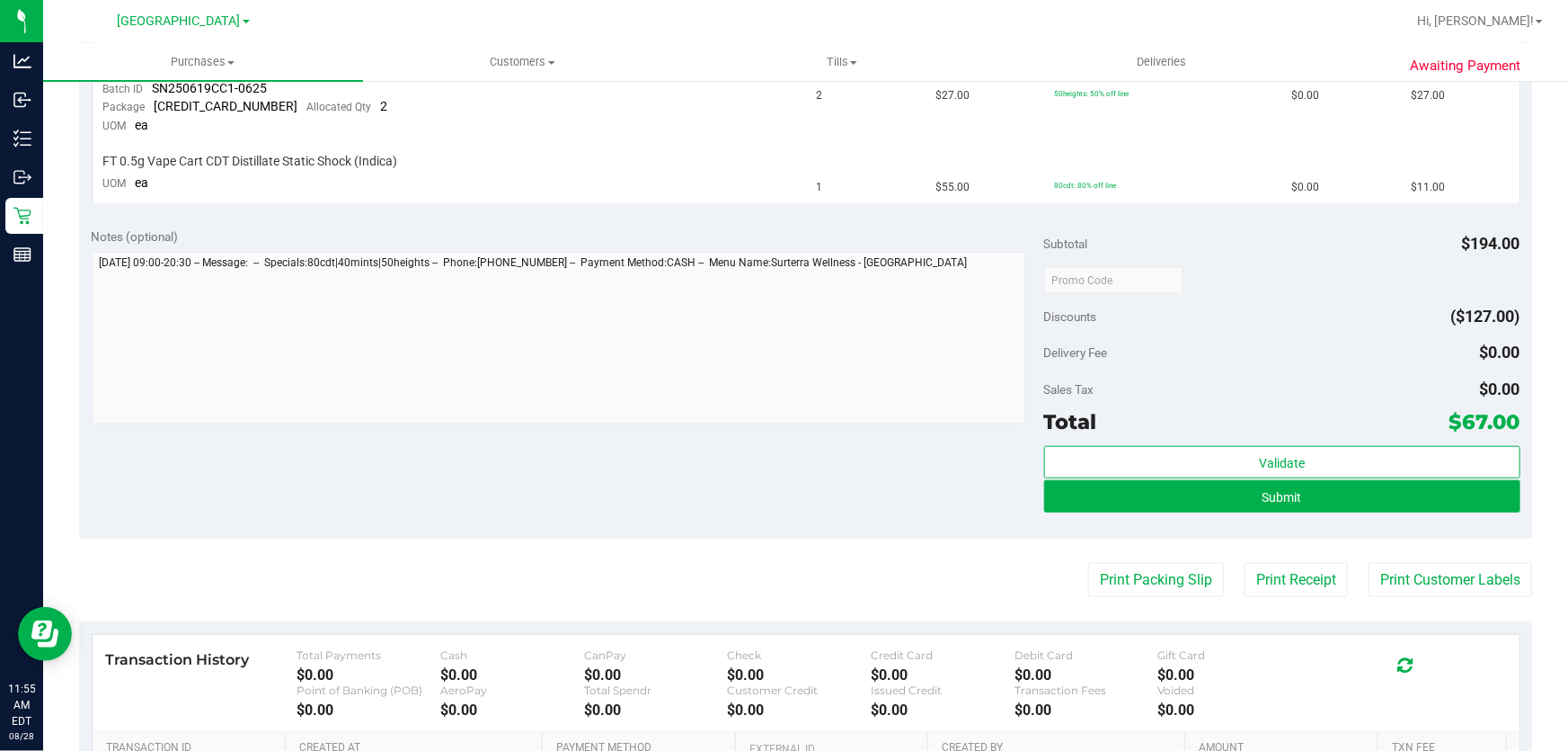
scroll to position [948, 0]
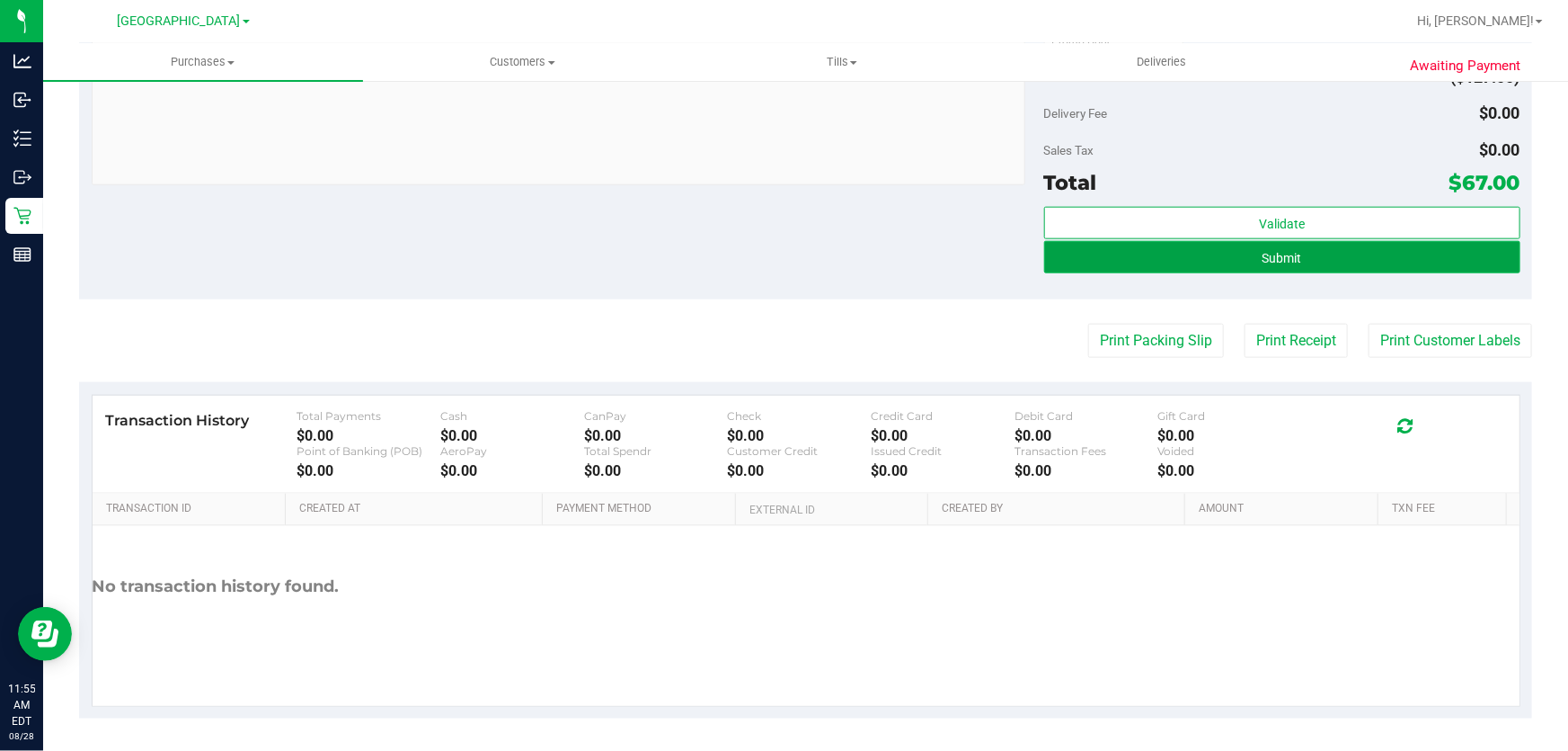
click at [1282, 260] on span "Submit" at bounding box center [1282, 257] width 40 height 15
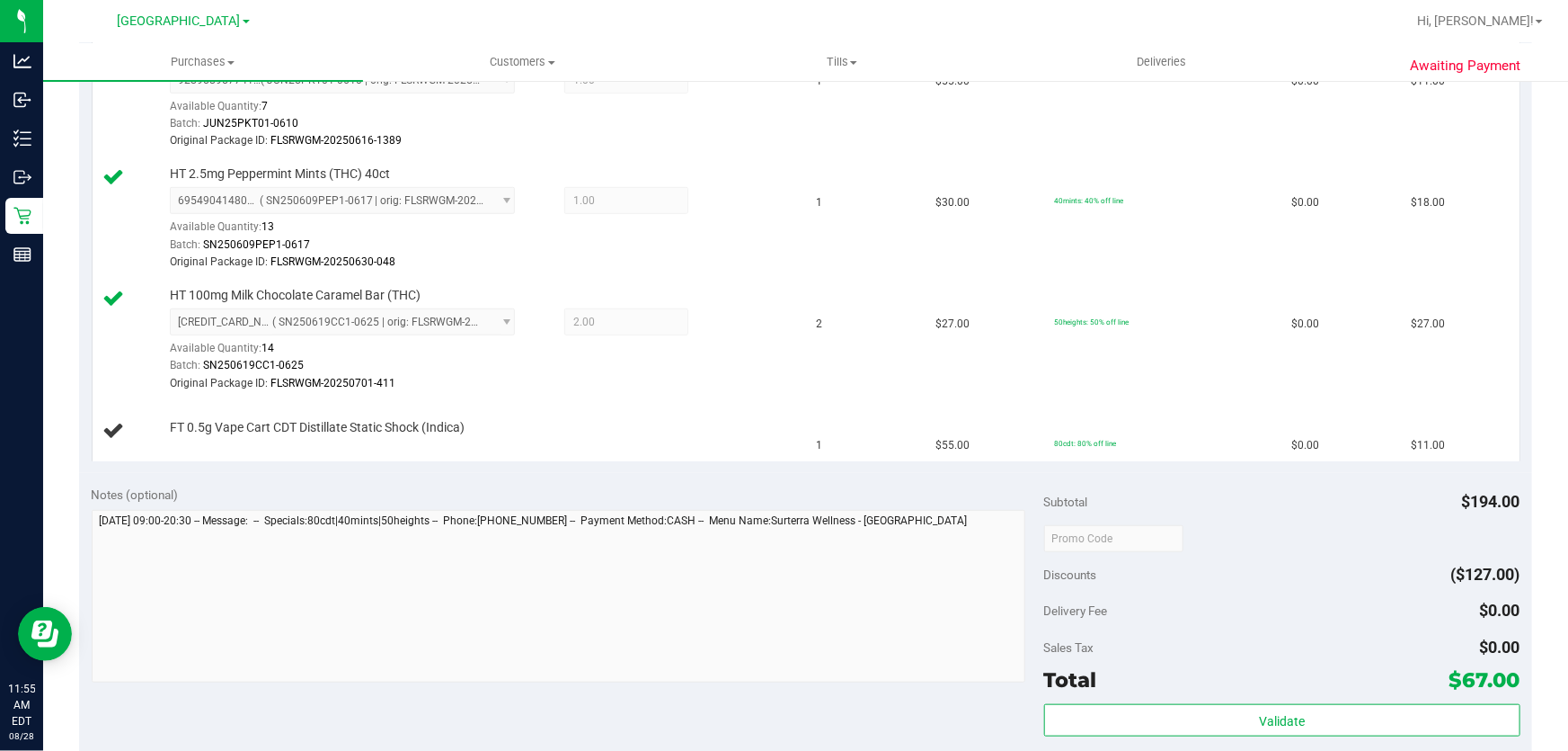
scroll to position [130, 0]
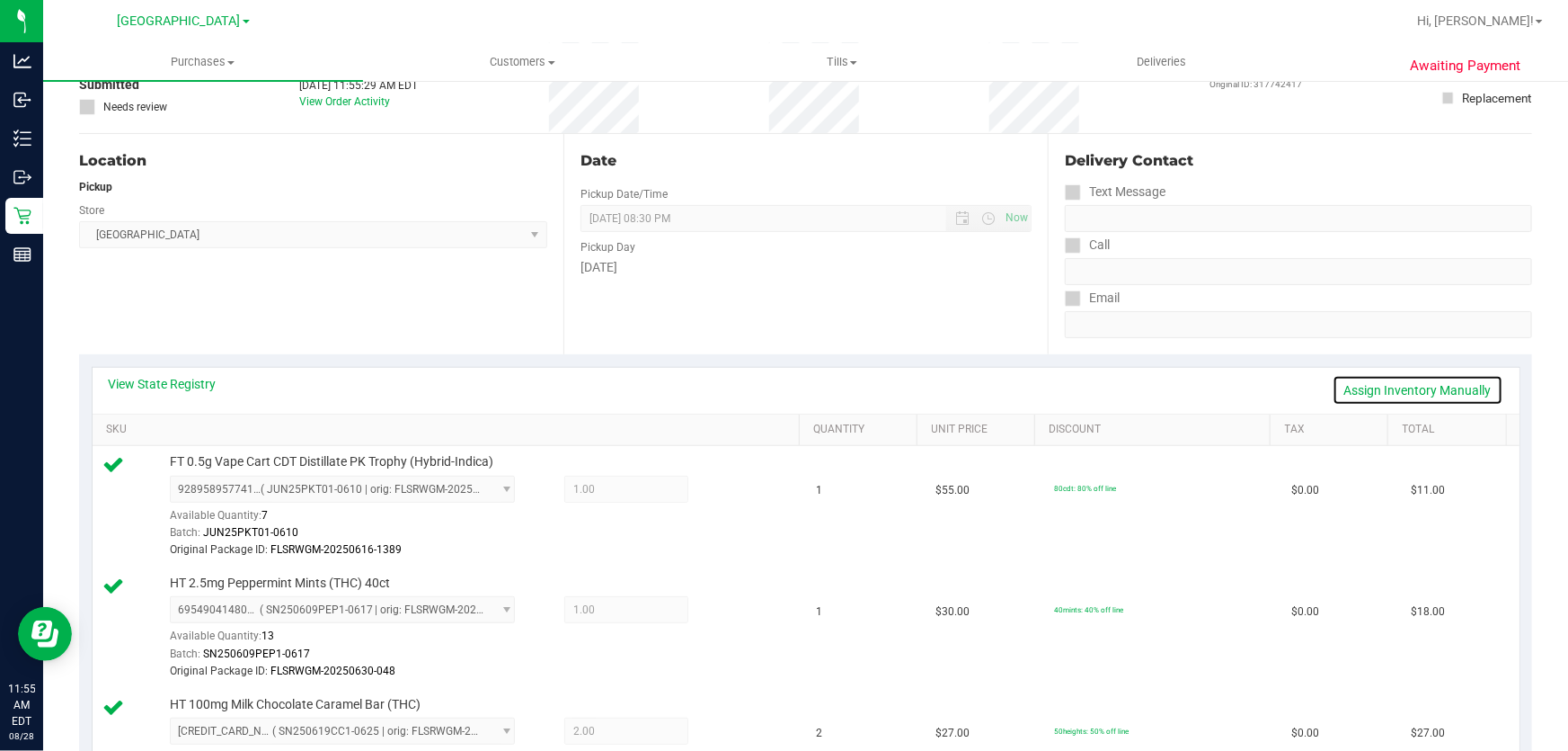
click at [1383, 390] on link "Assign Inventory Manually" at bounding box center [1418, 390] width 171 height 30
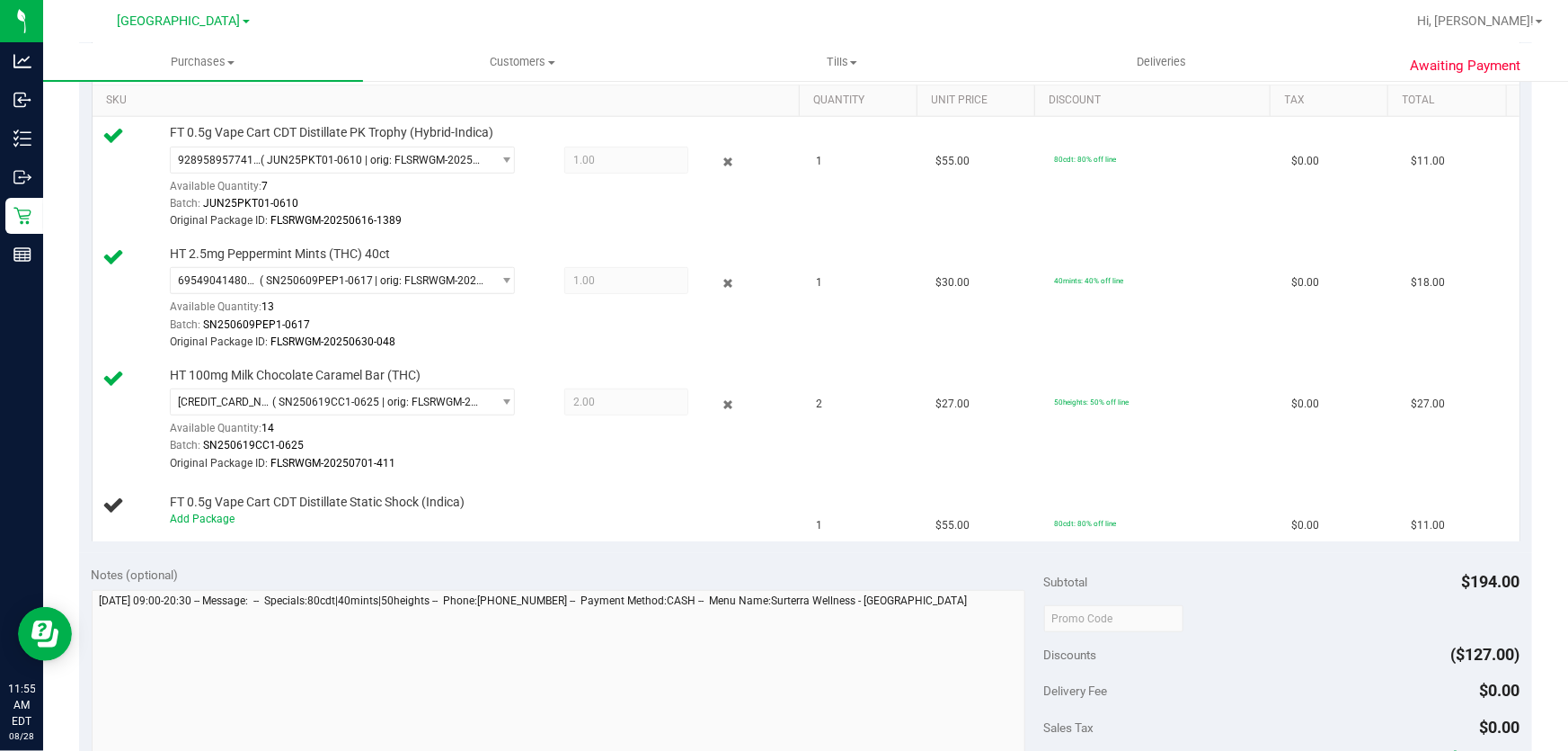
scroll to position [621, 0]
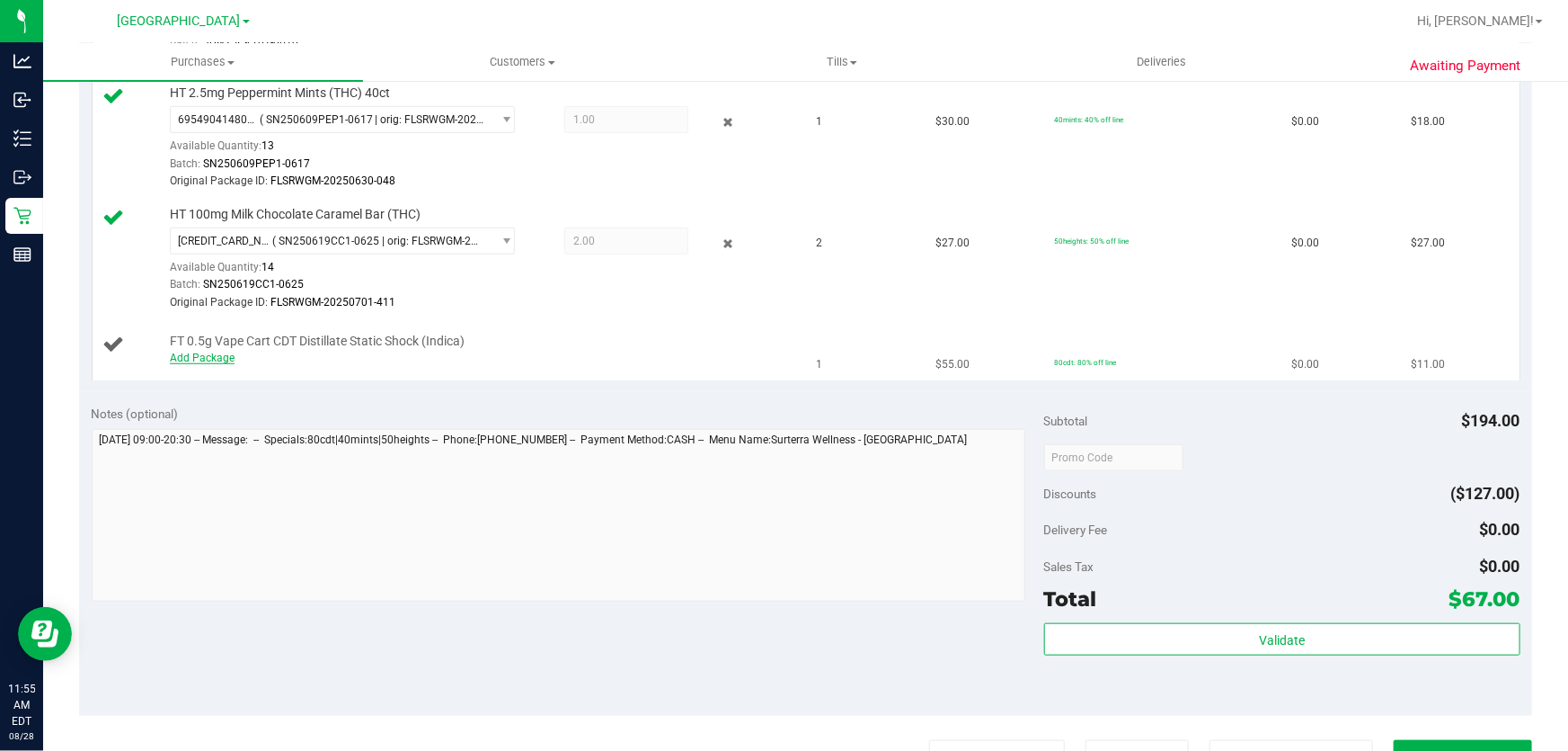
click at [214, 355] on link "Add Package" at bounding box center [202, 358] width 65 height 13
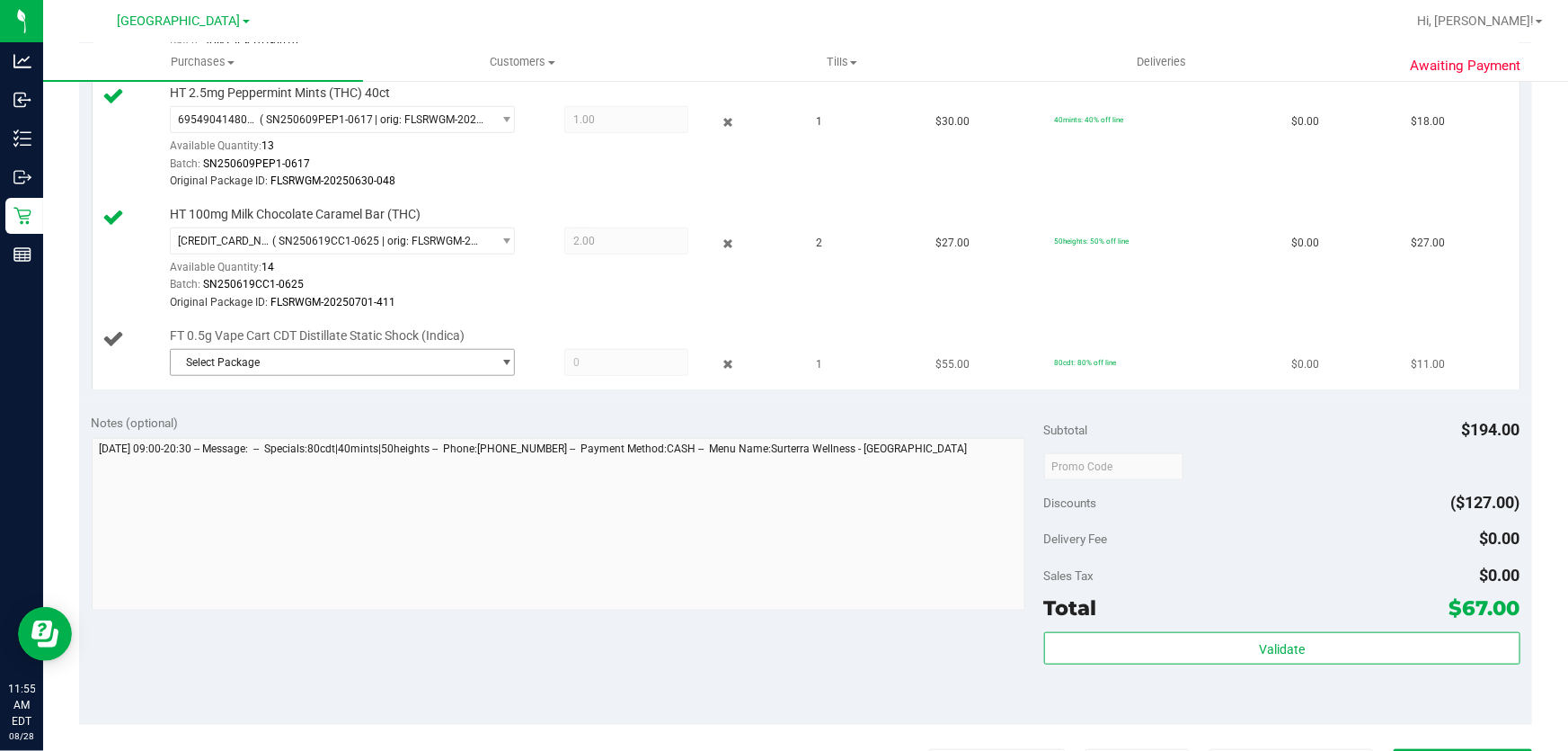
click at [331, 363] on span "Select Package" at bounding box center [331, 362] width 320 height 25
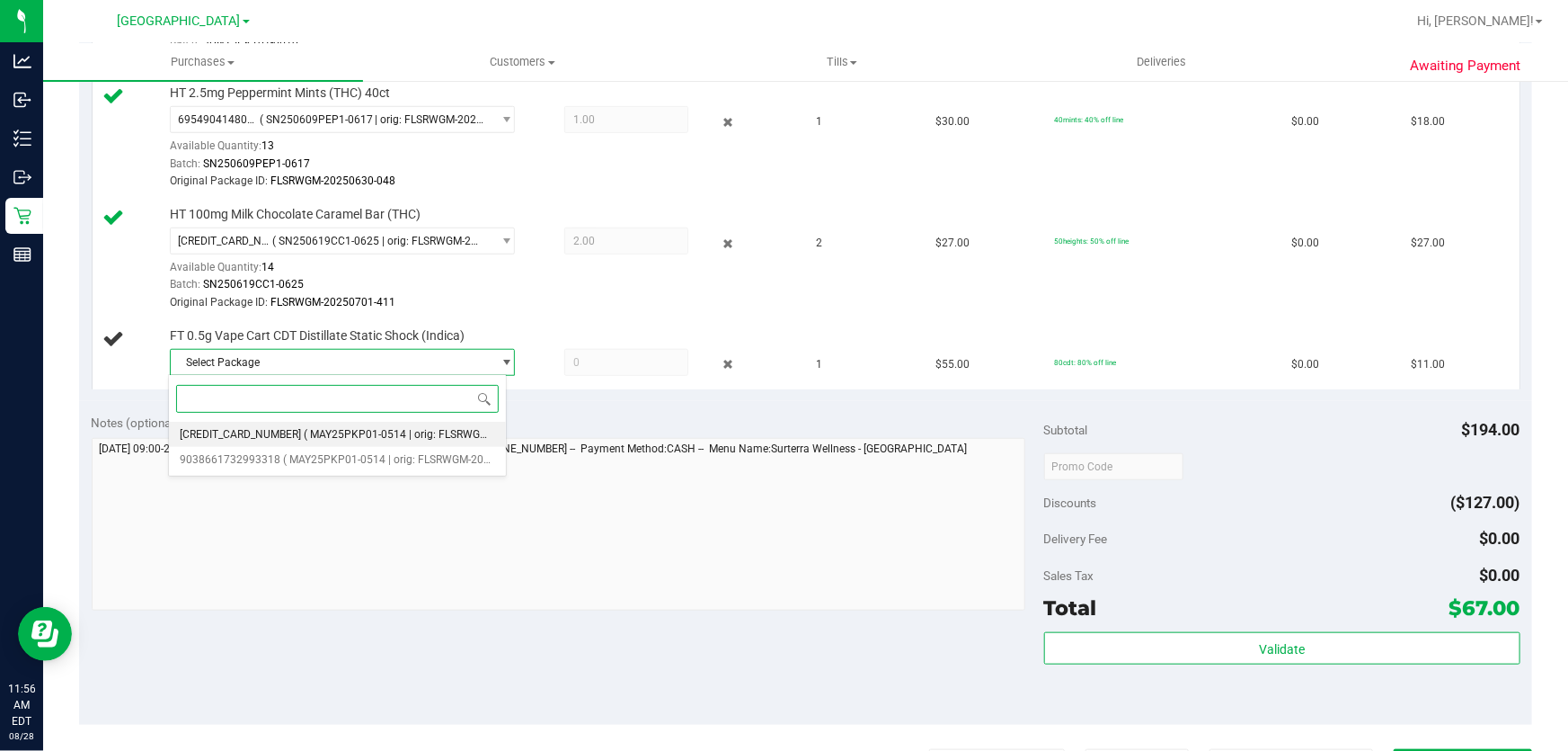
click at [433, 433] on span "( MAY25PKP01-0514 | orig: FLSRWGM-20250521-2792 )" at bounding box center [440, 434] width 272 height 13
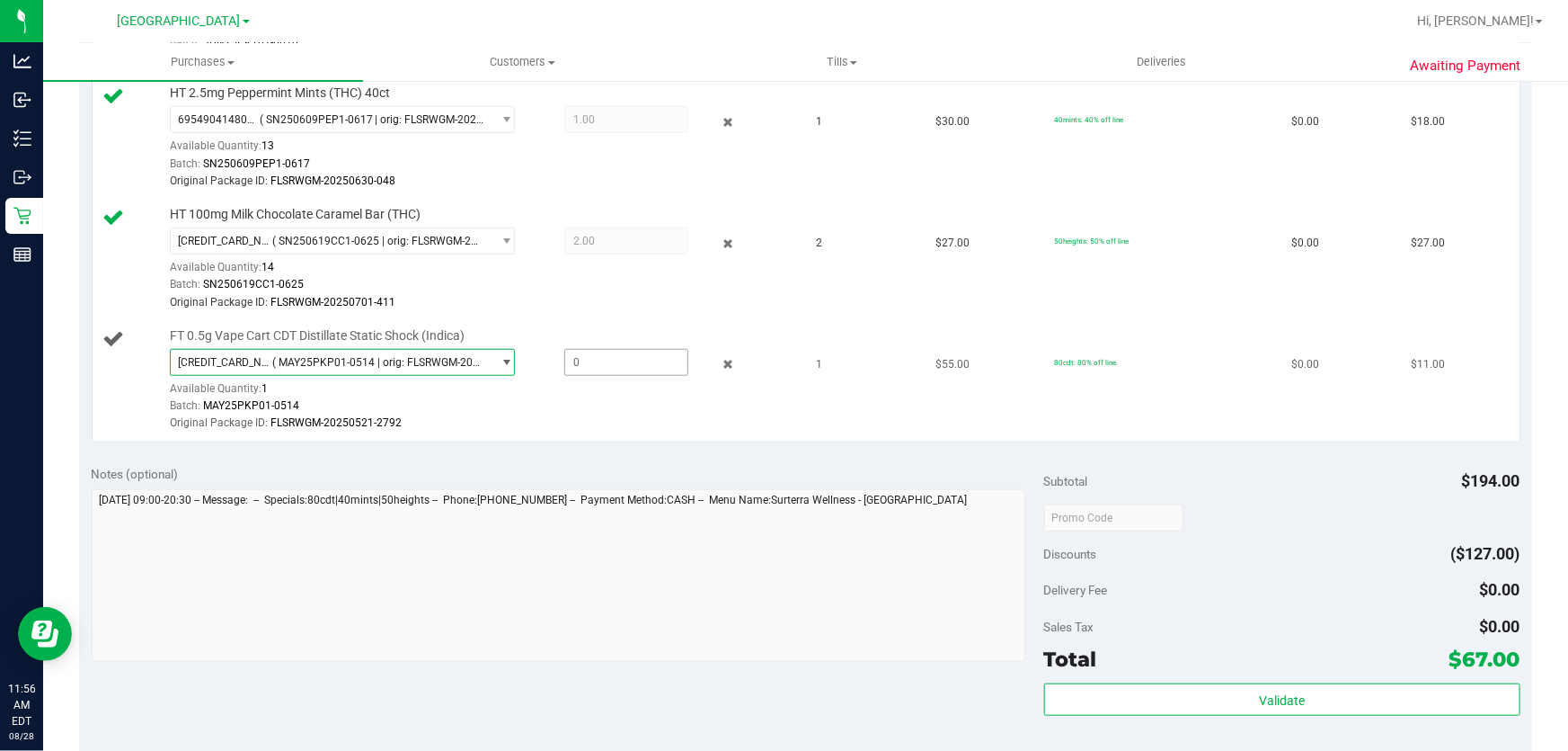
click at [579, 359] on span at bounding box center [626, 362] width 125 height 27
type input "1"
type input "1.0000"
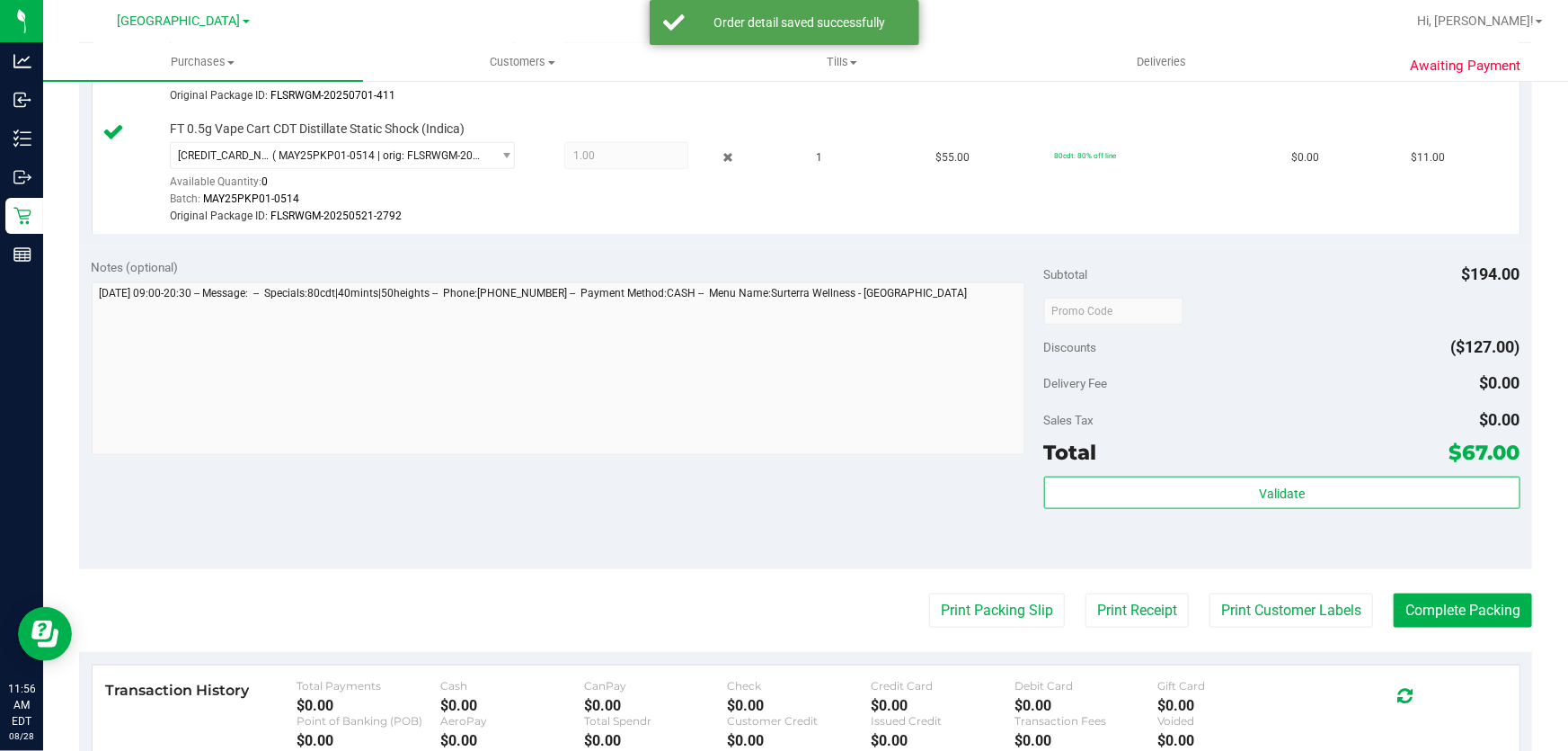
scroll to position [948, 0]
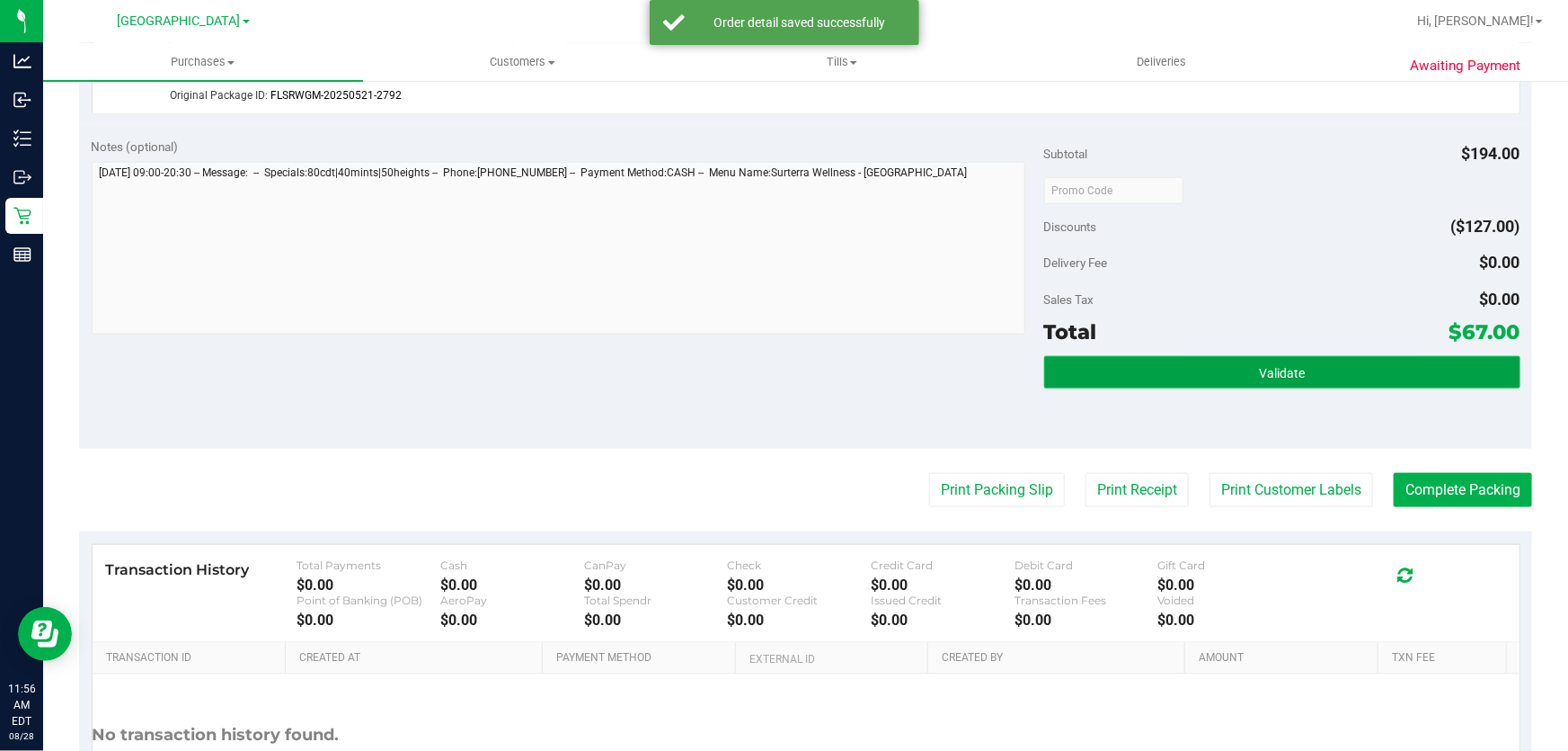
click at [1274, 378] on button "Validate" at bounding box center [1283, 372] width 477 height 32
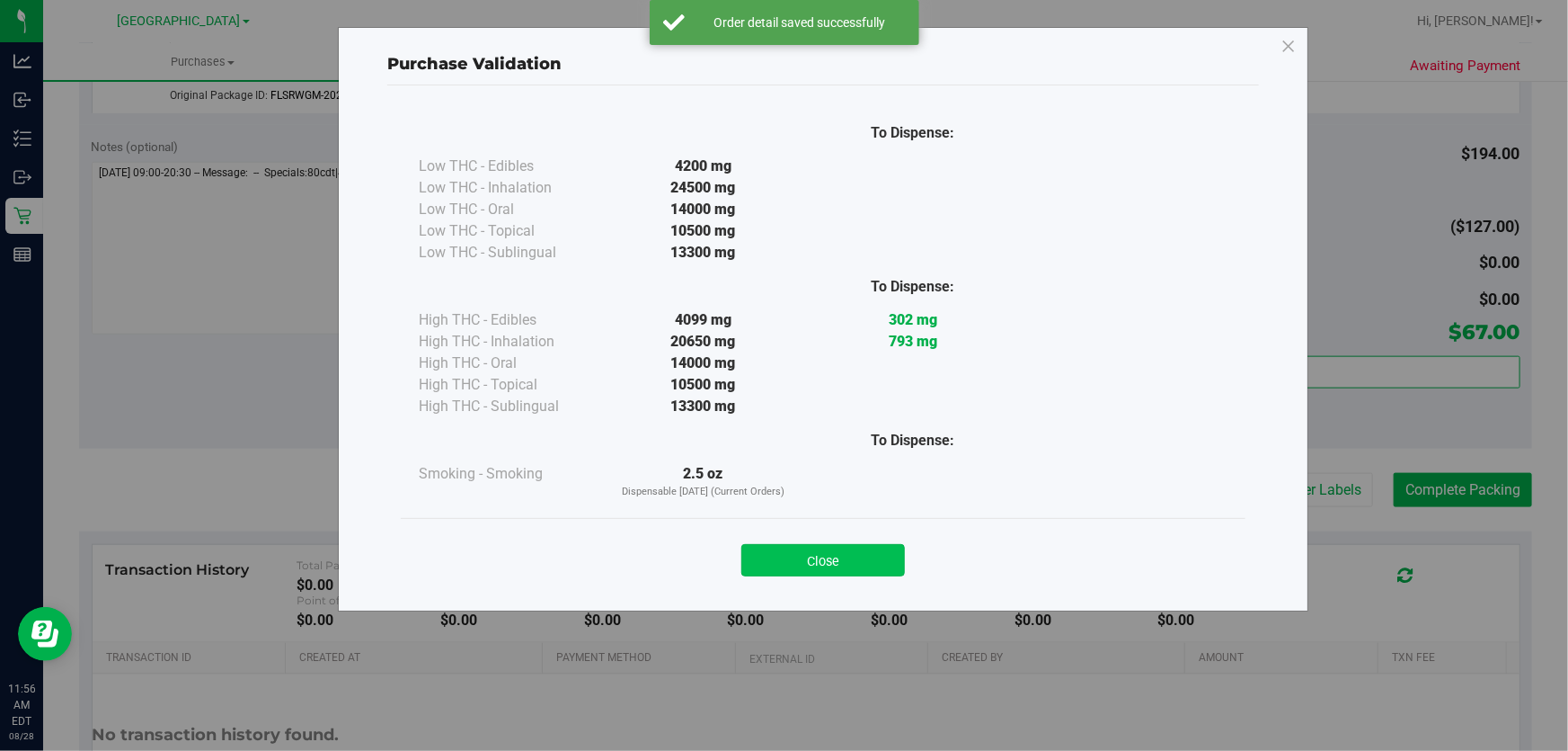
click at [808, 550] on button "Close" at bounding box center [823, 560] width 163 height 32
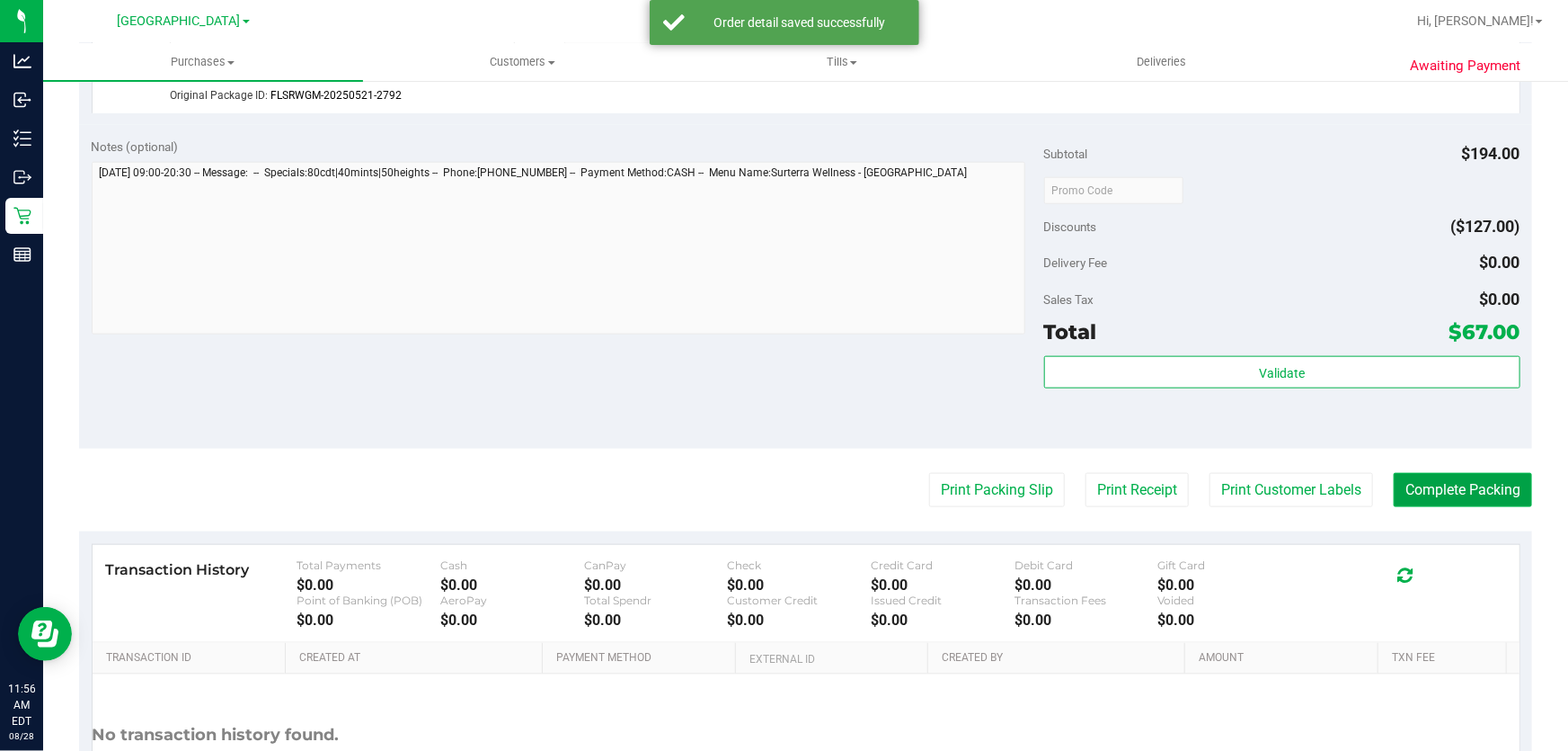
click at [1467, 477] on button "Complete Packing" at bounding box center [1463, 490] width 139 height 34
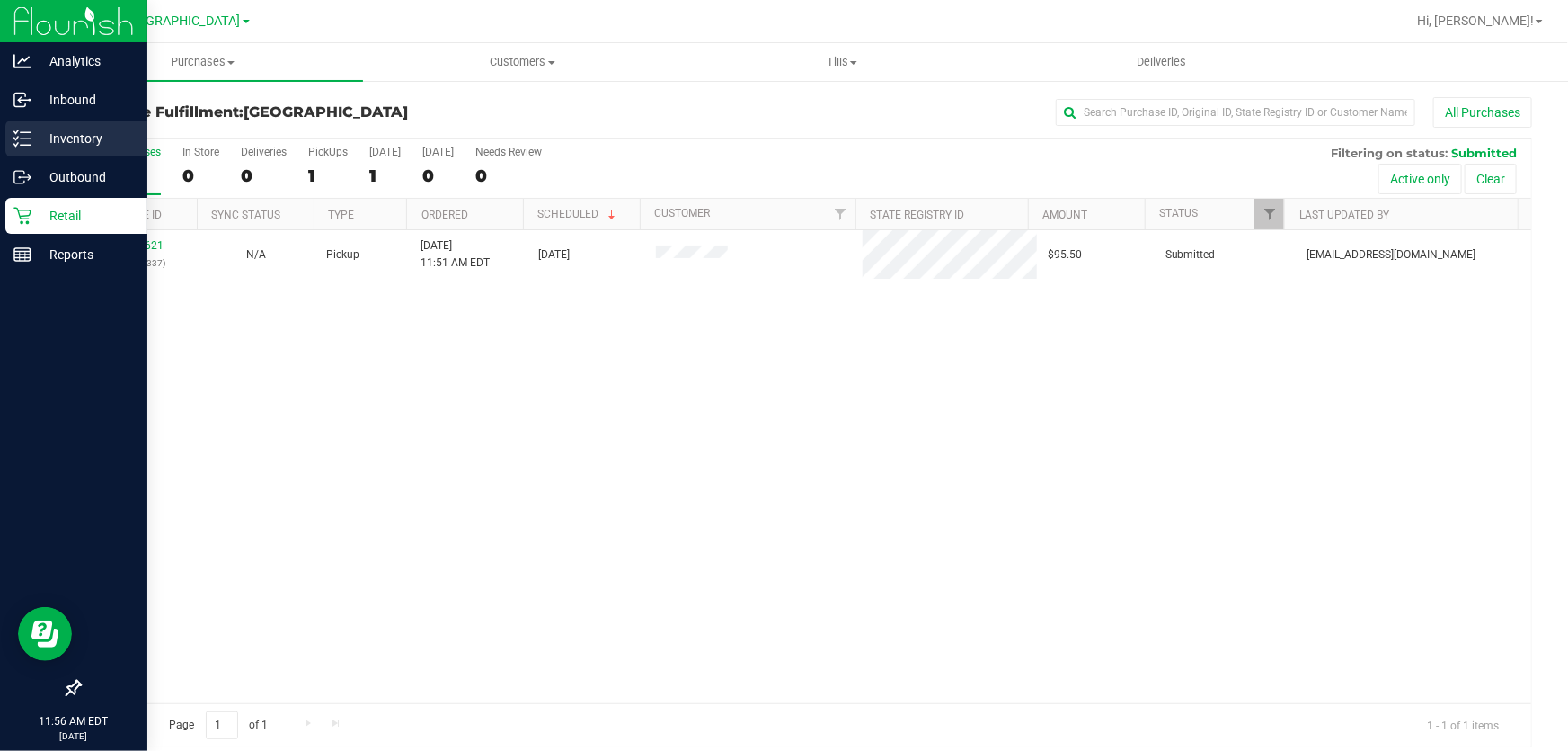
click at [69, 133] on p "Inventory" at bounding box center [84, 138] width 108 height 21
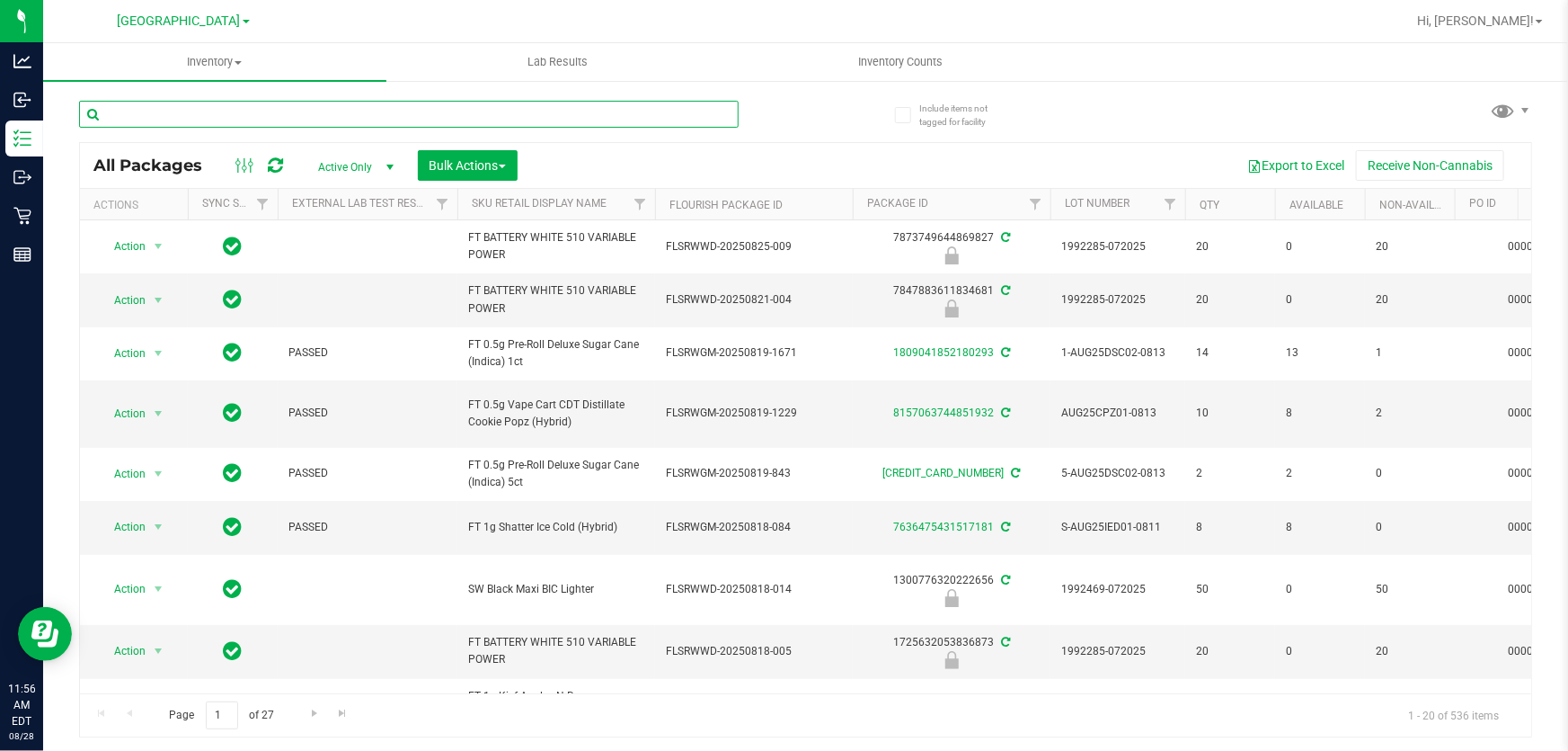
click at [214, 105] on input "text" at bounding box center [408, 115] width 659 height 27
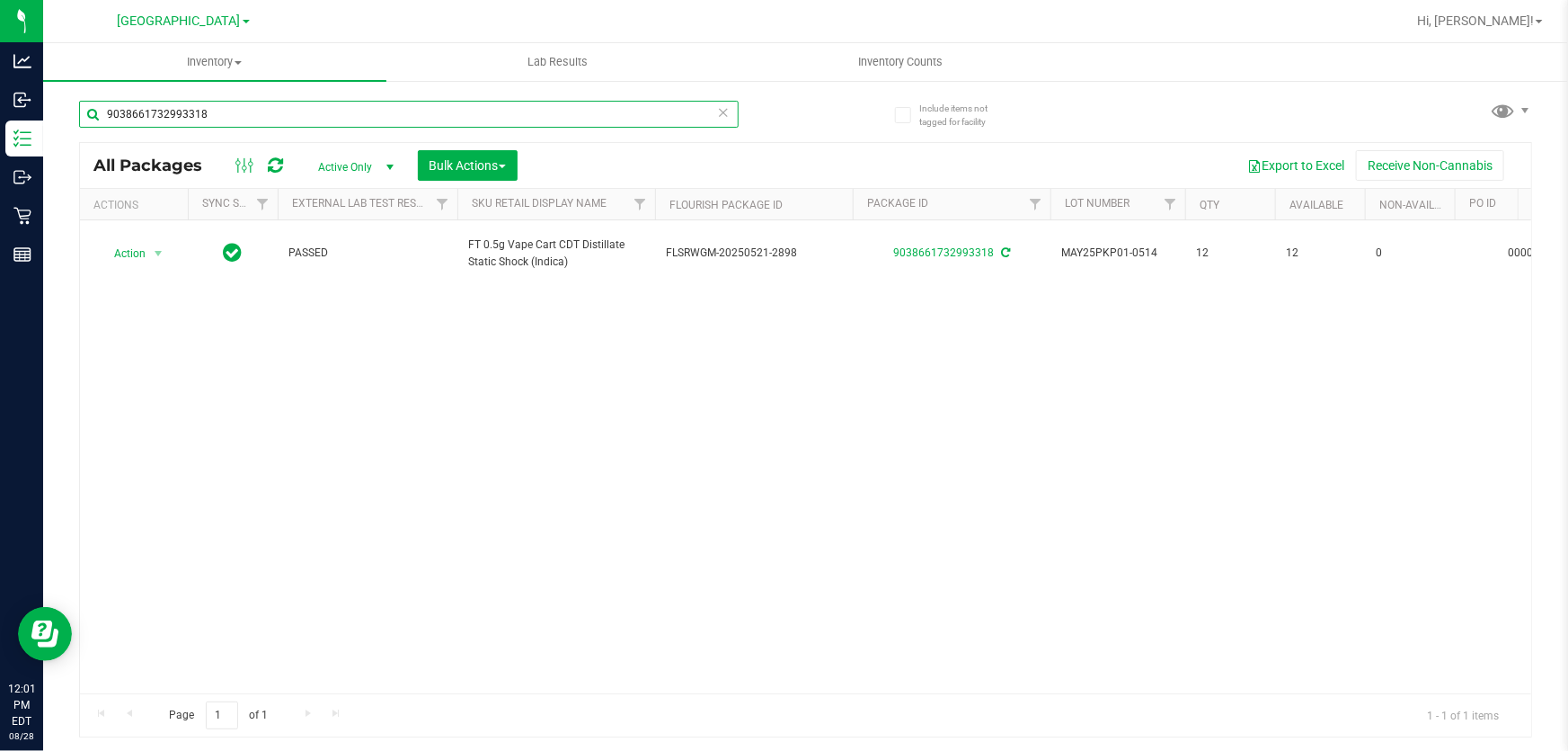
drag, startPoint x: 319, startPoint y: 112, endPoint x: 0, endPoint y: -14, distance: 343.0
click at [0, 0] on html "Analytics Inbound Inventory Outbound Retail Reports 12:01 PM EDT [DATE] 08/28 […" at bounding box center [784, 375] width 1568 height 751
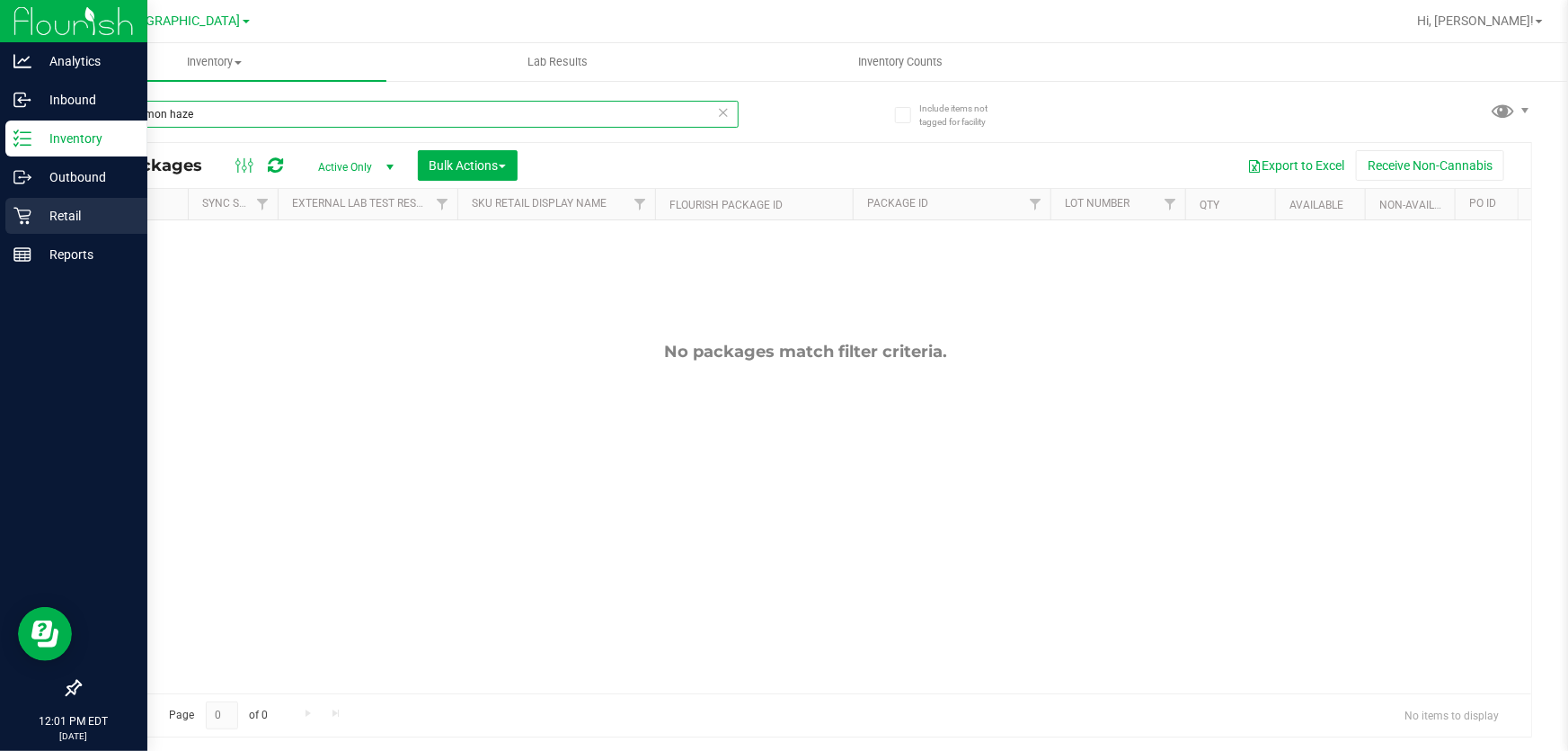
type input "super lemon haze"
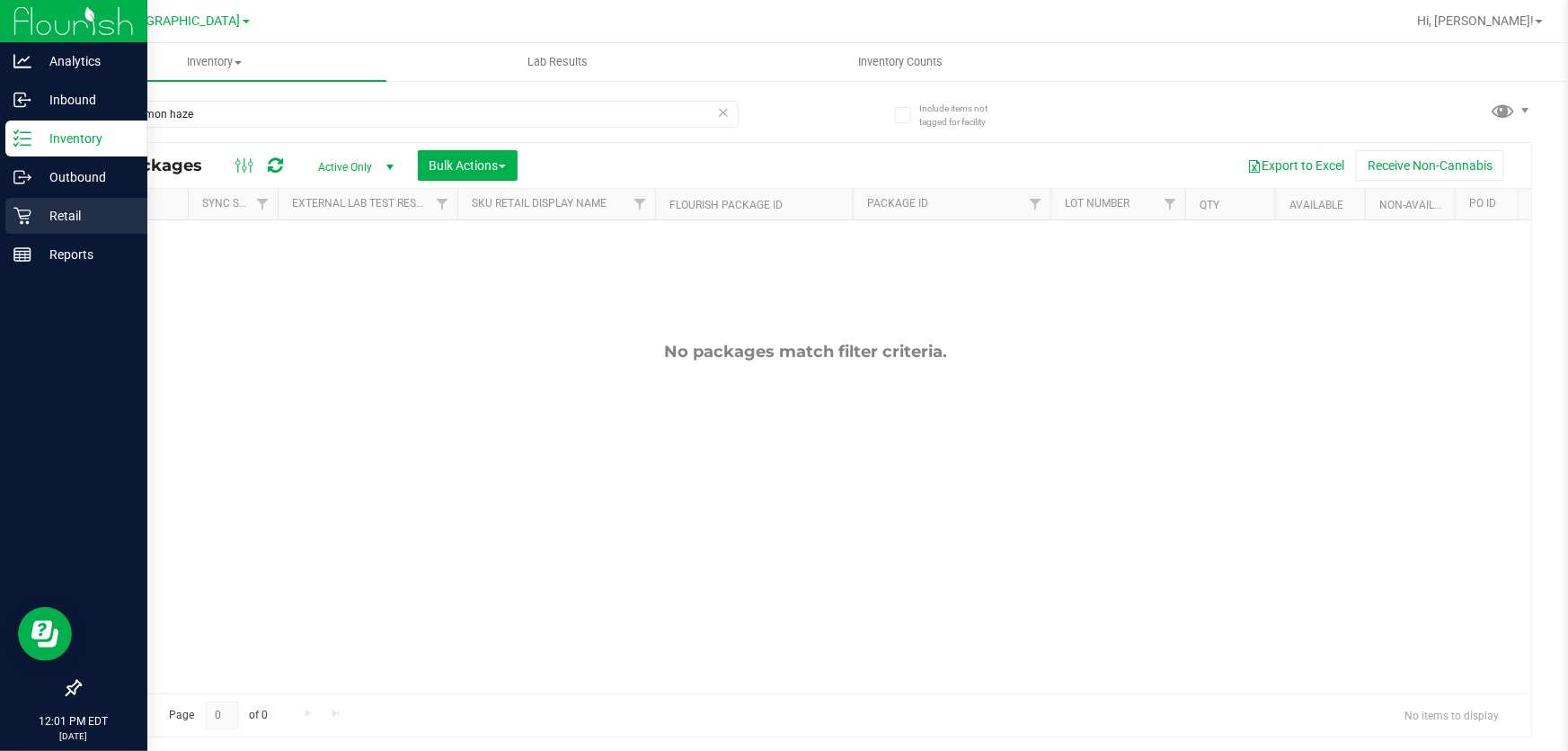
click at [47, 213] on p "Retail" at bounding box center [84, 216] width 108 height 21
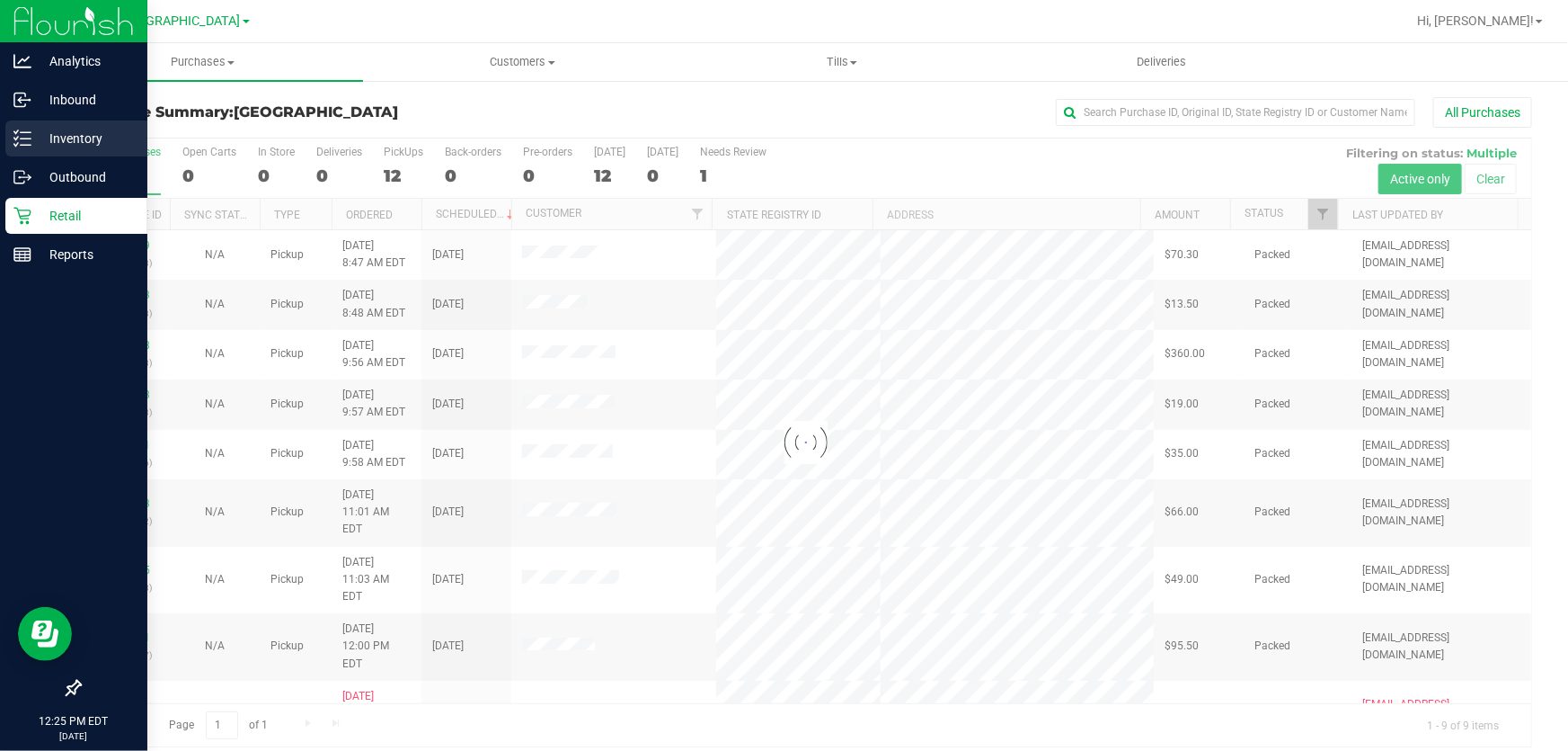
click at [47, 152] on div "Inventory" at bounding box center [77, 138] width 142 height 36
click at [57, 145] on p "Inventory" at bounding box center [84, 138] width 108 height 21
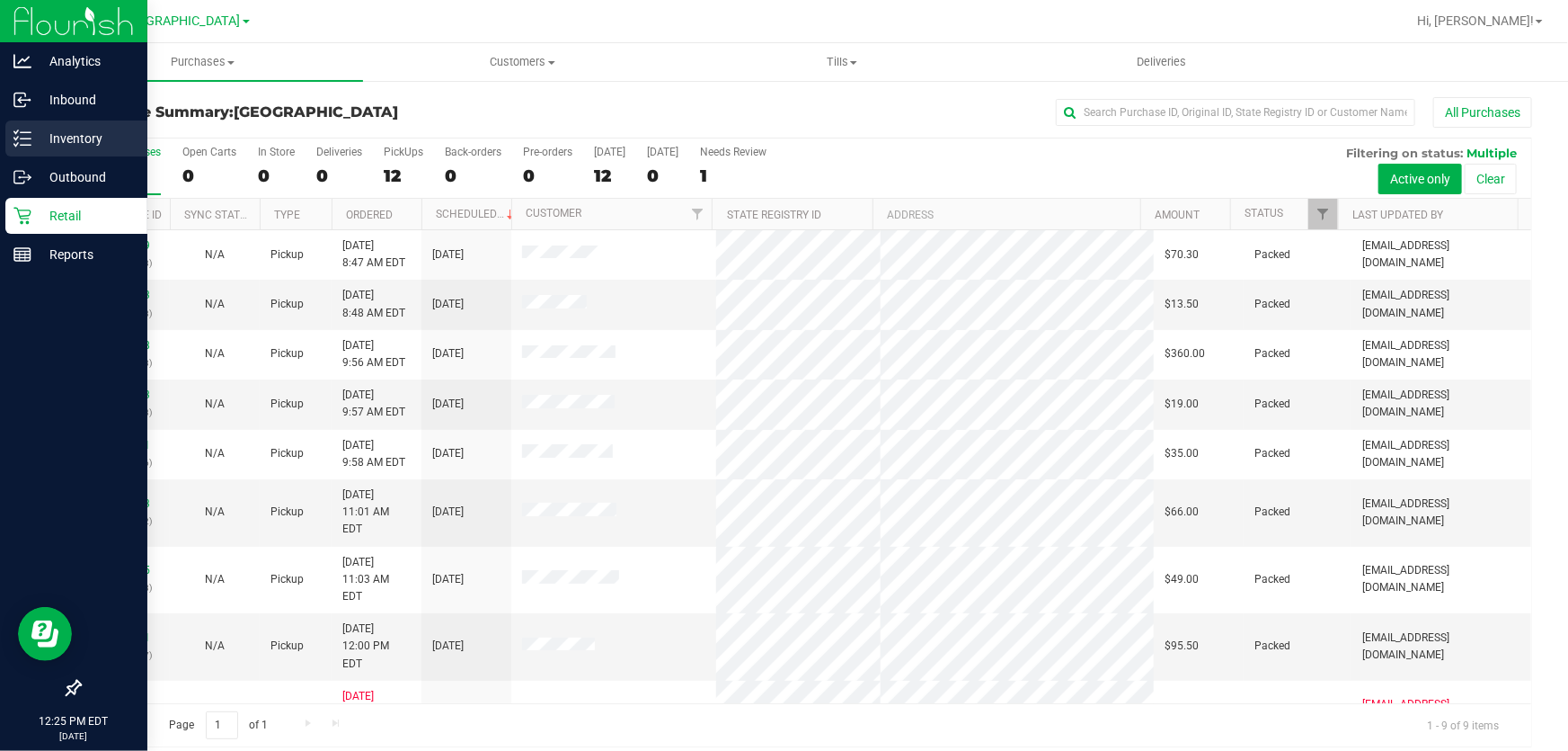
click at [34, 146] on p "Inventory" at bounding box center [84, 138] width 108 height 21
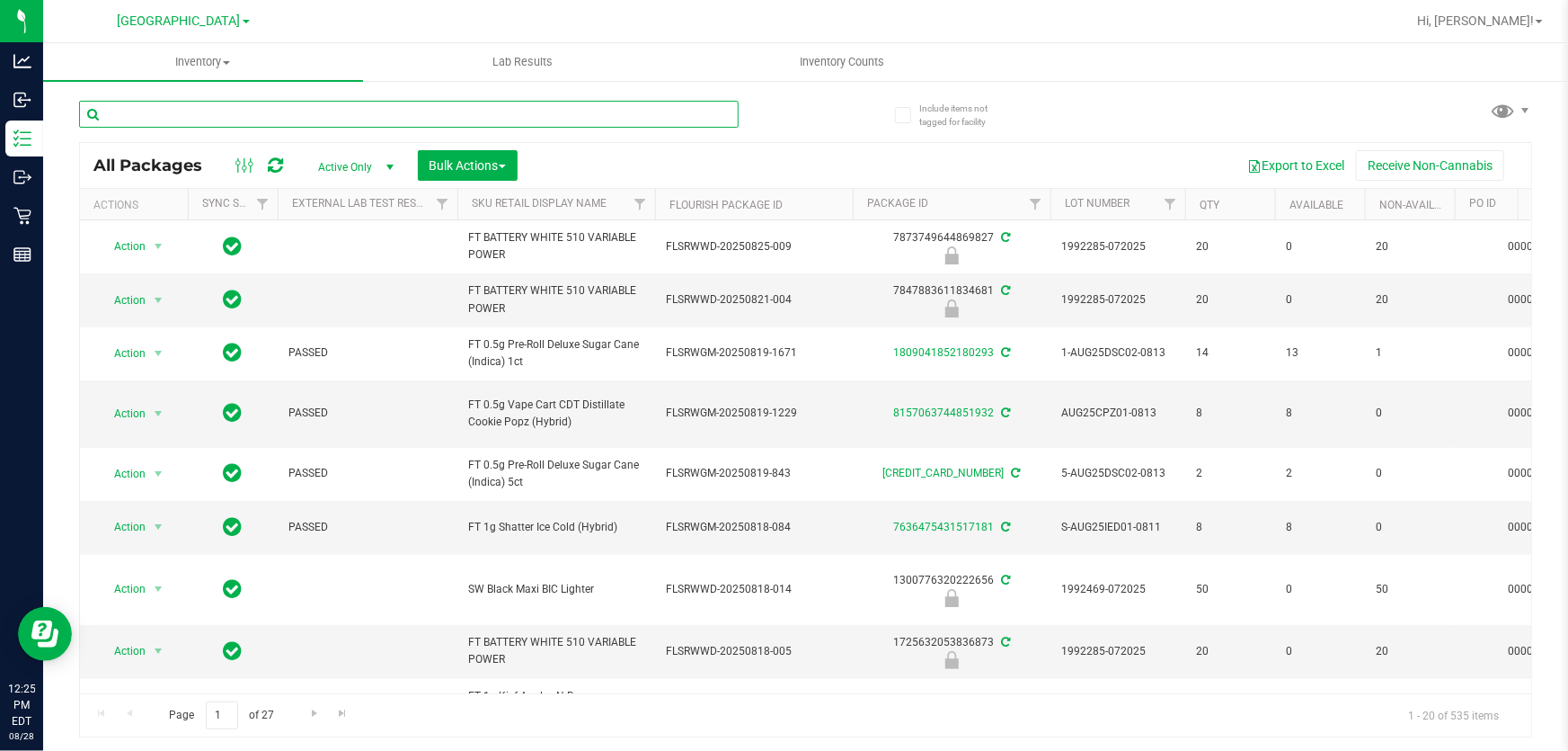
click at [240, 119] on input "text" at bounding box center [408, 115] width 659 height 27
click at [242, 117] on input "text" at bounding box center [408, 115] width 659 height 27
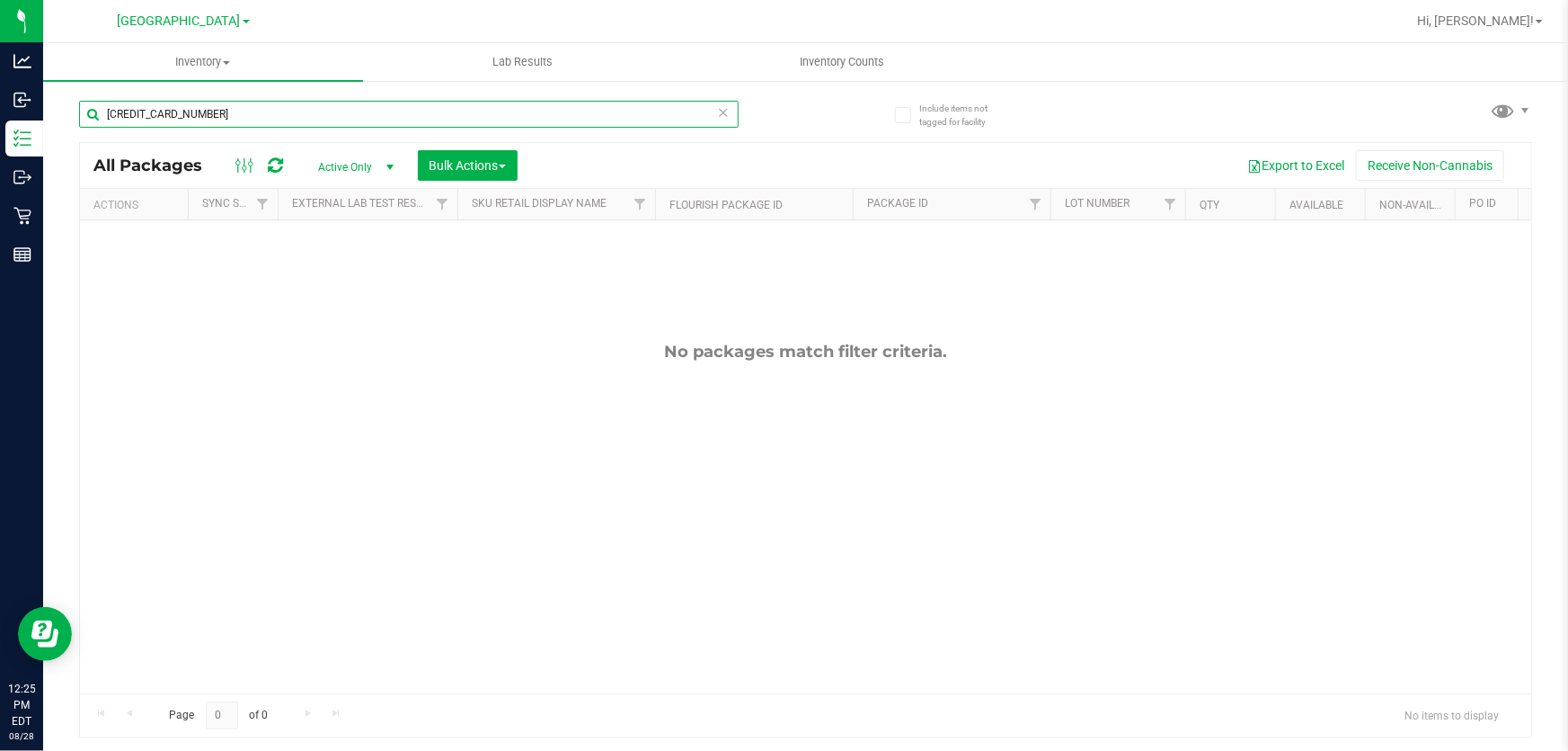
click at [242, 117] on input "[CREDIT_CARD_NUMBER]" at bounding box center [408, 115] width 659 height 27
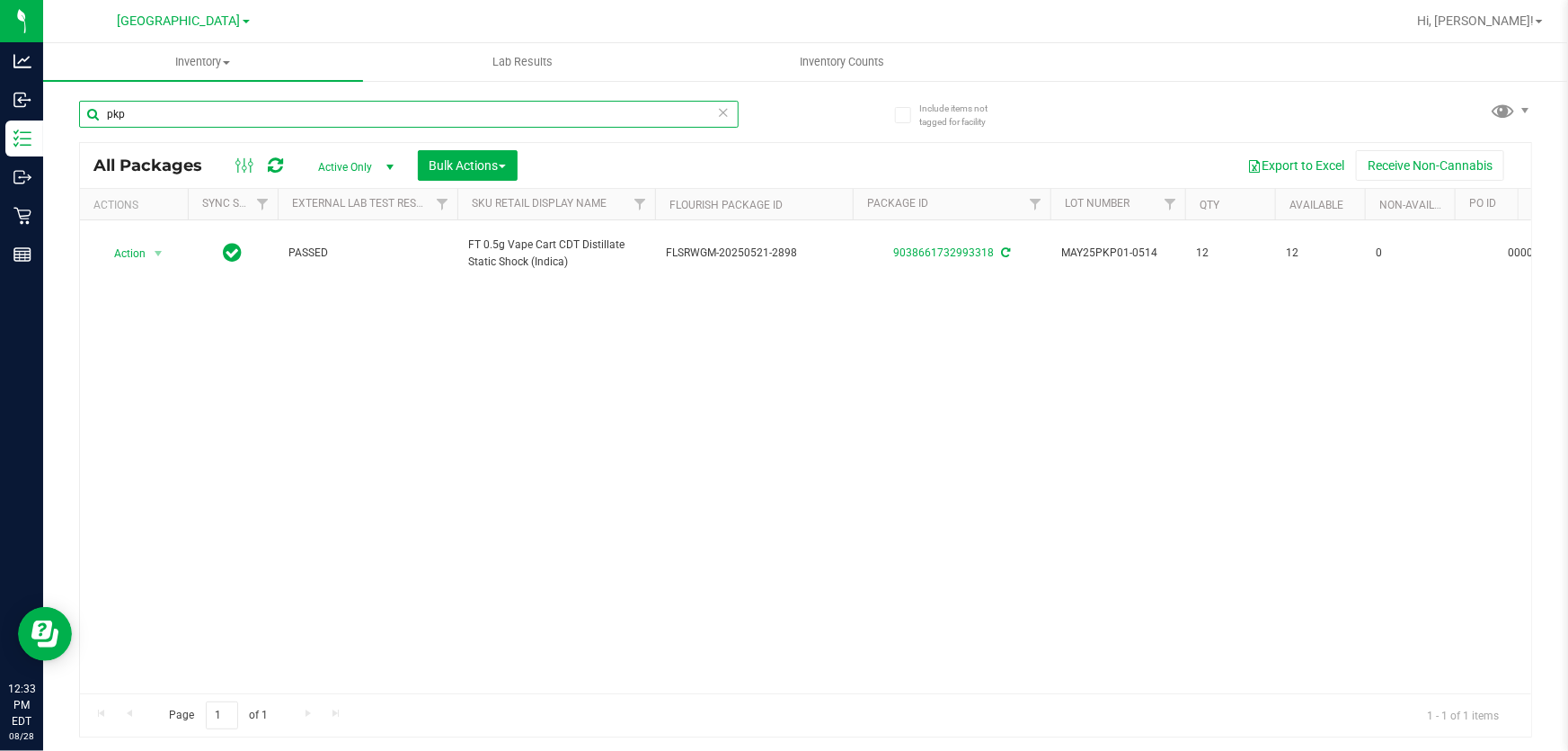
click at [289, 125] on input "pkp" at bounding box center [408, 115] width 659 height 27
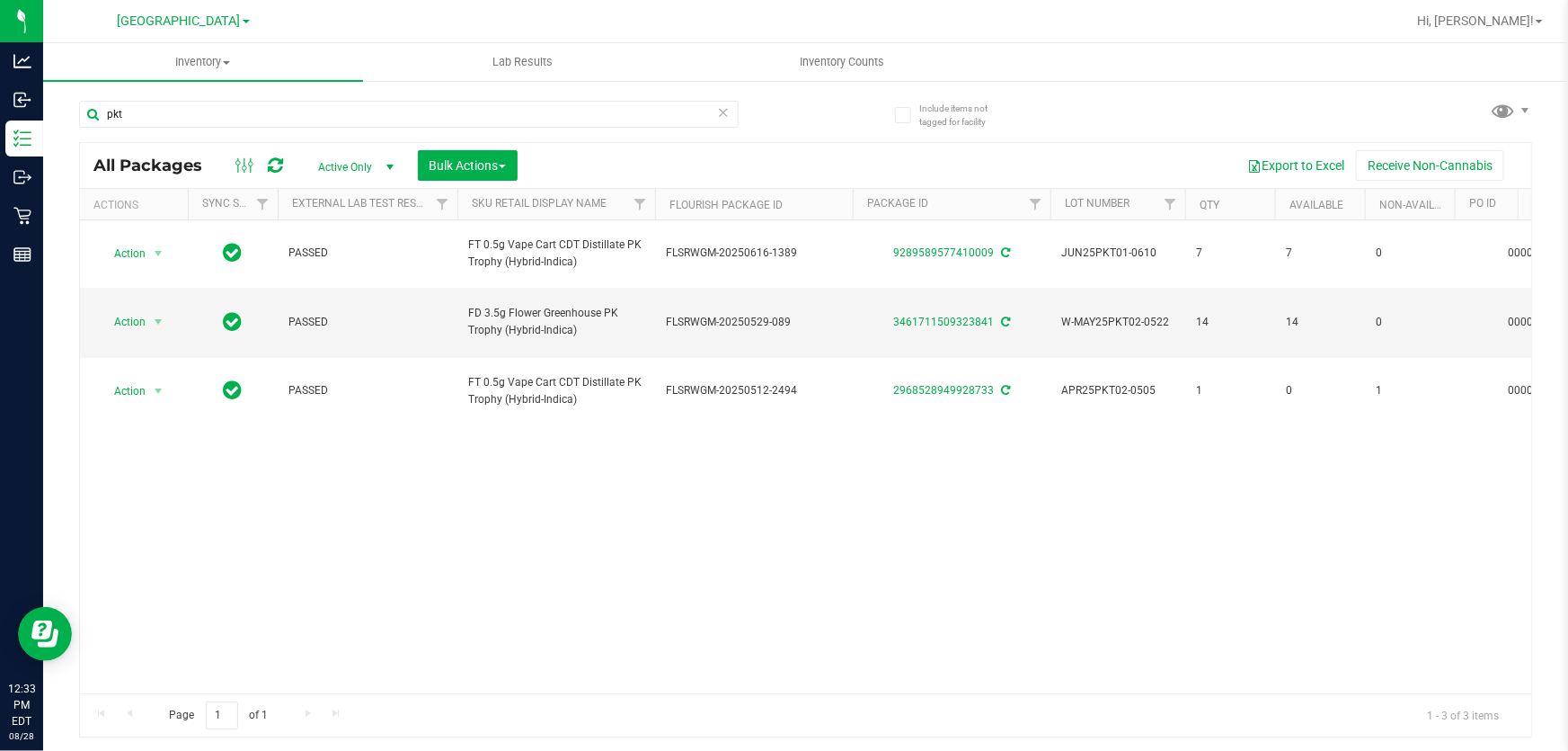
click at [719, 486] on div "Action Action Adjust qty Create package Edit attributes Global inventory Locate…" at bounding box center [805, 457] width 1451 height 473
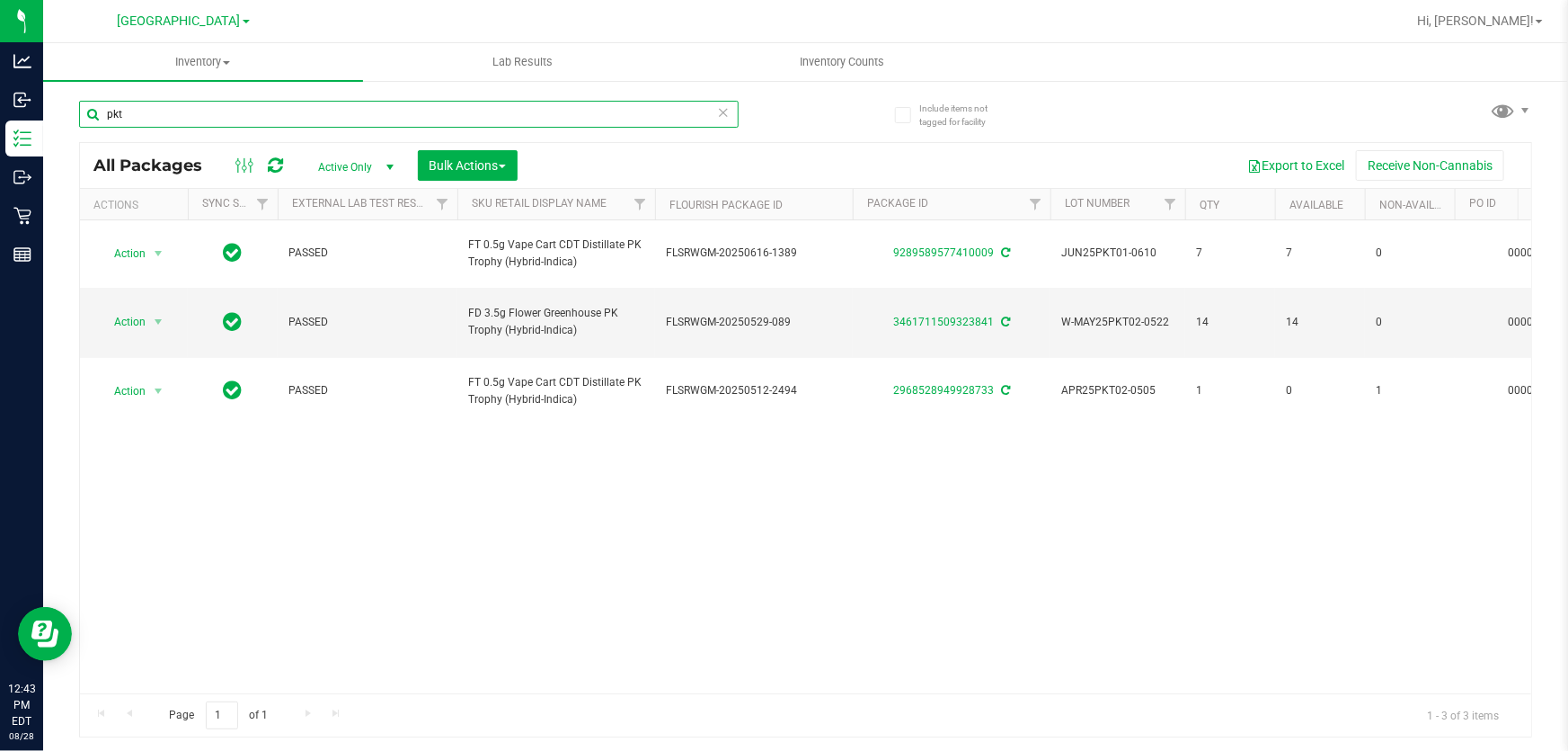
click at [302, 115] on input "pkt" at bounding box center [408, 115] width 659 height 27
type input "2968528949928733"
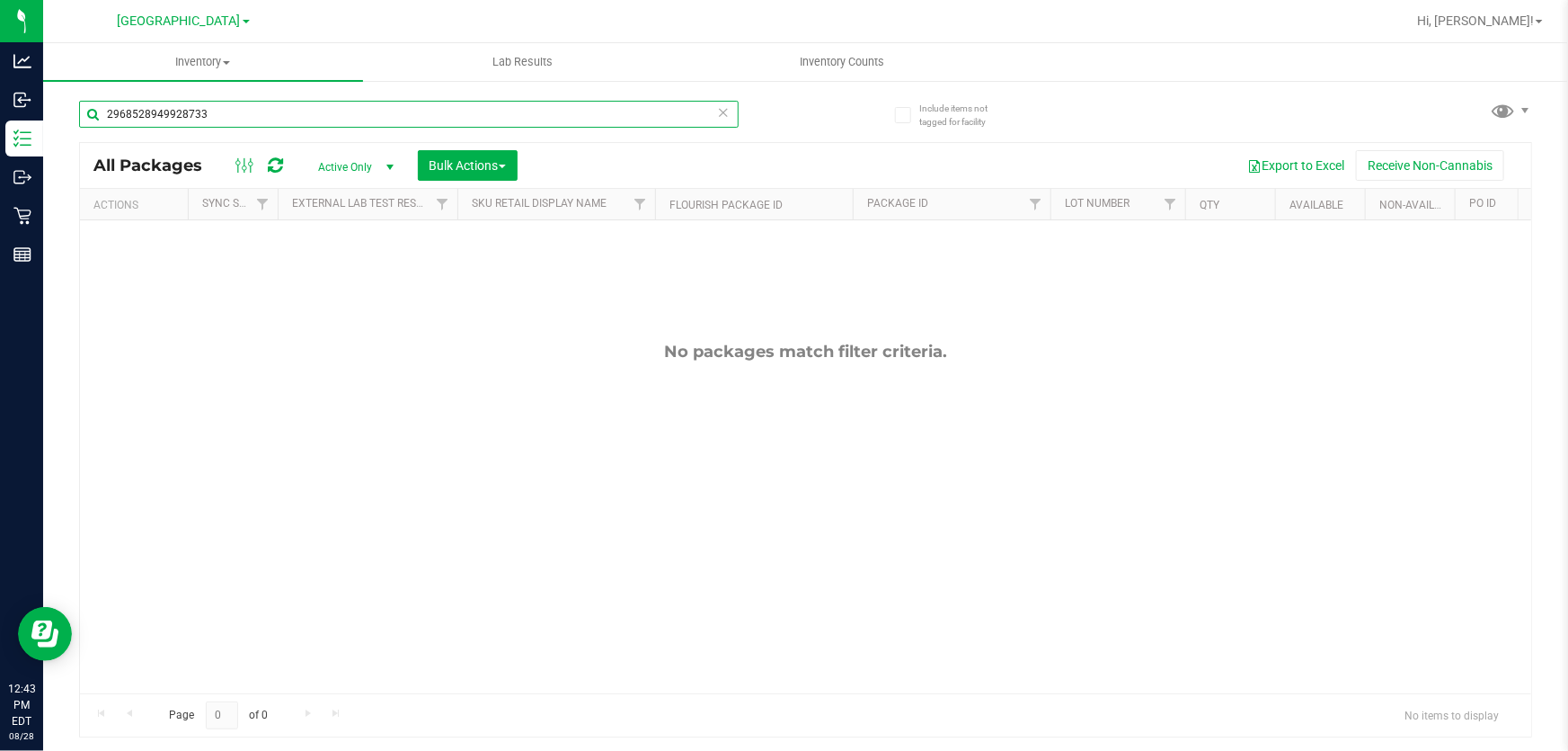
click at [302, 115] on input "2968528949928733" at bounding box center [408, 115] width 659 height 27
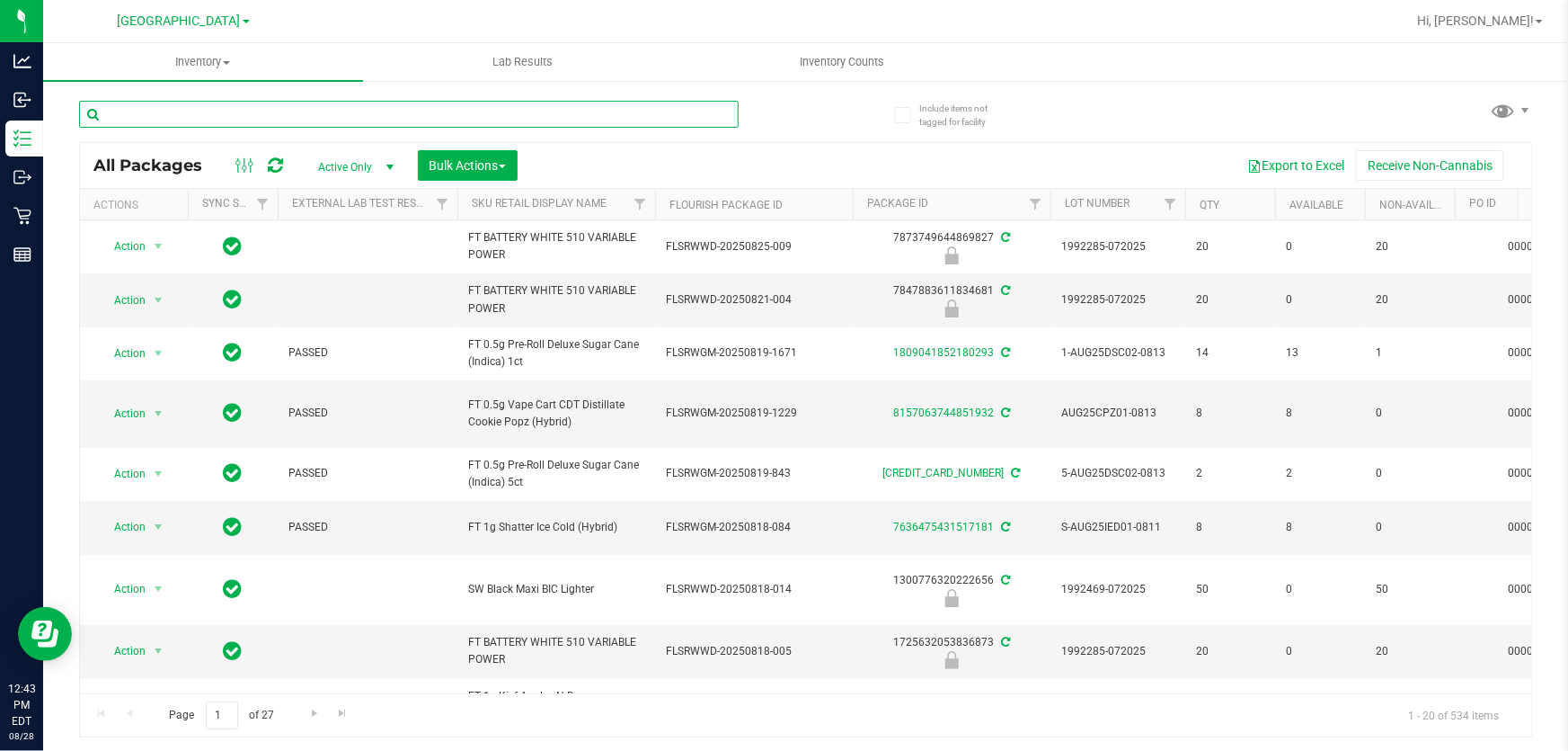
click at [302, 116] on input "text" at bounding box center [408, 115] width 659 height 27
type input "pkt"
